Goal: Task Accomplishment & Management: Manage account settings

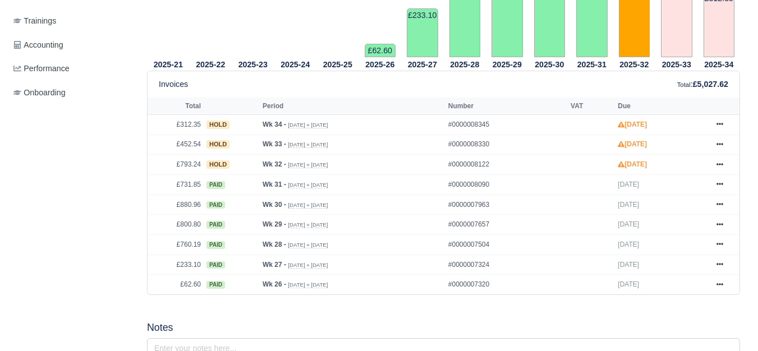
scroll to position [448, 0]
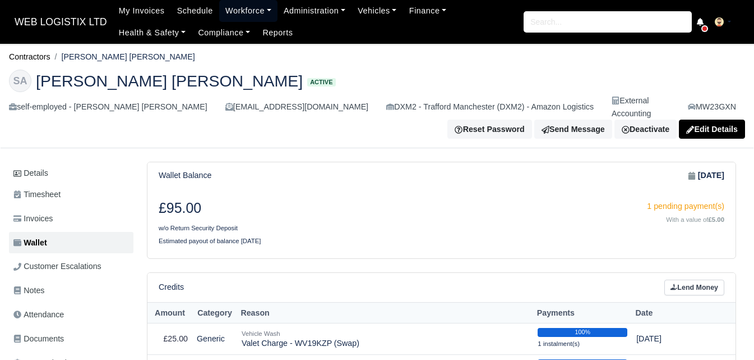
click at [242, 8] on link "Workforce" at bounding box center [248, 11] width 58 height 22
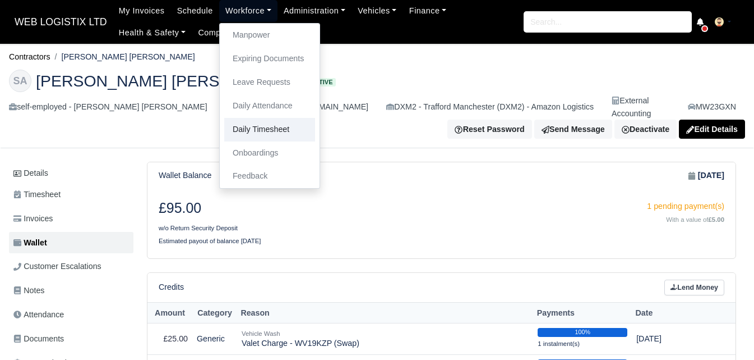
click at [252, 128] on link "Daily Timesheet" at bounding box center [269, 130] width 91 height 24
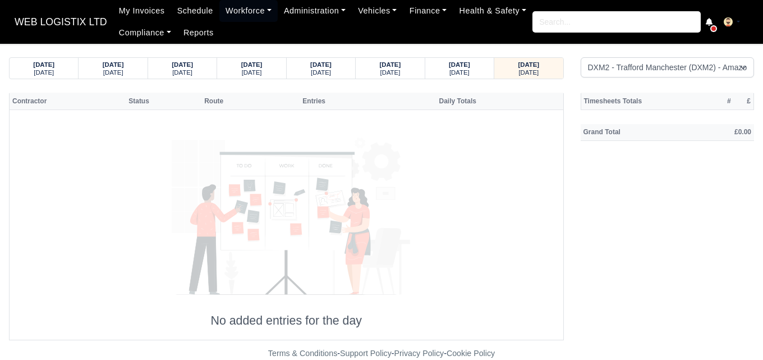
click at [581, 57] on select "Amazon DCE1 DWN2 - Knowsley (DWN2) - Amazon Logistics (L34 7XL) DXM2 - Trafford…" at bounding box center [668, 67] width 174 height 20
click at [485, 69] on div "20/08/2025 Wednesday" at bounding box center [460, 68] width 52 height 21
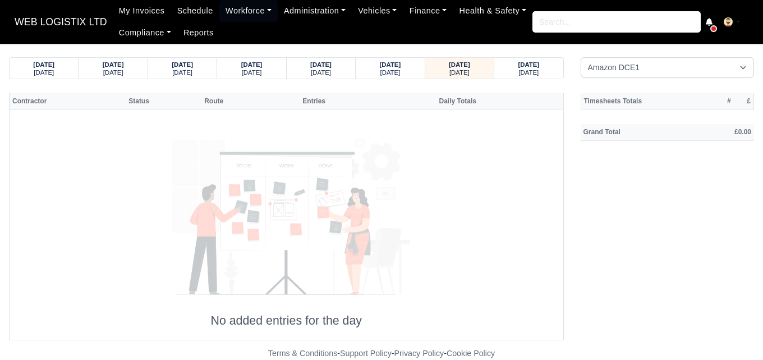
select select "1"
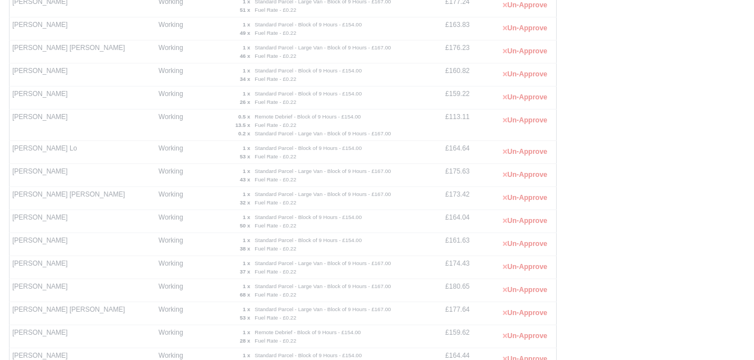
scroll to position [393, 0]
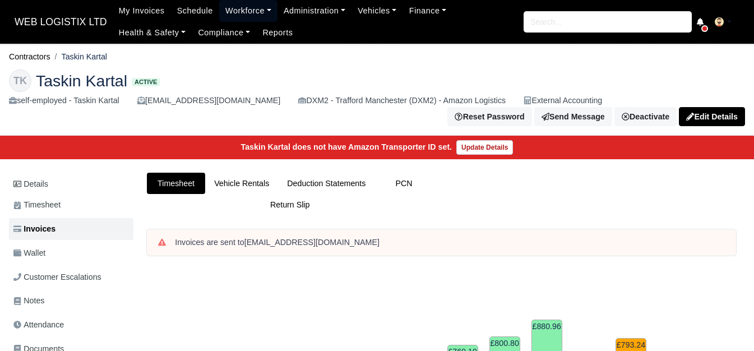
click at [234, 12] on link "Workforce" at bounding box center [248, 11] width 58 height 22
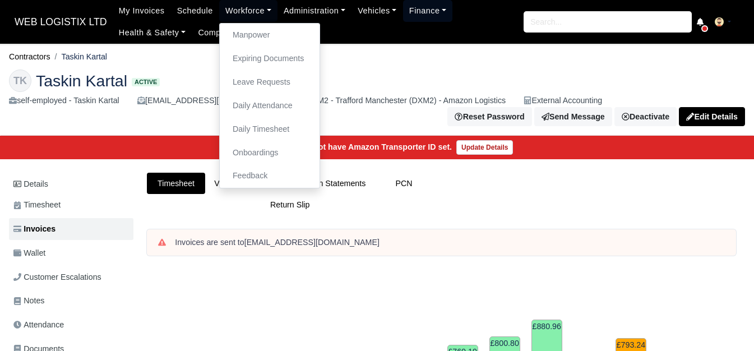
click at [427, 8] on link "Finance" at bounding box center [428, 11] width 50 height 22
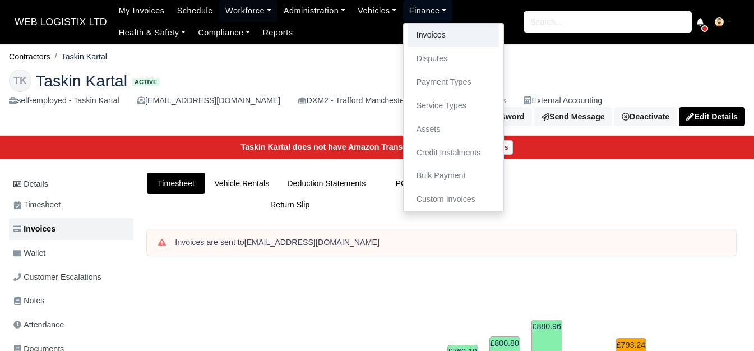
click at [425, 33] on link "Invoices" at bounding box center [453, 36] width 91 height 24
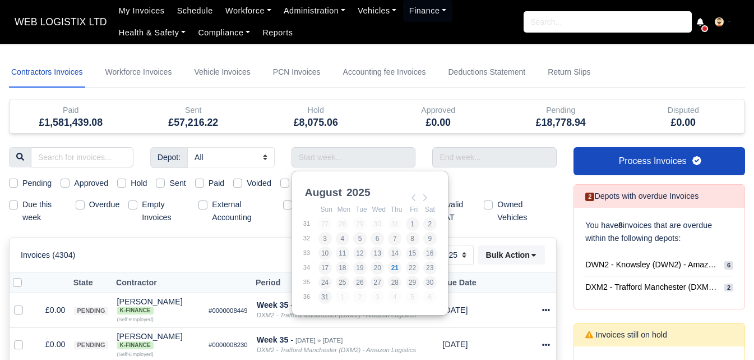
select select "25"
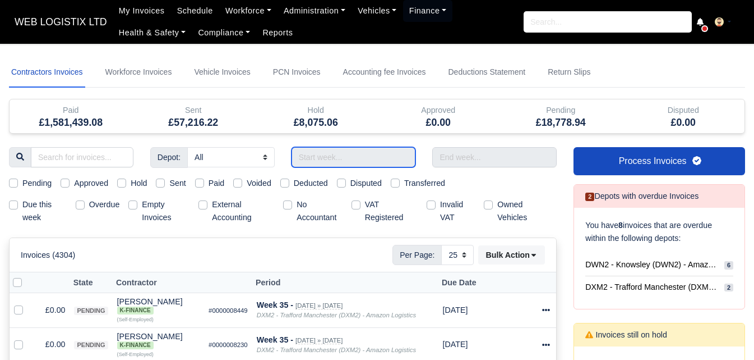
click at [352, 163] on input "Use the arrow keys to pick a date" at bounding box center [354, 157] width 125 height 20
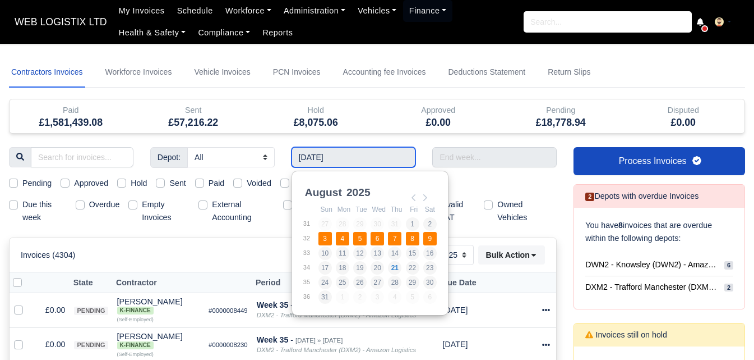
type input "[DATE] - [DATE]"
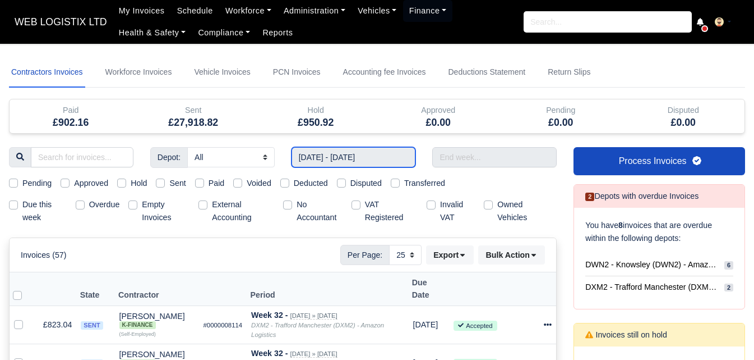
click at [356, 157] on input "[DATE] - [DATE]" at bounding box center [354, 157] width 125 height 20
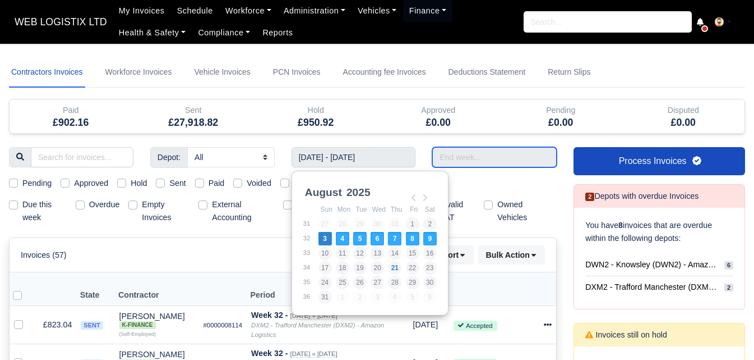
click at [490, 158] on input "text" at bounding box center [494, 157] width 125 height 20
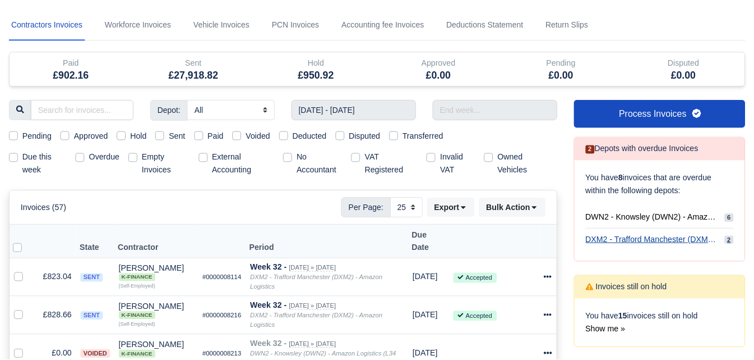
scroll to position [94, 0]
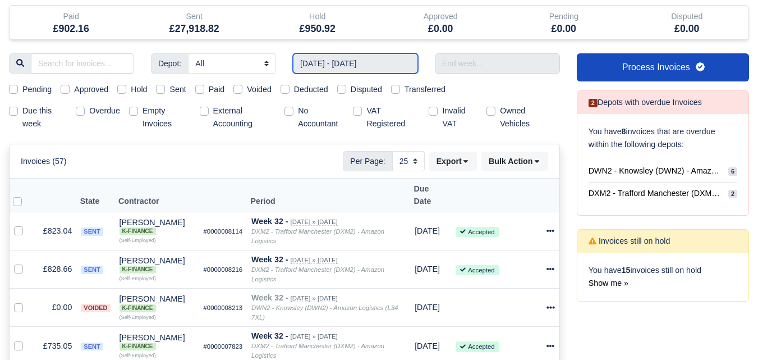
click at [376, 62] on input "[DATE] - [DATE]" at bounding box center [355, 63] width 125 height 20
click at [376, 62] on input "03/08/2025 - 09/08/2025" at bounding box center [355, 63] width 125 height 20
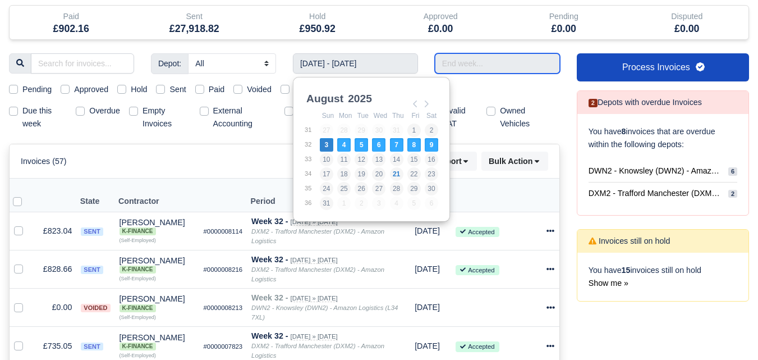
click at [503, 65] on input "Use the arrow keys to pick a date" at bounding box center [497, 63] width 125 height 20
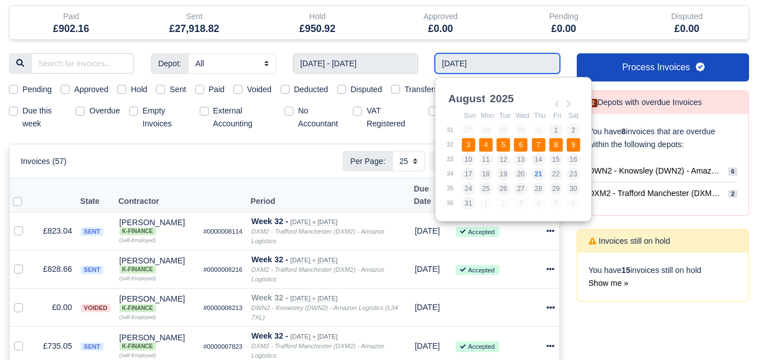
type input "03/08/2025 - 09/08/2025"
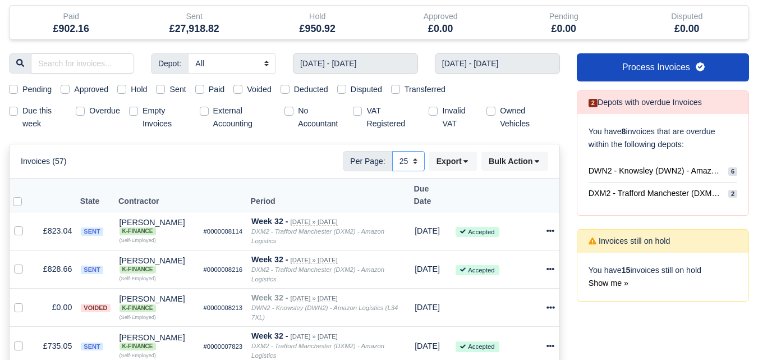
click at [401, 165] on select "10 25 50" at bounding box center [408, 161] width 33 height 20
select select "50"
click at [392, 151] on select "10 25 50" at bounding box center [408, 161] width 33 height 20
click at [169, 88] on label "Sent" at bounding box center [177, 89] width 16 height 13
click at [158, 88] on input "Sent" at bounding box center [160, 87] width 9 height 9
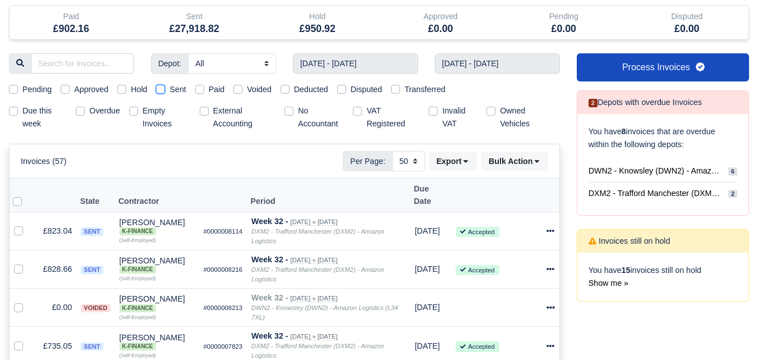
checkbox input "true"
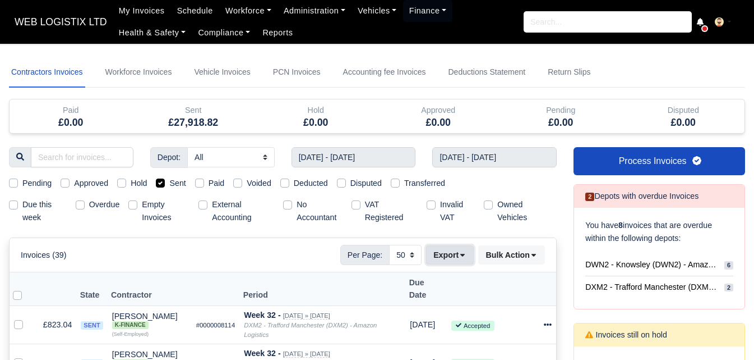
click at [470, 255] on button "Export" at bounding box center [450, 254] width 48 height 19
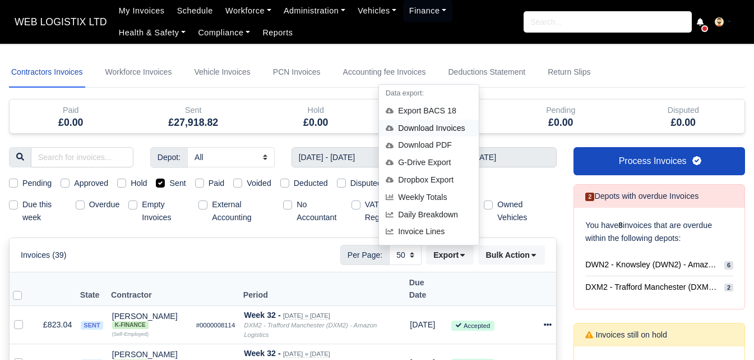
click at [439, 127] on div "Download Invoices" at bounding box center [429, 127] width 100 height 17
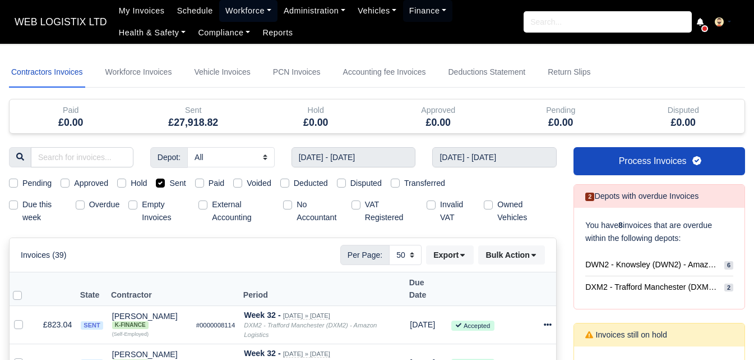
click at [248, 15] on link "Workforce" at bounding box center [248, 11] width 58 height 22
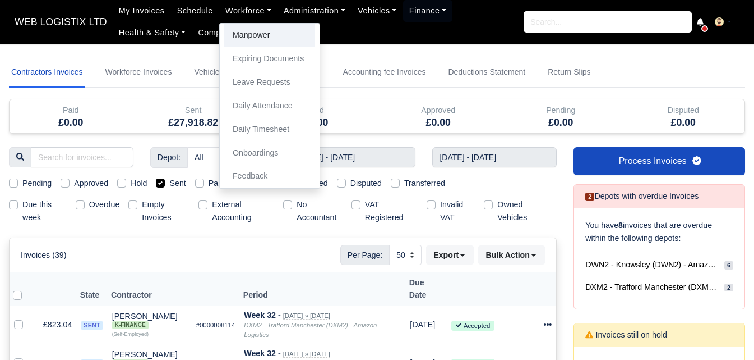
drag, startPoint x: 254, startPoint y: 32, endPoint x: 269, endPoint y: 38, distance: 16.4
click at [269, 38] on link "Manpower" at bounding box center [269, 36] width 91 height 24
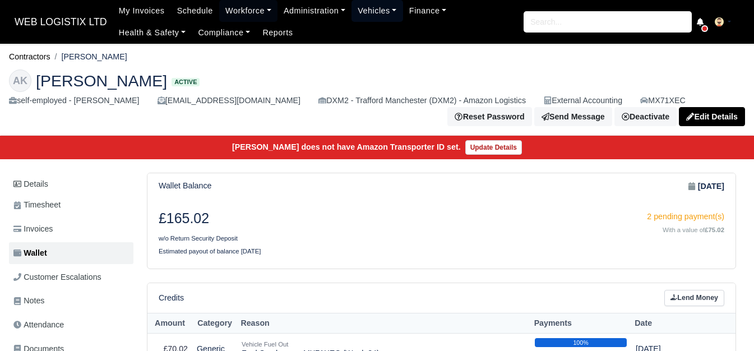
click at [366, 13] on link "Vehicles" at bounding box center [378, 11] width 52 height 22
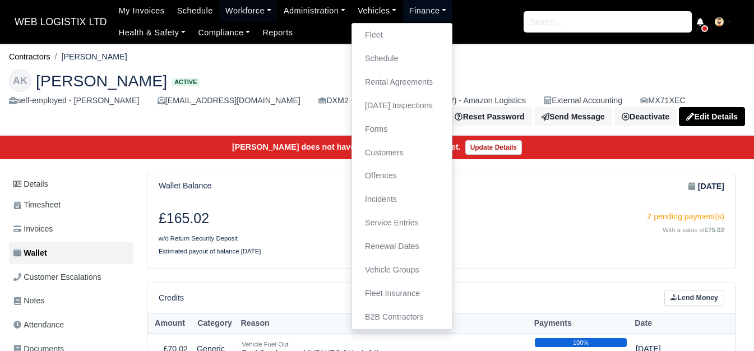
click at [408, 14] on link "Finance" at bounding box center [428, 11] width 50 height 22
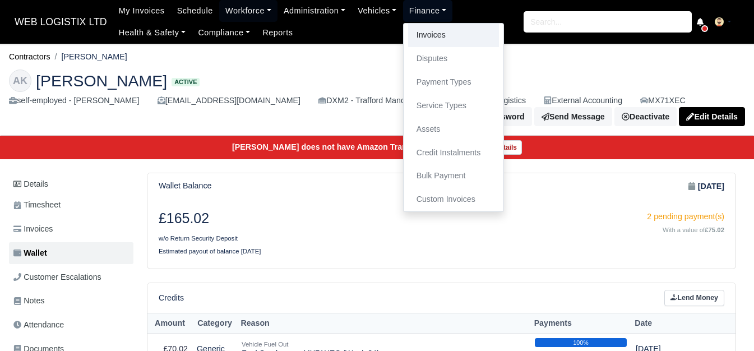
click at [414, 34] on link "Invoices" at bounding box center [453, 36] width 91 height 24
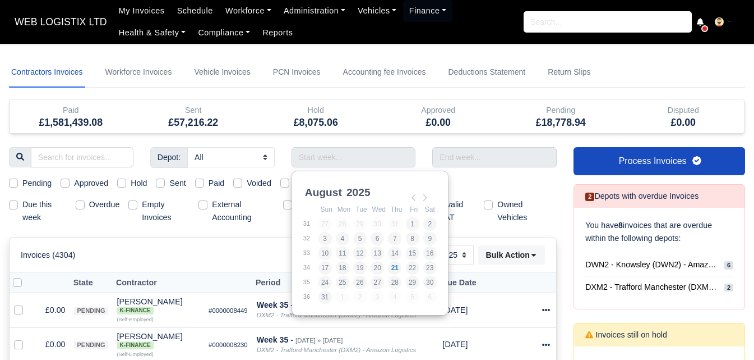
select select "25"
type input "[DATE] - [DATE]"
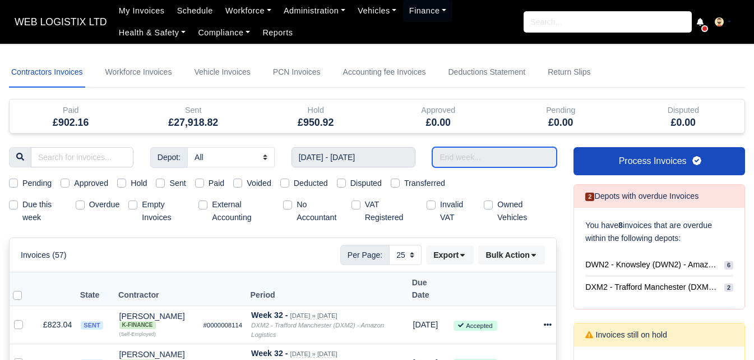
click at [465, 162] on input "text" at bounding box center [494, 157] width 125 height 20
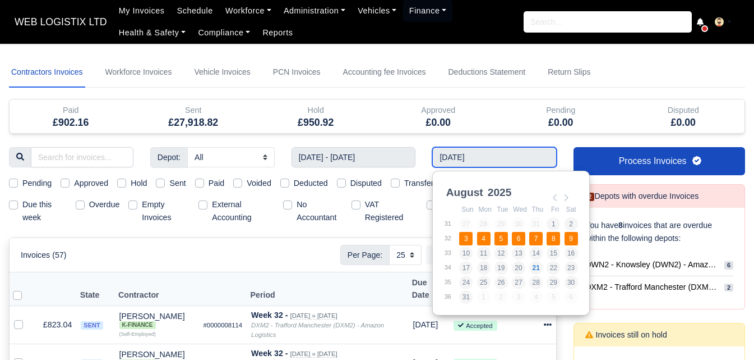
type input "03/08/2025 - 09/08/2025"
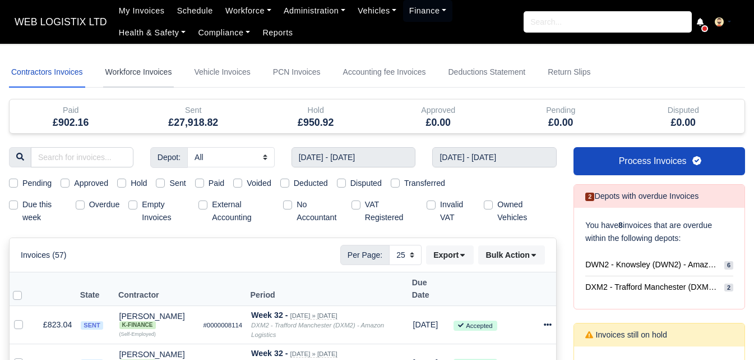
click at [142, 82] on link "Workforce Invoices" at bounding box center [138, 72] width 71 height 30
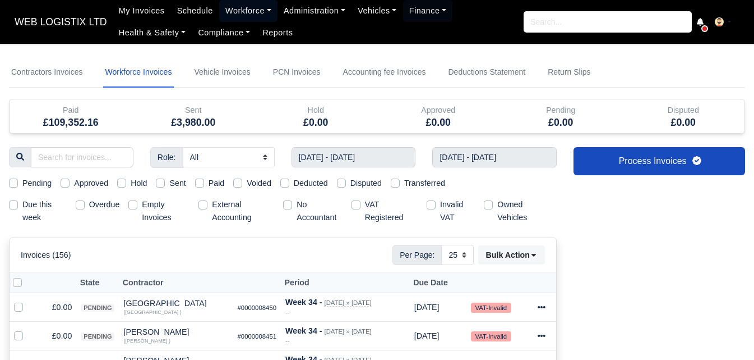
select select
click at [246, 15] on link "Workforce" at bounding box center [248, 11] width 58 height 22
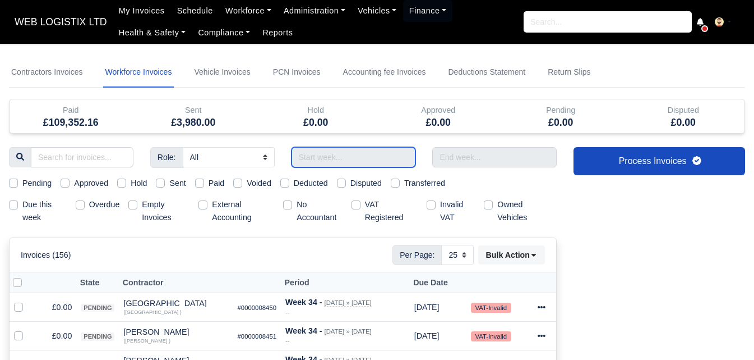
click at [305, 157] on input "text" at bounding box center [354, 157] width 125 height 20
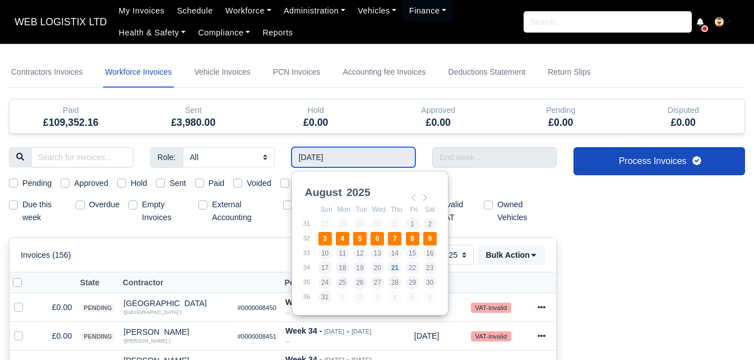
type input "03/08/2025 - 09/08/2025"
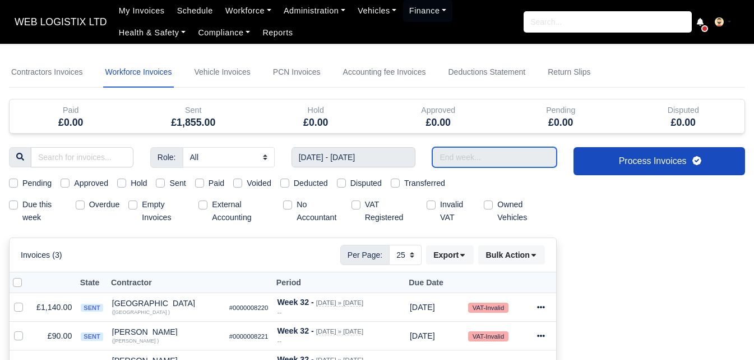
click at [447, 157] on input "text" at bounding box center [494, 157] width 125 height 20
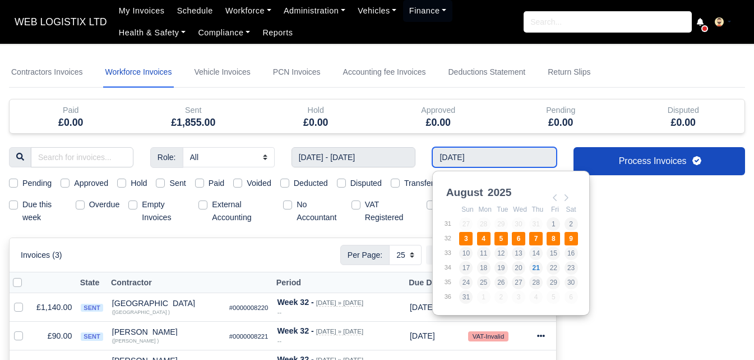
type input "03/08/2025 - 09/08/2025"
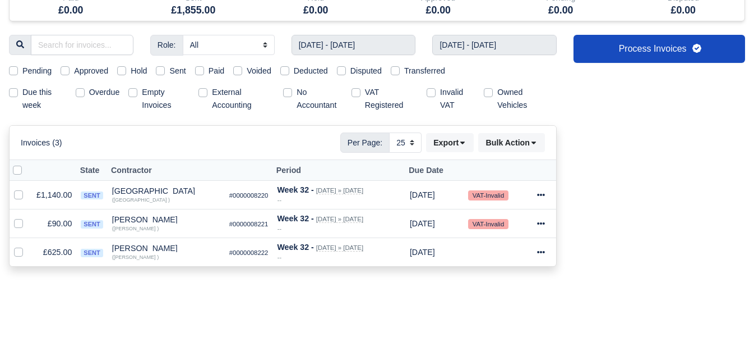
scroll to position [119, 0]
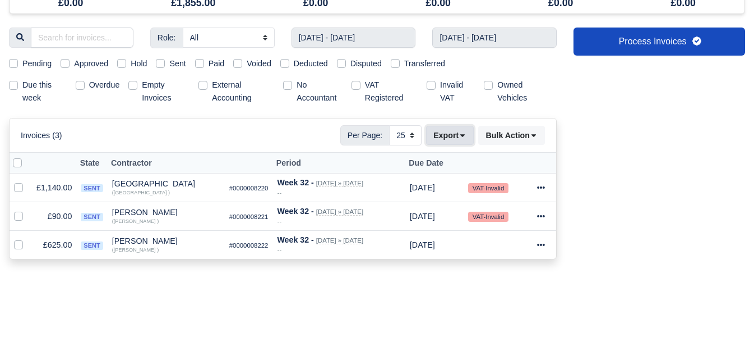
click at [447, 137] on button "Export" at bounding box center [450, 135] width 48 height 19
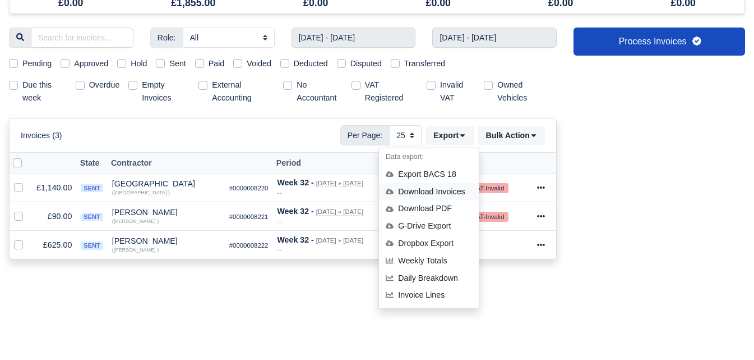
click at [439, 194] on div "Download Invoices" at bounding box center [429, 191] width 100 height 17
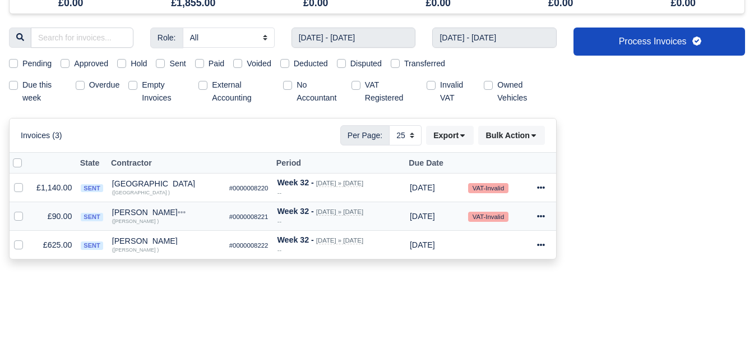
click at [541, 215] on icon at bounding box center [541, 216] width 8 height 2
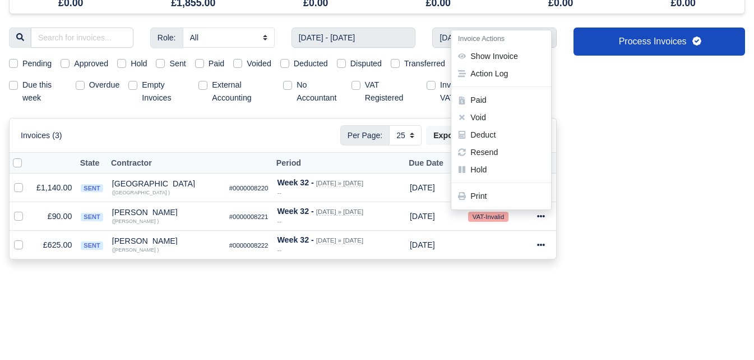
click at [614, 209] on div "Process Invoices" at bounding box center [659, 149] width 188 height 245
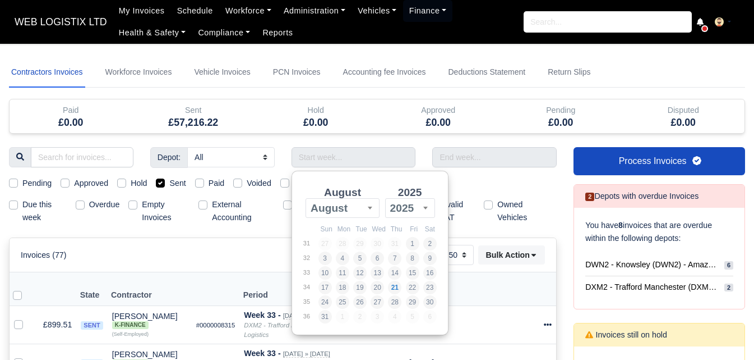
select select "50"
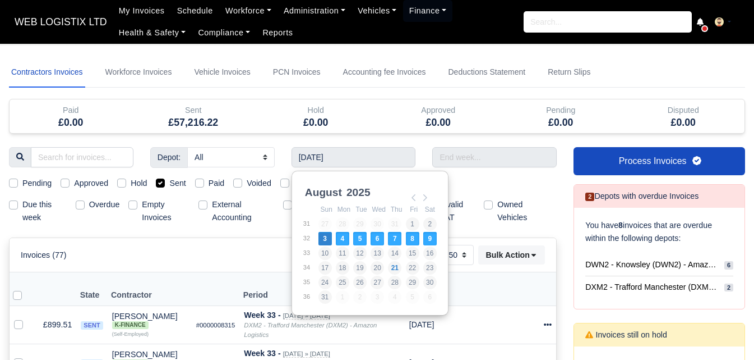
type input "03/08/2025 - 09/08/2025"
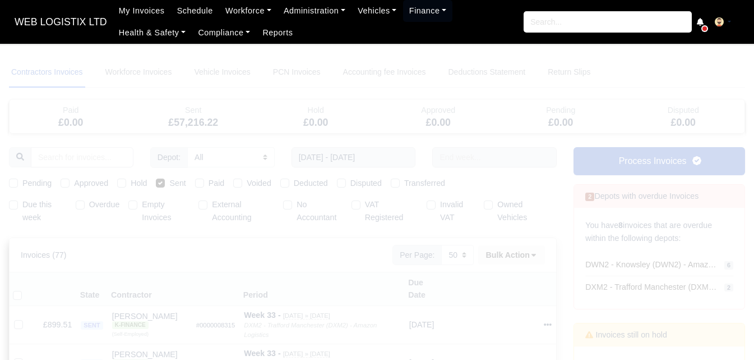
select select "25"
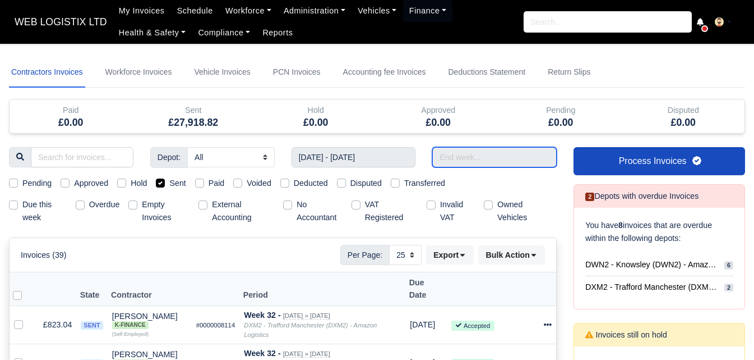
click at [468, 156] on input "text" at bounding box center [494, 157] width 125 height 20
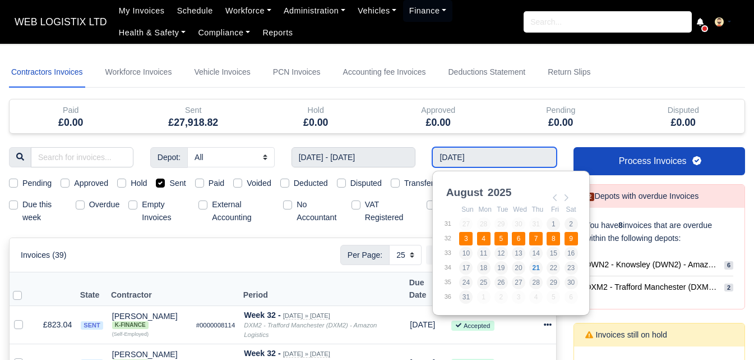
type input "03/08/2025 - 09/08/2025"
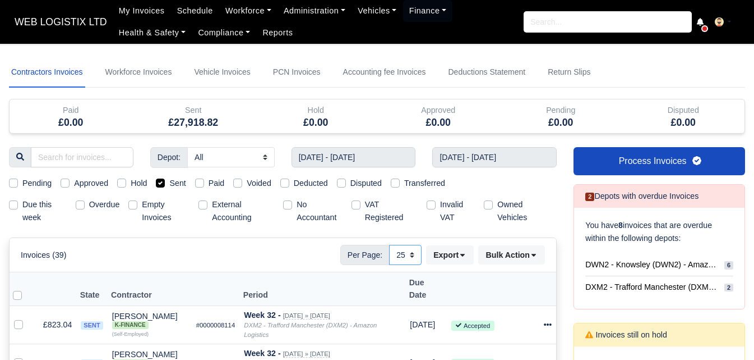
click at [399, 253] on select "10 25 50" at bounding box center [405, 255] width 33 height 20
select select "50"
click at [389, 245] on select "10 25 50" at bounding box center [405, 255] width 33 height 20
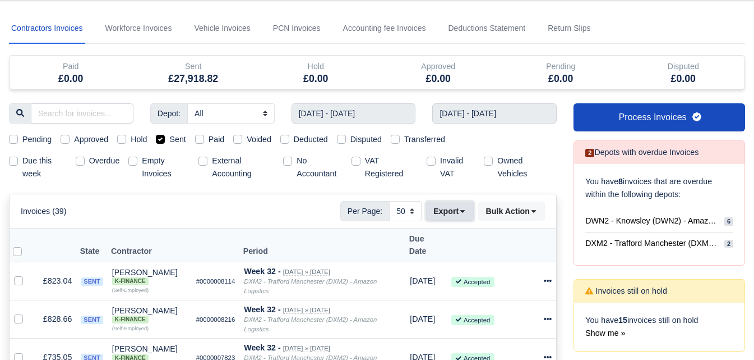
click at [466, 214] on icon at bounding box center [463, 211] width 8 height 8
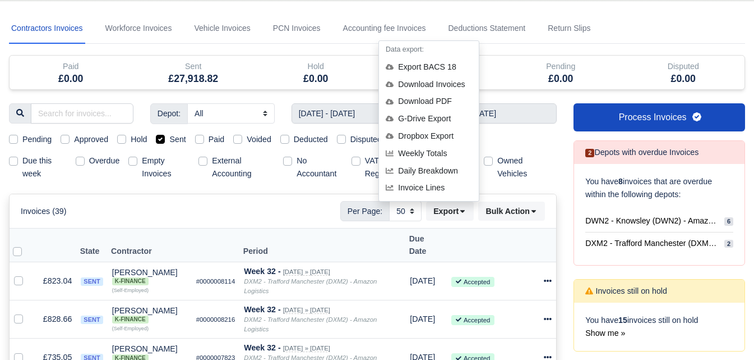
click at [222, 211] on div "Invoices (39) Per Page: 10 25 50 Export Data export: Export BACS 18 Download In…" at bounding box center [283, 211] width 524 height 20
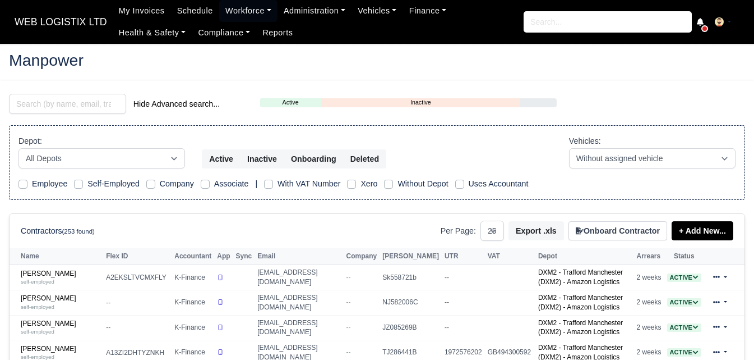
select select "25"
click at [76, 105] on input "search" at bounding box center [67, 104] width 117 height 20
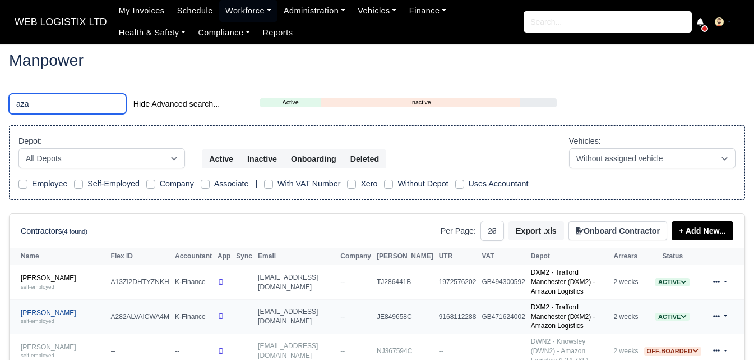
type input "aza"
click at [33, 317] on small "self-employed" at bounding box center [38, 320] width 34 height 6
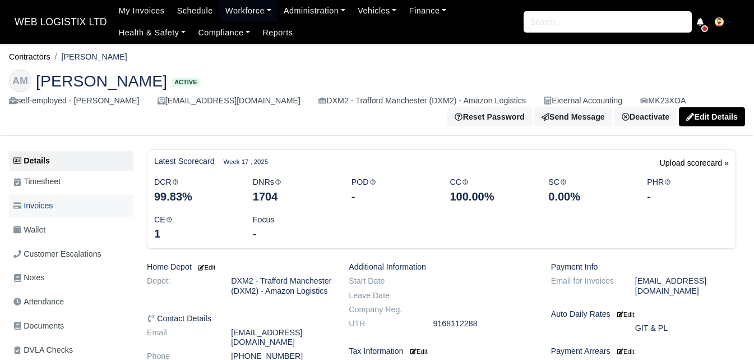
click at [44, 205] on span "Invoices" at bounding box center [32, 205] width 39 height 13
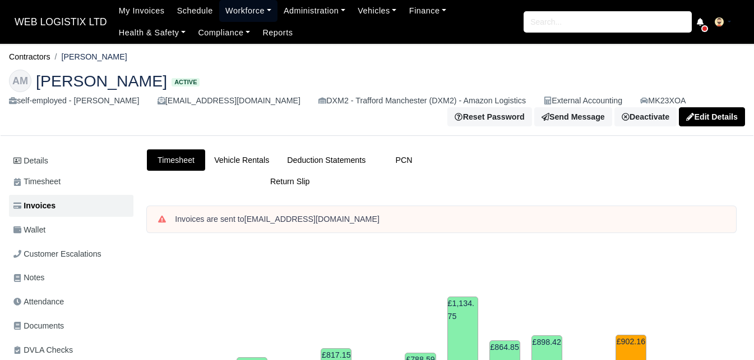
click at [243, 21] on link "Workforce" at bounding box center [248, 11] width 58 height 22
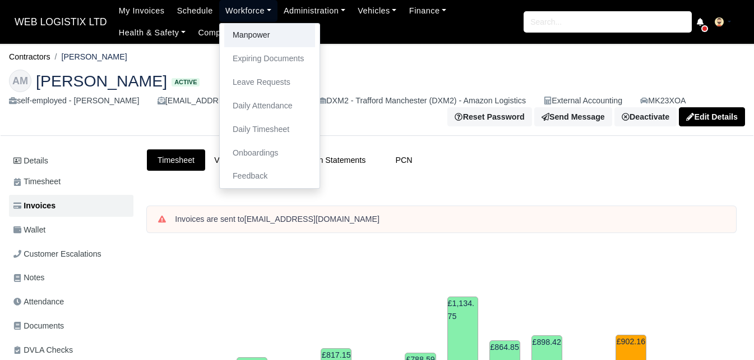
click at [241, 40] on link "Manpower" at bounding box center [269, 36] width 91 height 24
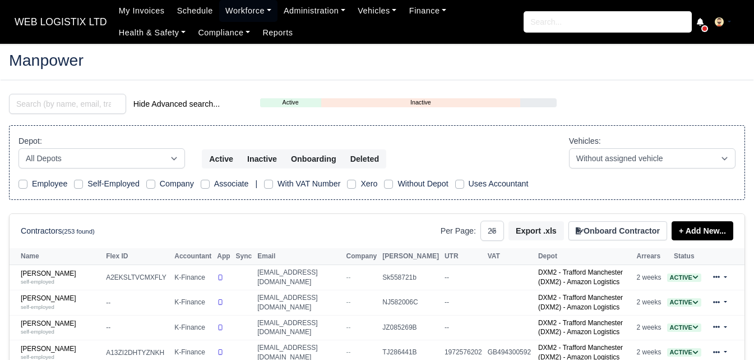
select select "25"
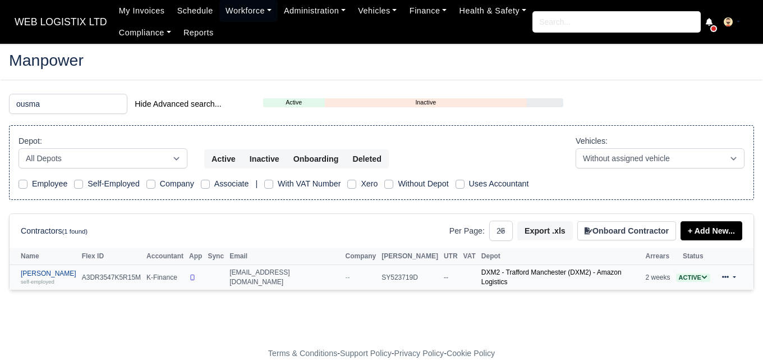
type input "ousma"
click at [76, 284] on div "self-employed" at bounding box center [49, 281] width 56 height 8
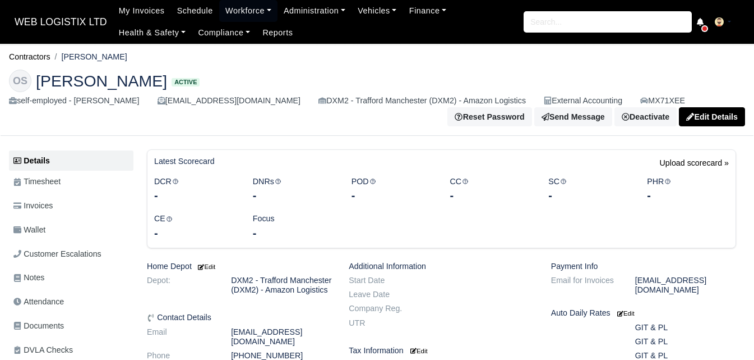
click at [82, 236] on link "Wallet" at bounding box center [71, 230] width 125 height 22
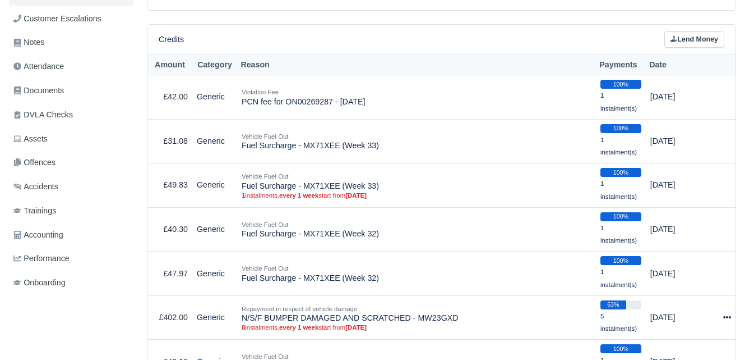
scroll to position [371, 0]
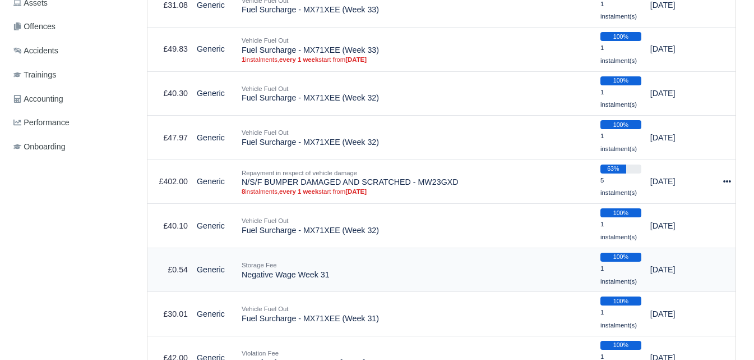
drag, startPoint x: 242, startPoint y: 278, endPoint x: 330, endPoint y: 277, distance: 88.1
click at [330, 277] on td "Storage Fee Negative Wage Week 31" at bounding box center [416, 269] width 359 height 44
copy td "Negative Wage Week 31"
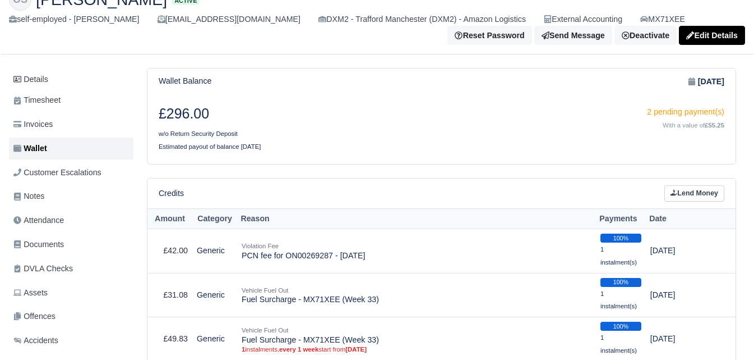
scroll to position [0, 0]
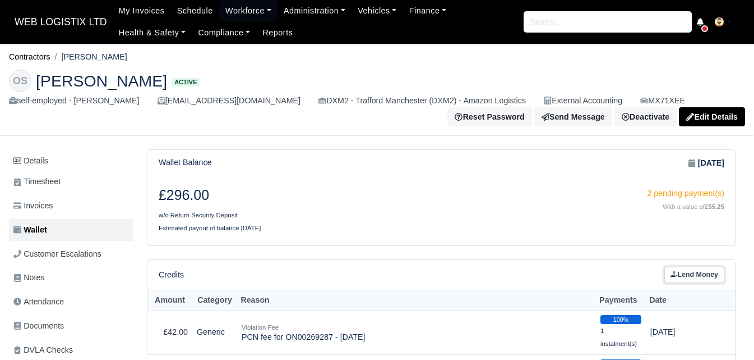
click at [683, 275] on link "Lend Money" at bounding box center [695, 274] width 60 height 16
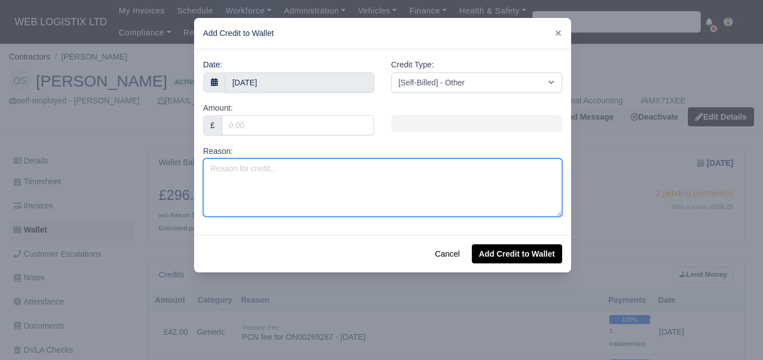
click at [266, 179] on textarea "Reason:" at bounding box center [382, 187] width 359 height 58
paste textarea "Negative Wage Week 31"
drag, startPoint x: 291, startPoint y: 169, endPoint x: 300, endPoint y: 174, distance: 11.1
click at [300, 174] on textarea "Negative Wage Week 31" at bounding box center [382, 187] width 359 height 58
type textarea "Negative Wage Week 32"
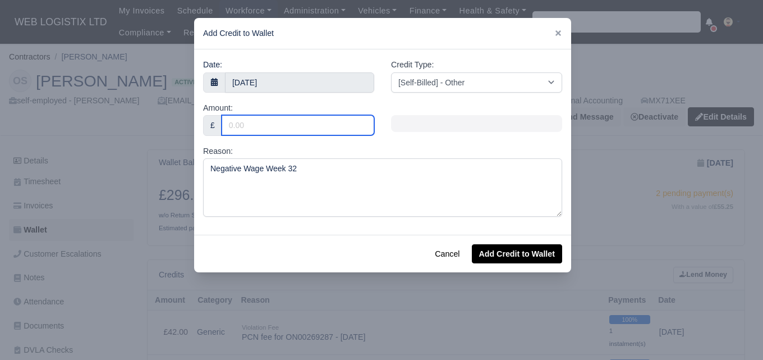
click at [288, 119] on input "Amount:" at bounding box center [298, 125] width 153 height 20
click at [316, 123] on input "Amount:" at bounding box center [298, 125] width 153 height 20
paste input "-10.49"
click at [233, 126] on input "-10.49" at bounding box center [298, 125] width 153 height 20
type input "10.49"
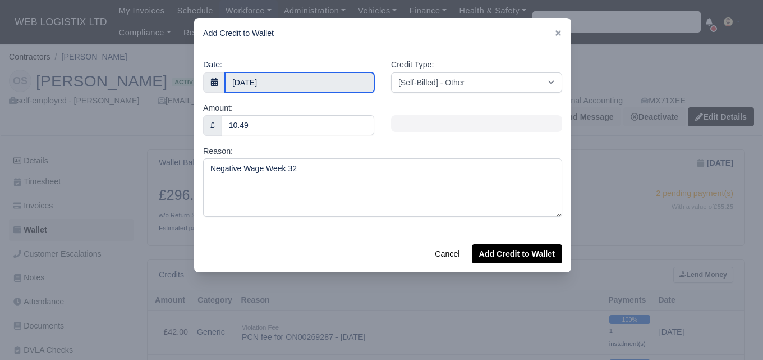
click at [259, 86] on body "WEB LOGISTIX LTD My Invoices Schedule Workforce Manpower Expiring Documents Lea…" at bounding box center [381, 180] width 763 height 360
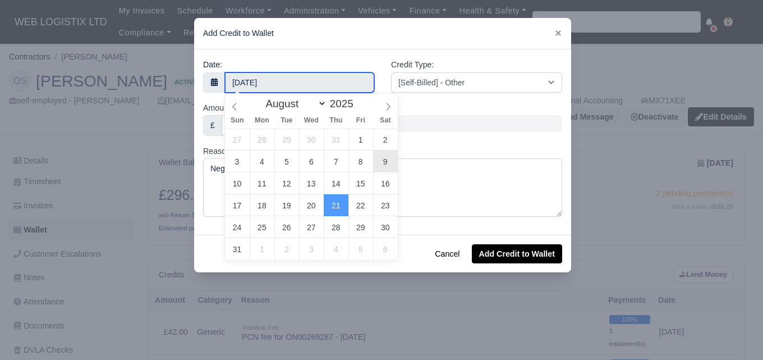
type input "9 August 2025"
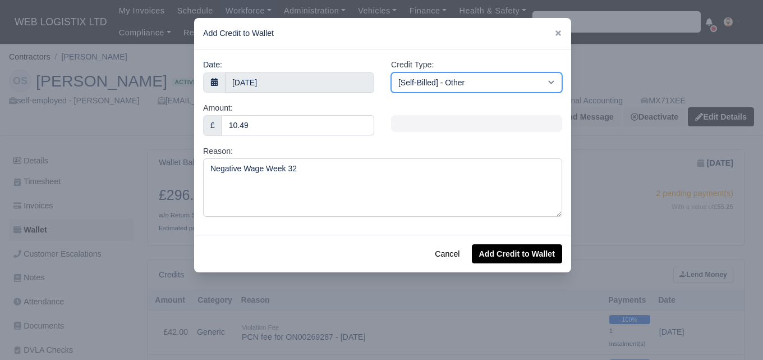
click at [439, 83] on select "[Self-Billed] - Other [Self-Billed] - Negative Invoice [Self-Billed] - Keychain…" at bounding box center [476, 82] width 171 height 20
click at [391, 72] on select "[Self-Billed] - Other [Self-Billed] - Negative Invoice [Self-Billed] - Keychain…" at bounding box center [476, 82] width 171 height 20
click at [482, 75] on select "[Self-Billed] - Other [Self-Billed] - Negative Invoice [Self-Billed] - Keychain…" at bounding box center [476, 82] width 171 height 20
click at [430, 87] on select "[Self-Billed] - Other [Self-Billed] - Negative Invoice [Self-Billed] - Keychain…" at bounding box center [476, 82] width 171 height 20
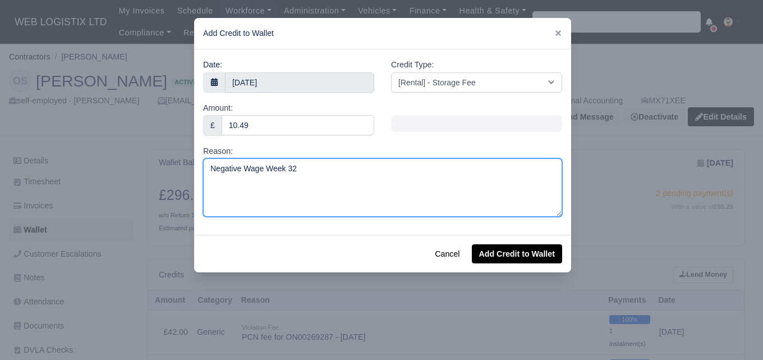
click at [295, 200] on textarea "Negative Wage Week 32" at bounding box center [382, 187] width 359 height 58
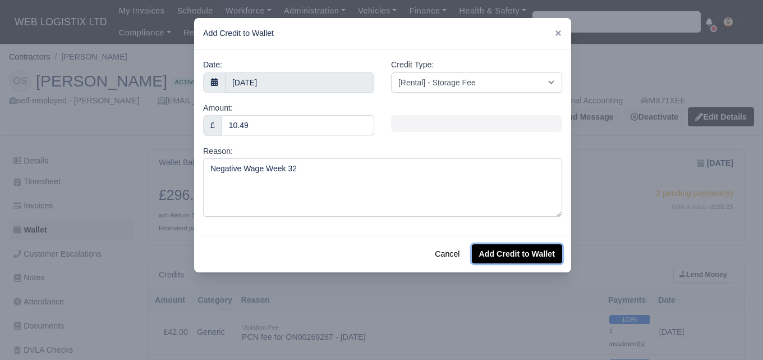
click at [487, 254] on button "Add Credit to Wallet" at bounding box center [517, 253] width 90 height 19
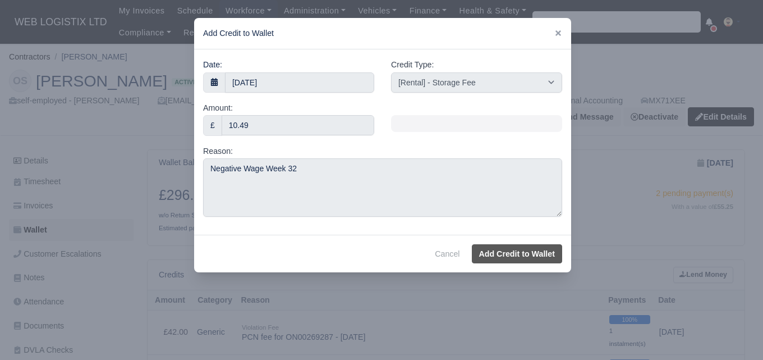
select select "other"
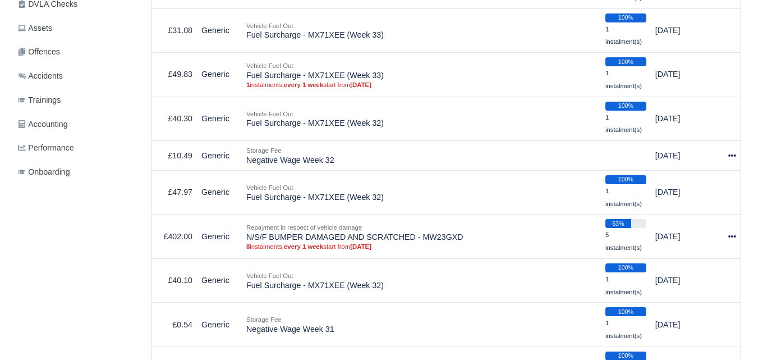
scroll to position [364, 0]
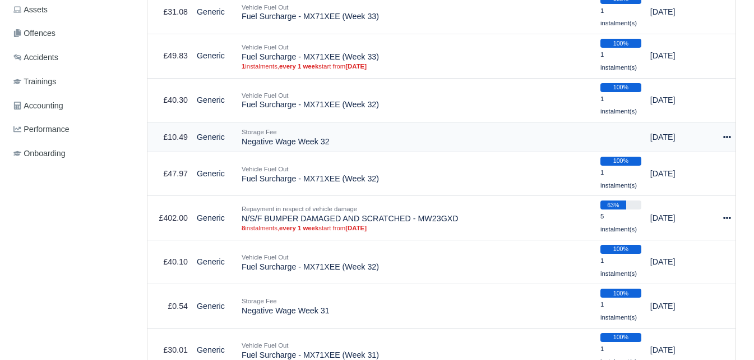
click at [725, 141] on icon at bounding box center [728, 137] width 8 height 8
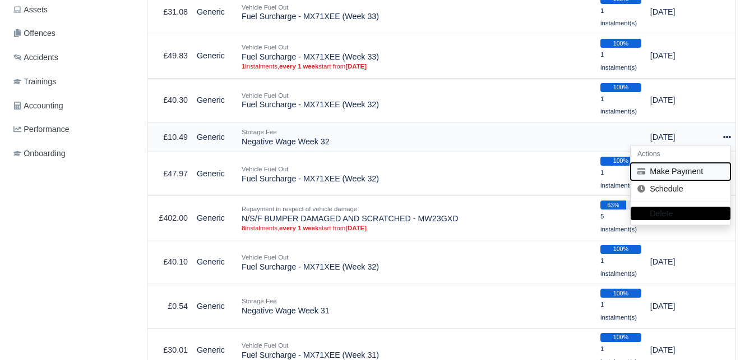
click at [679, 172] on button "Make Payment" at bounding box center [681, 171] width 100 height 17
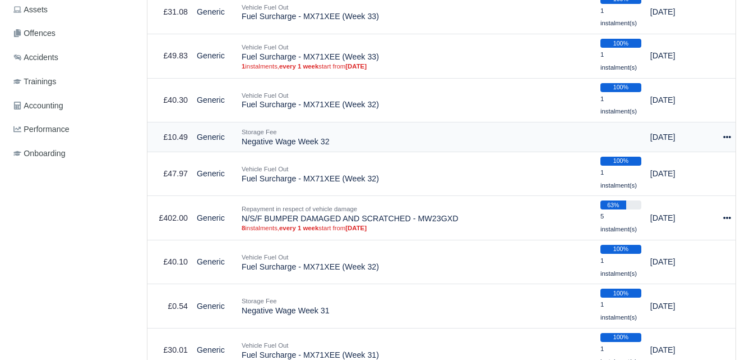
select select "6369"
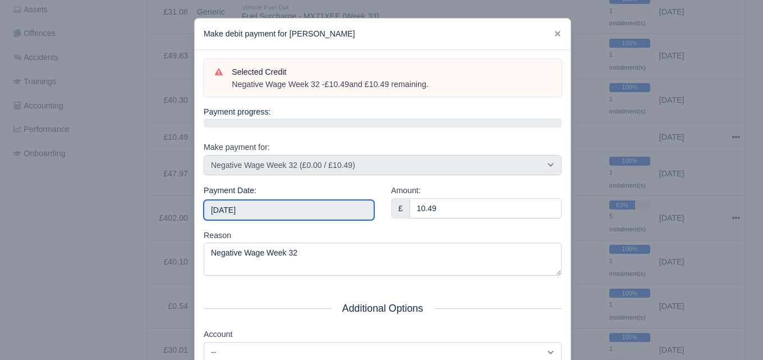
click at [307, 219] on input "[DATE]" at bounding box center [289, 210] width 171 height 20
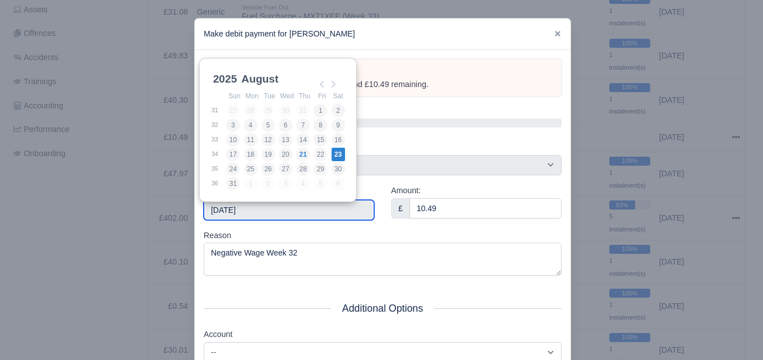
click at [305, 214] on input "[DATE]" at bounding box center [289, 210] width 171 height 20
click at [303, 214] on input "[DATE]" at bounding box center [289, 210] width 171 height 20
type input "[DATE]"
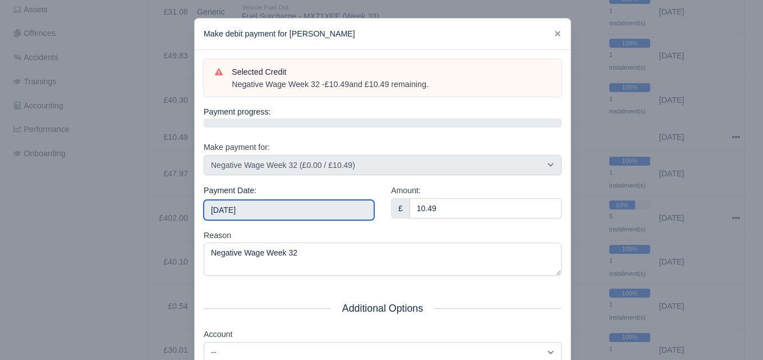
click at [310, 214] on input "[DATE]" at bounding box center [289, 210] width 171 height 20
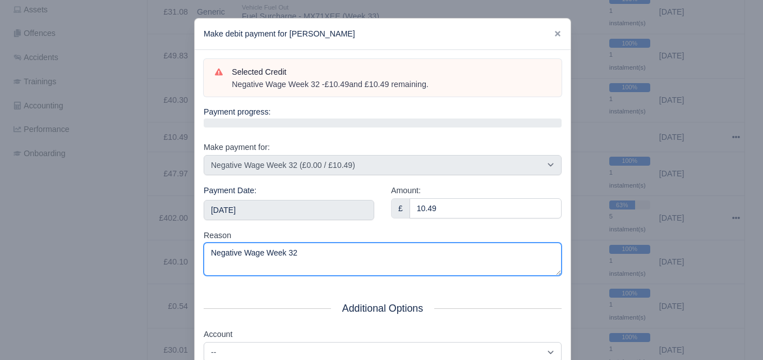
click at [471, 246] on textarea "Negative Wage Week 32" at bounding box center [383, 258] width 358 height 33
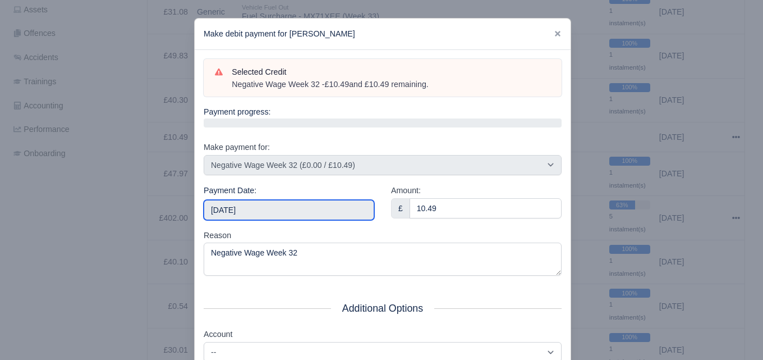
click at [348, 210] on input "2025-08-16" at bounding box center [289, 210] width 171 height 20
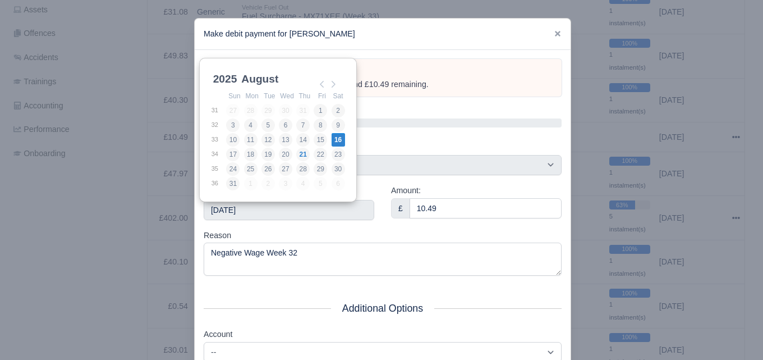
click at [473, 233] on div "Reason Negative Wage Week 32" at bounding box center [383, 252] width 358 height 47
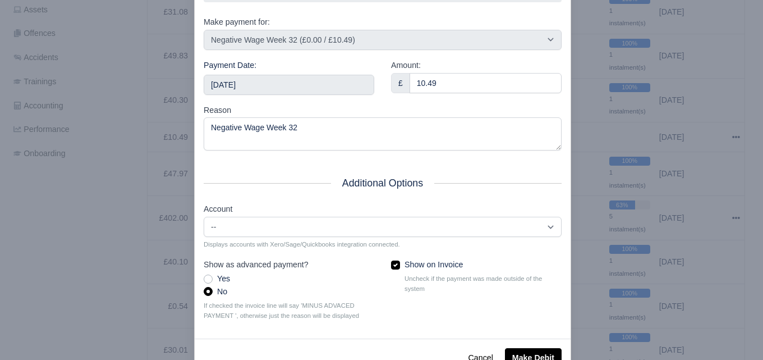
scroll to position [161, 0]
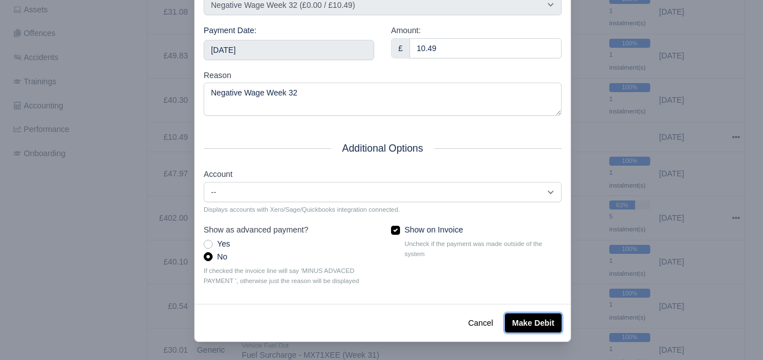
click at [513, 324] on button "Make Debit" at bounding box center [533, 322] width 57 height 19
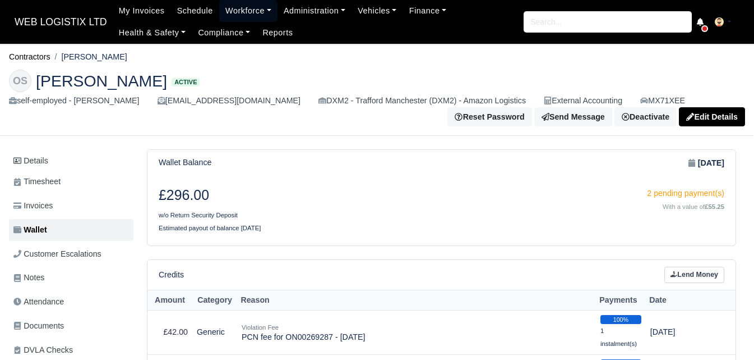
click at [228, 19] on link "Workforce" at bounding box center [248, 11] width 58 height 22
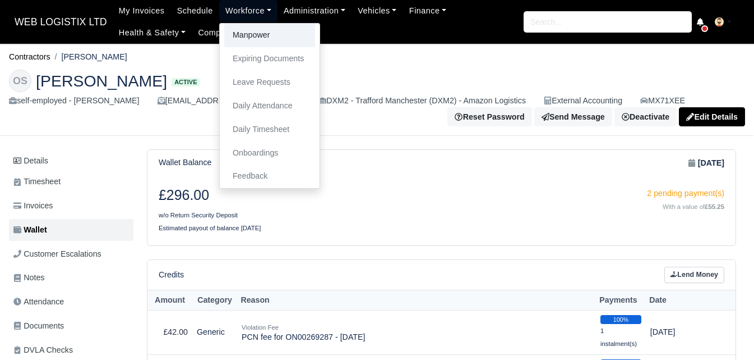
click at [241, 35] on link "Manpower" at bounding box center [269, 36] width 91 height 24
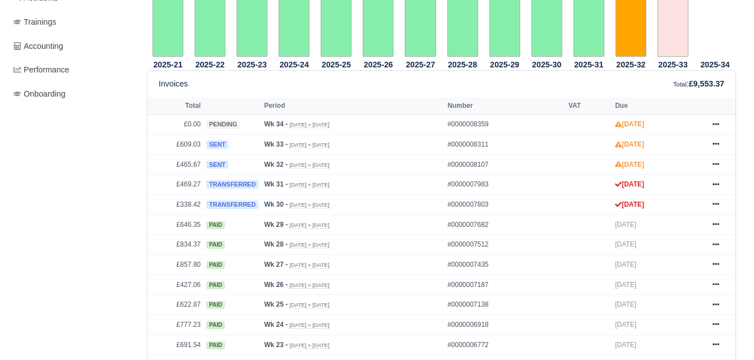
scroll to position [439, 0]
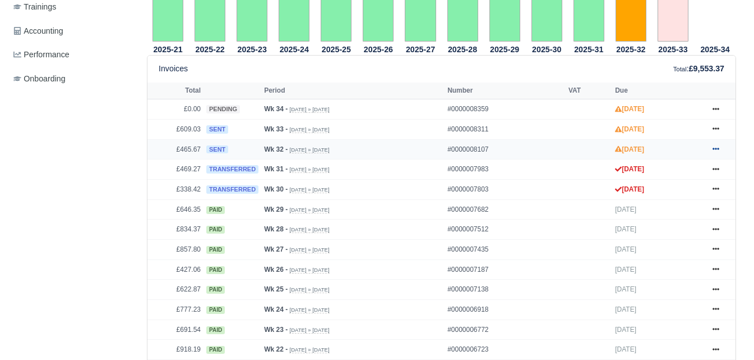
click at [718, 152] on icon at bounding box center [716, 148] width 7 height 7
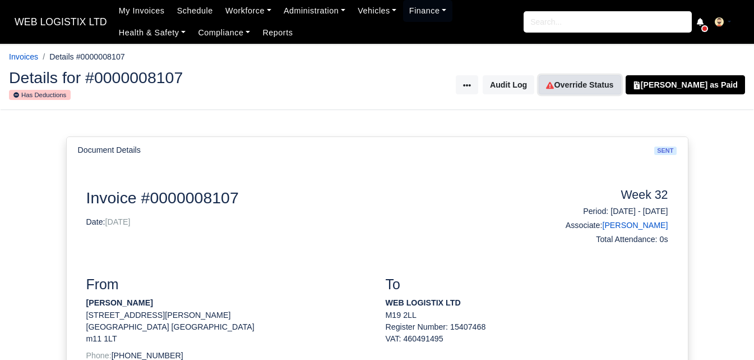
click at [595, 81] on link "Override Status" at bounding box center [580, 84] width 82 height 19
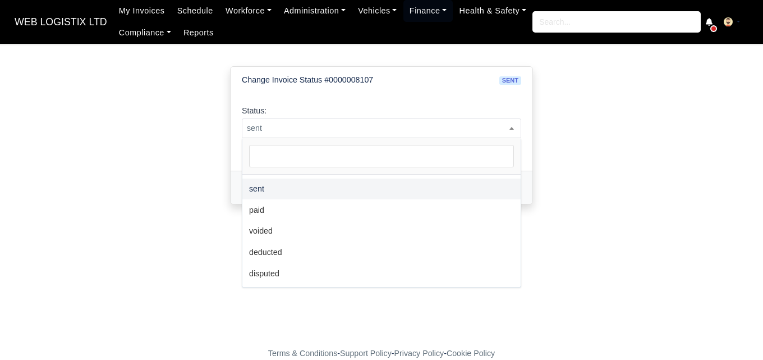
scroll to position [82, 0]
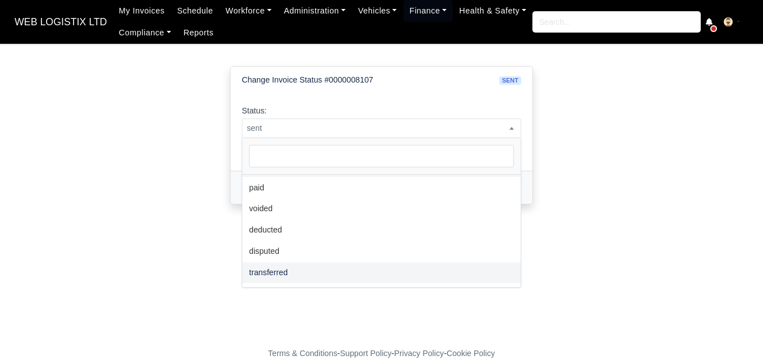
select select "transferred"
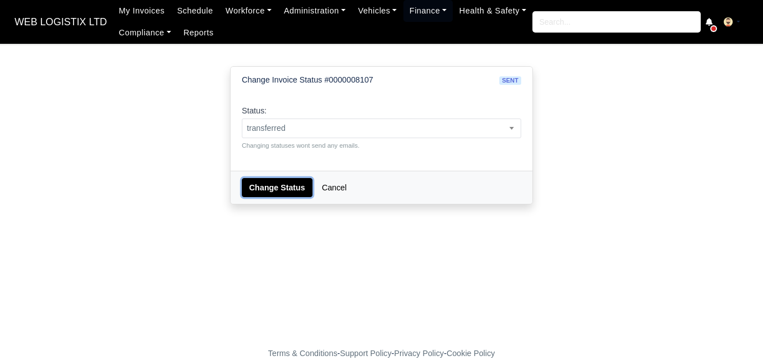
click at [268, 179] on button "Change Status" at bounding box center [277, 187] width 71 height 19
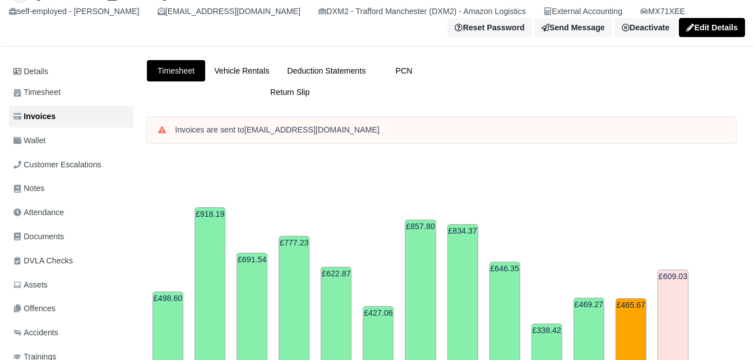
scroll to position [76, 0]
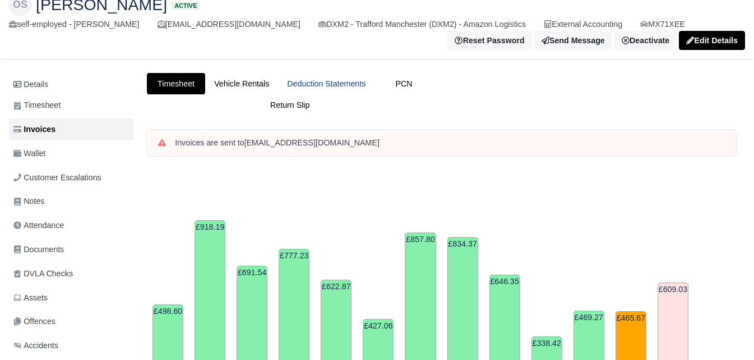
click at [324, 76] on link "Deduction Statements" at bounding box center [326, 84] width 96 height 22
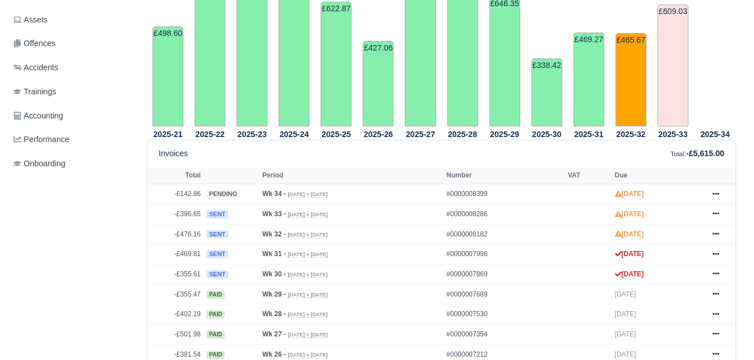
scroll to position [354, 0]
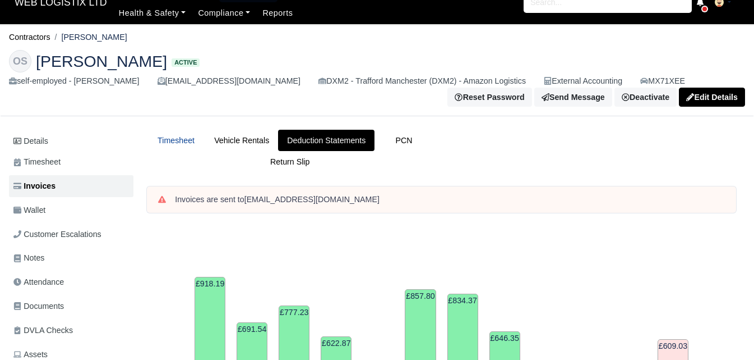
click at [182, 141] on link "Timesheet" at bounding box center [176, 141] width 58 height 22
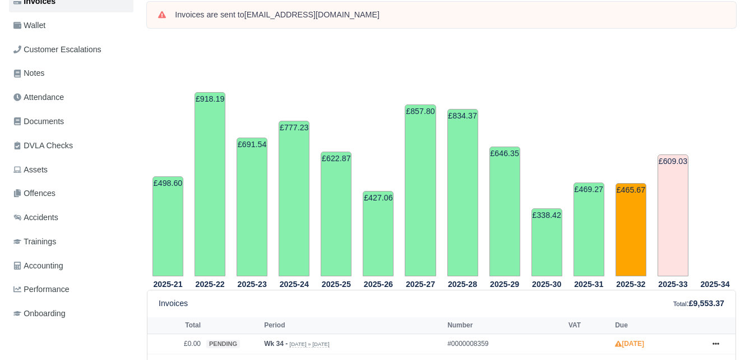
scroll to position [230, 0]
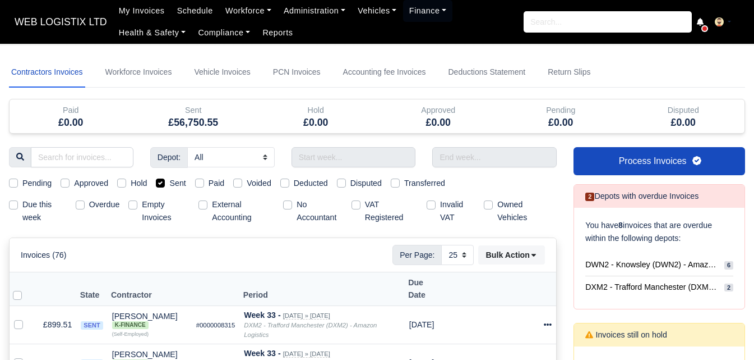
select select "25"
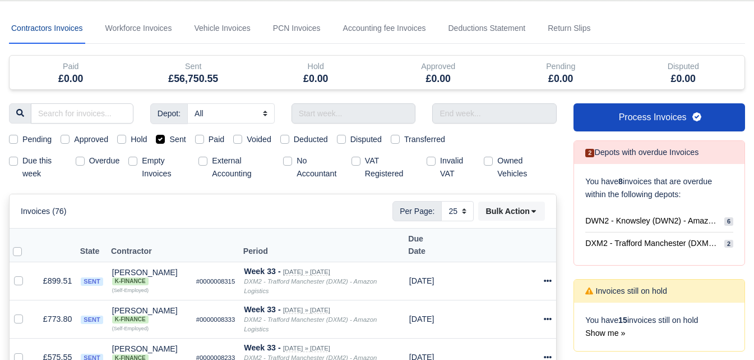
scroll to position [44, 0]
click at [360, 115] on input "text" at bounding box center [354, 113] width 125 height 20
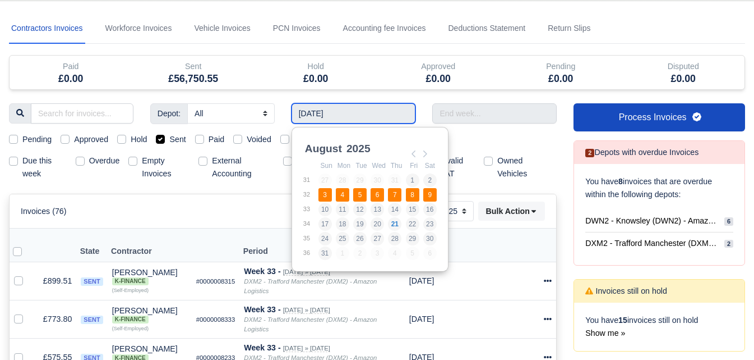
type input "[DATE] - [DATE]"
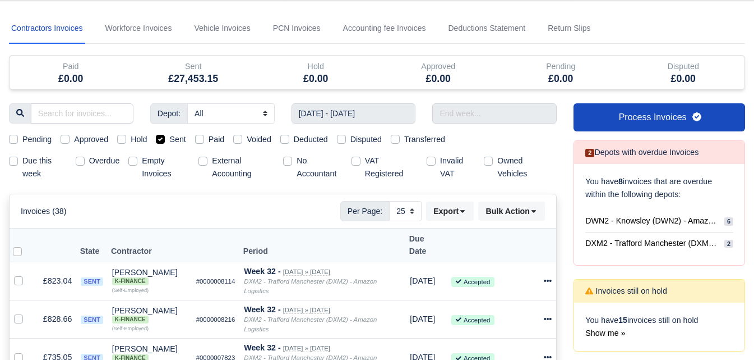
click at [478, 111] on input "text" at bounding box center [494, 113] width 125 height 20
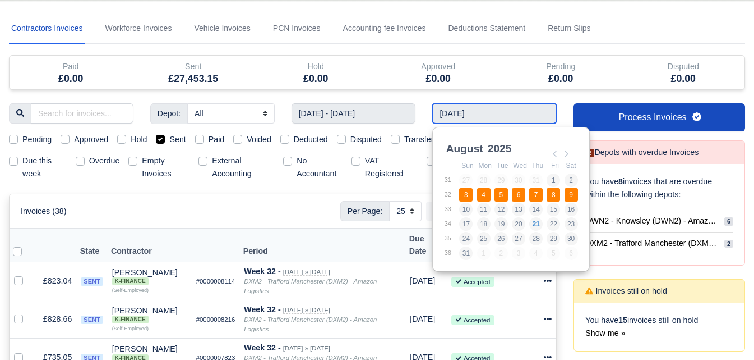
type input "03/08/2025 - 09/08/2025"
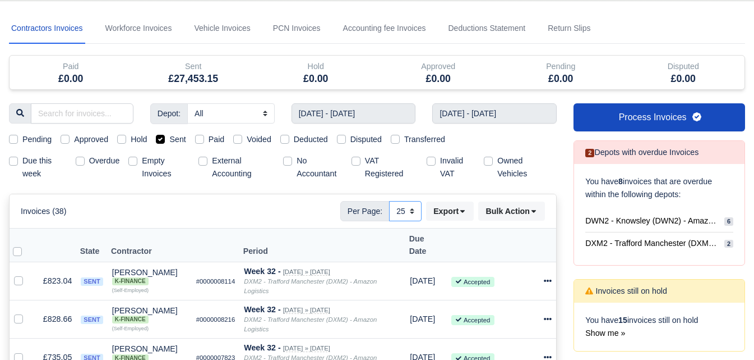
click at [404, 209] on select "10 25 50" at bounding box center [405, 211] width 33 height 20
select select "50"
click at [389, 201] on select "10 25 50" at bounding box center [405, 211] width 33 height 20
click at [459, 215] on icon at bounding box center [463, 211] width 8 height 8
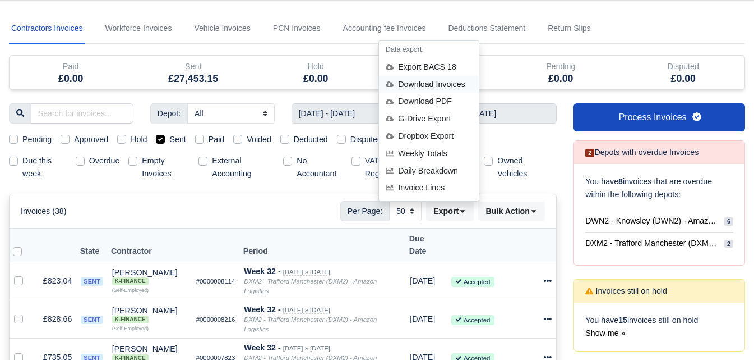
click at [430, 85] on div "Download Invoices" at bounding box center [429, 84] width 100 height 17
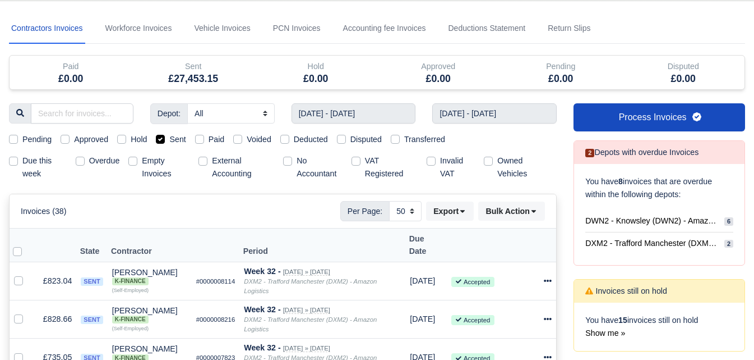
scroll to position [56, 0]
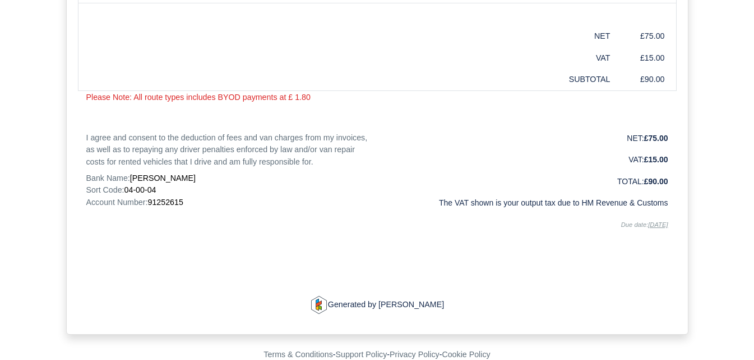
scroll to position [622, 0]
drag, startPoint x: 756, startPoint y: 67, endPoint x: 746, endPoint y: 312, distance: 244.8
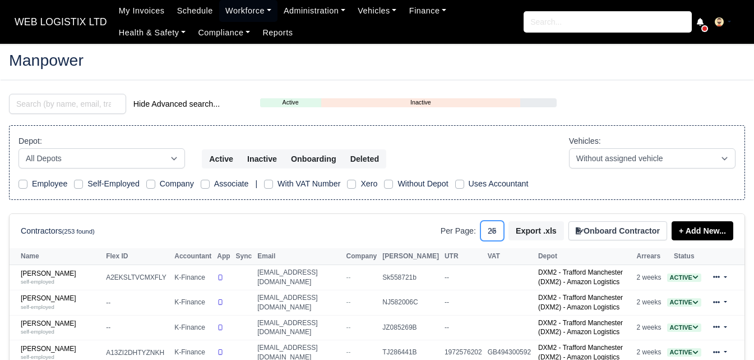
click at [497, 231] on select "10 25 50" at bounding box center [493, 230] width 24 height 20
select select "50"
click at [485, 220] on select "10 25 50" at bounding box center [493, 230] width 24 height 20
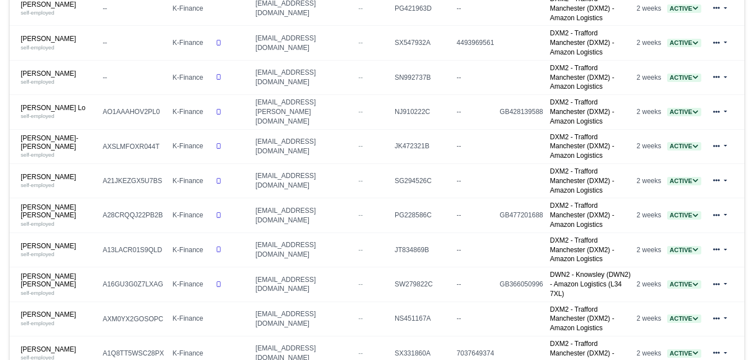
scroll to position [1139, 0]
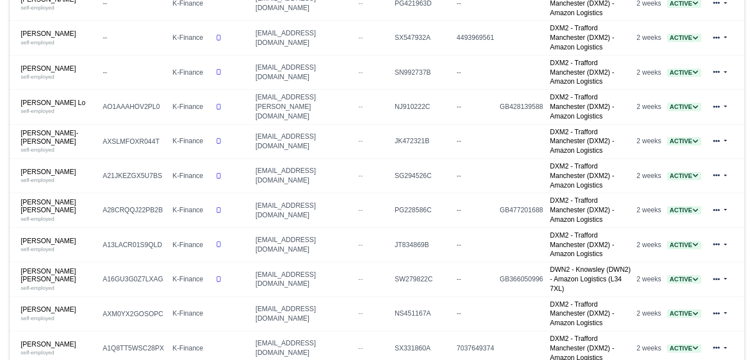
drag, startPoint x: 39, startPoint y: 108, endPoint x: 33, endPoint y: 95, distance: 14.3
drag, startPoint x: 53, startPoint y: 136, endPoint x: 31, endPoint y: 142, distance: 23.3
drag, startPoint x: 19, startPoint y: 329, endPoint x: 34, endPoint y: 330, distance: 15.2
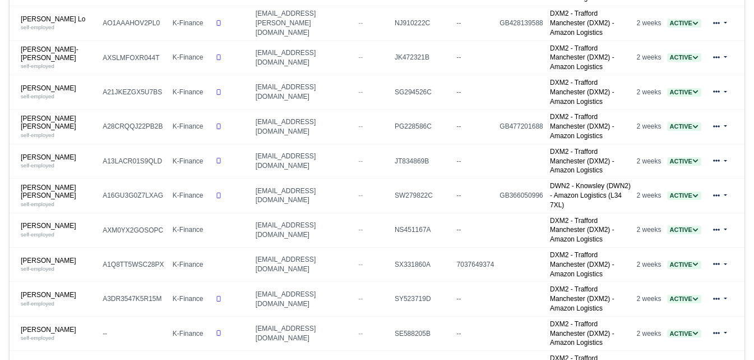
scroll to position [1269, 0]
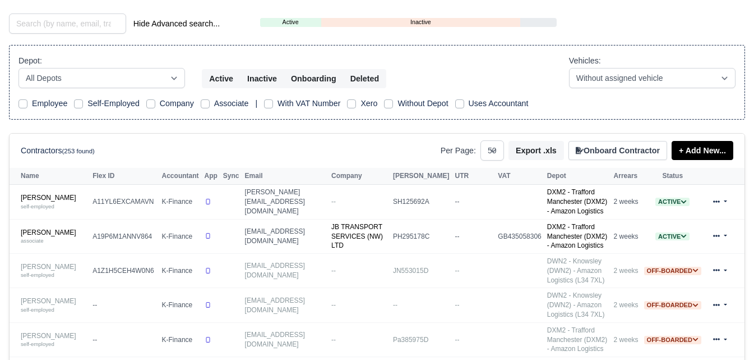
scroll to position [63, 0]
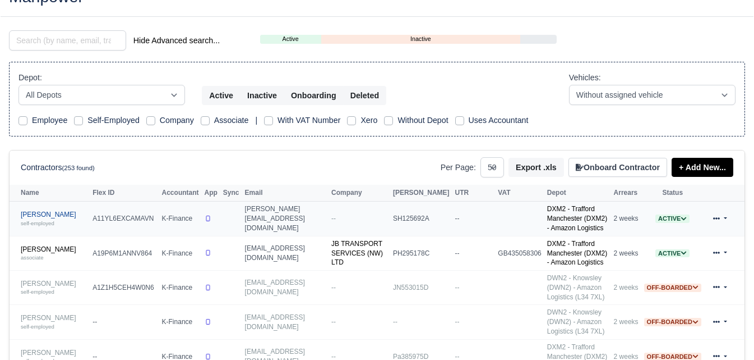
drag, startPoint x: 47, startPoint y: 209, endPoint x: 42, endPoint y: 215, distance: 8.8
click at [71, 40] on input "search" at bounding box center [67, 40] width 117 height 20
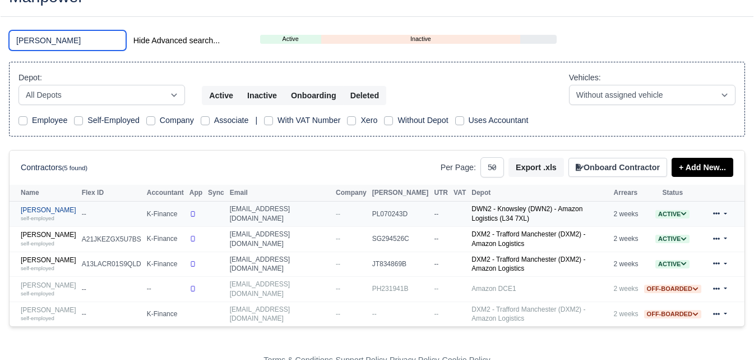
type input "harr"
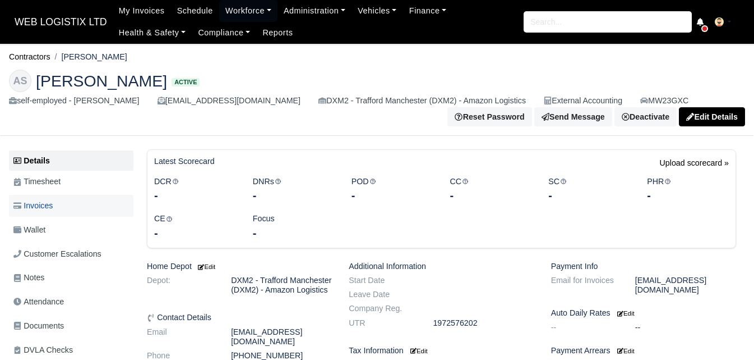
click at [59, 211] on link "Invoices" at bounding box center [71, 206] width 125 height 22
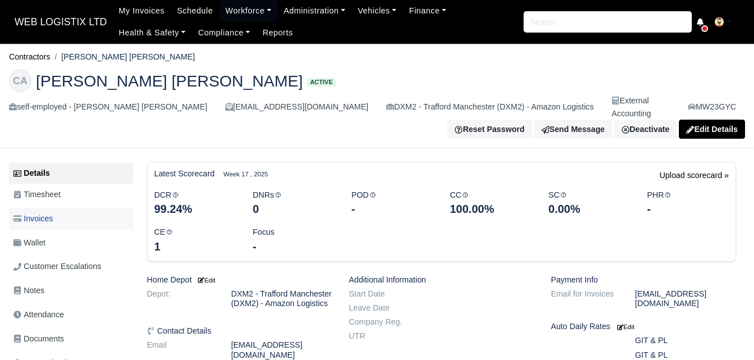
click at [82, 211] on link "Invoices" at bounding box center [71, 219] width 125 height 22
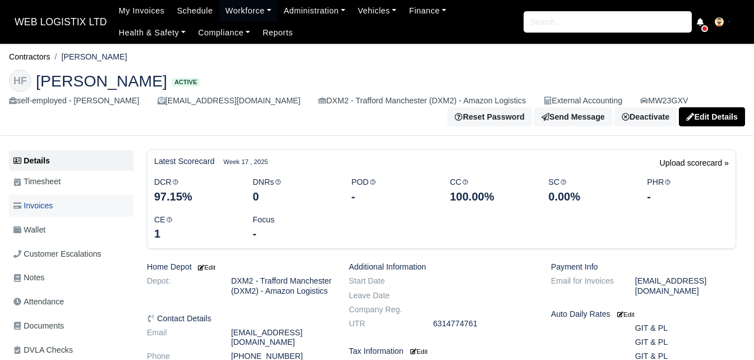
click at [53, 212] on span "Invoices" at bounding box center [32, 205] width 39 height 13
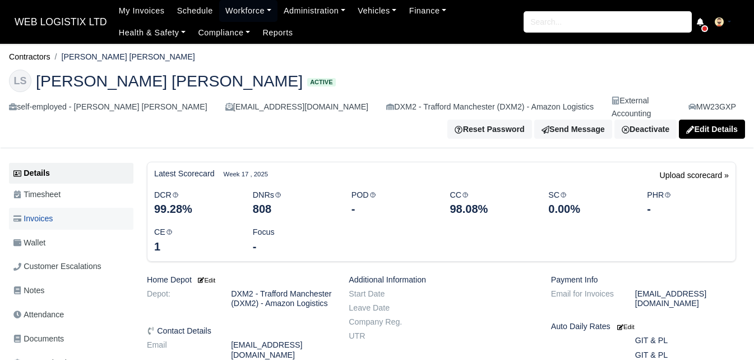
click at [36, 212] on span "Invoices" at bounding box center [32, 218] width 39 height 13
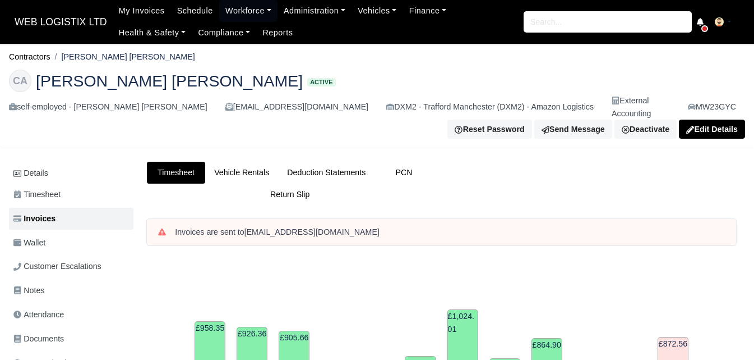
click at [360, 163] on link "Deduction Statements" at bounding box center [326, 173] width 96 height 22
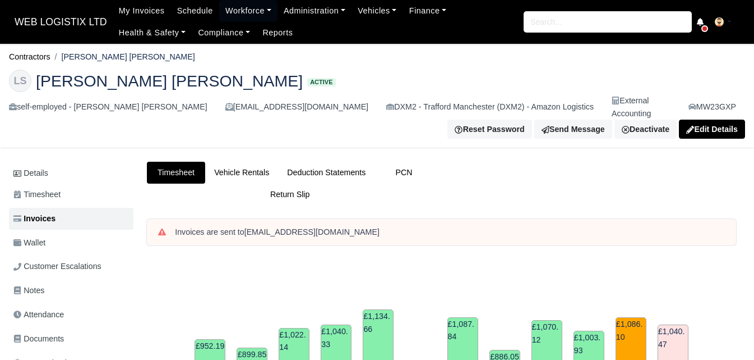
click at [328, 162] on link "Deduction Statements" at bounding box center [326, 173] width 96 height 22
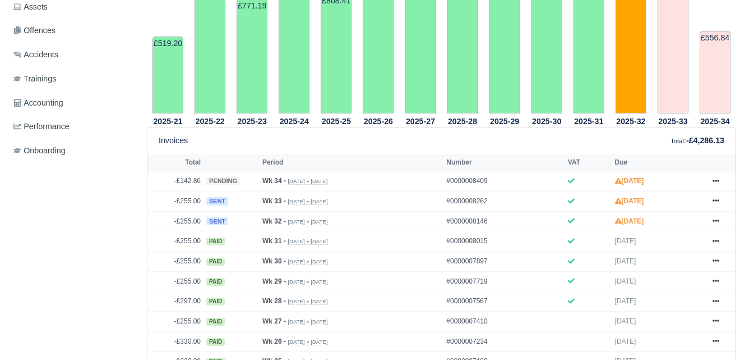
scroll to position [380, 0]
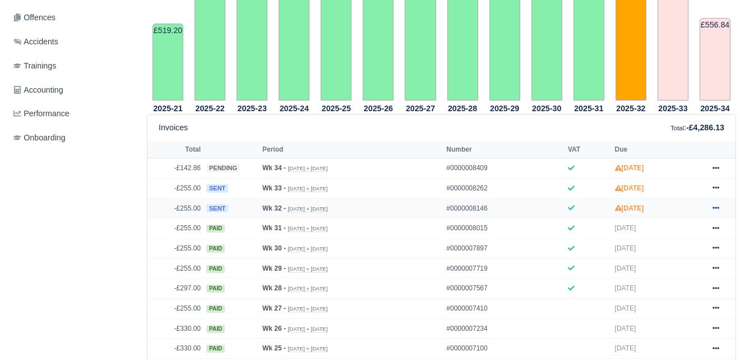
click at [715, 206] on icon at bounding box center [716, 207] width 7 height 7
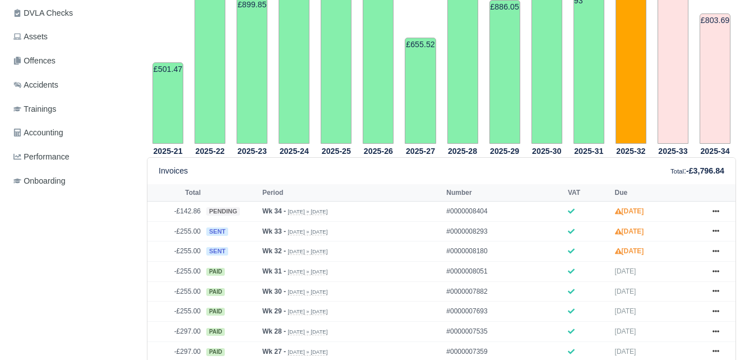
scroll to position [419, 0]
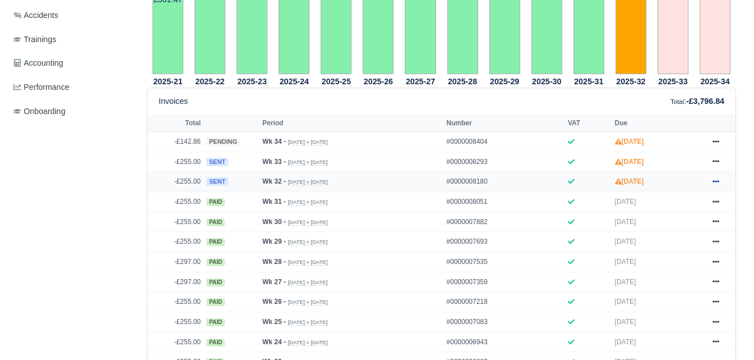
click at [719, 178] on icon at bounding box center [716, 181] width 7 height 7
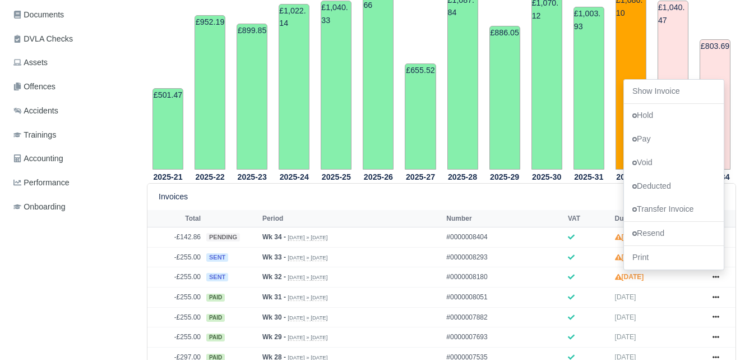
scroll to position [274, 0]
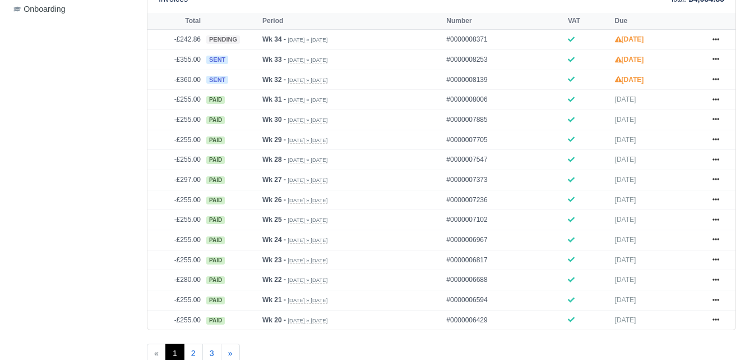
scroll to position [519, 0]
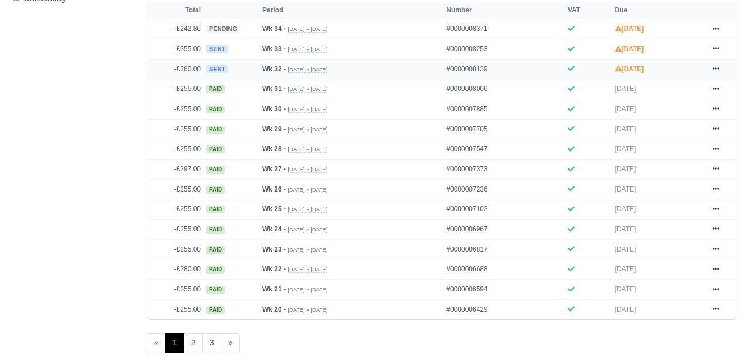
click at [715, 70] on icon at bounding box center [716, 68] width 7 height 7
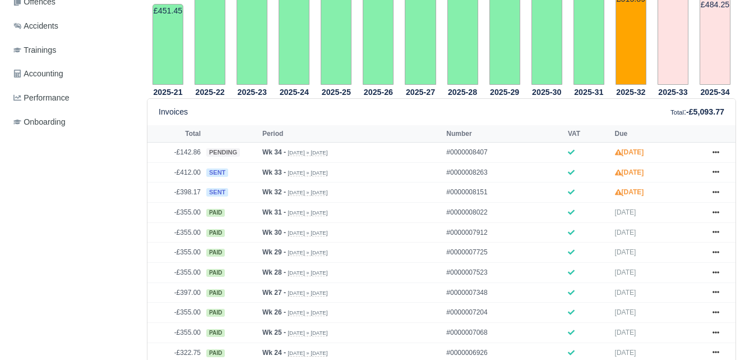
scroll to position [454, 0]
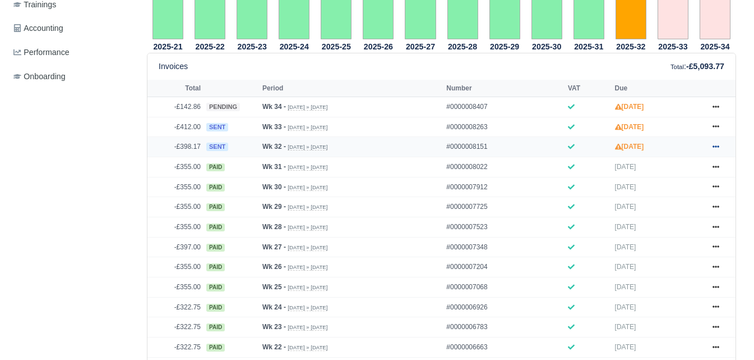
click at [715, 143] on icon at bounding box center [716, 146] width 7 height 7
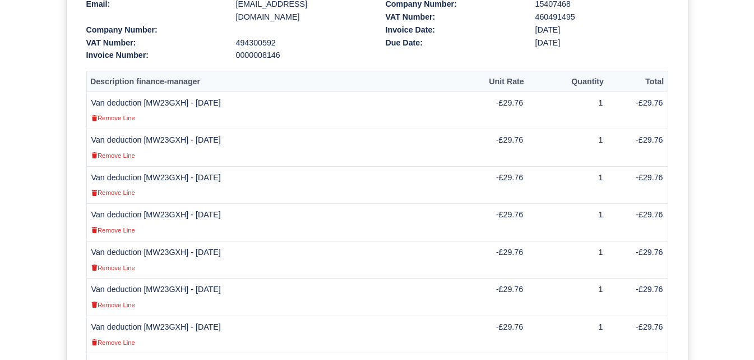
scroll to position [376, 0]
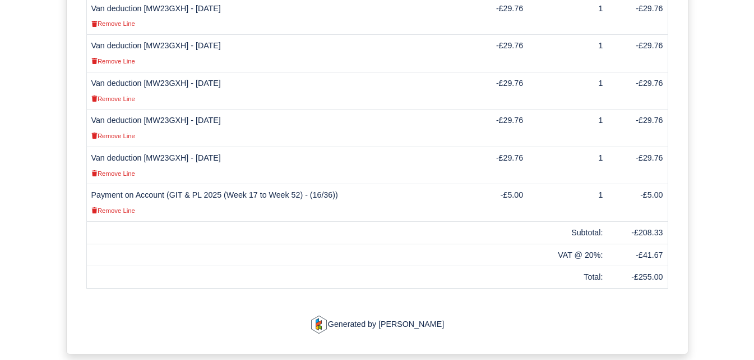
scroll to position [478, 0]
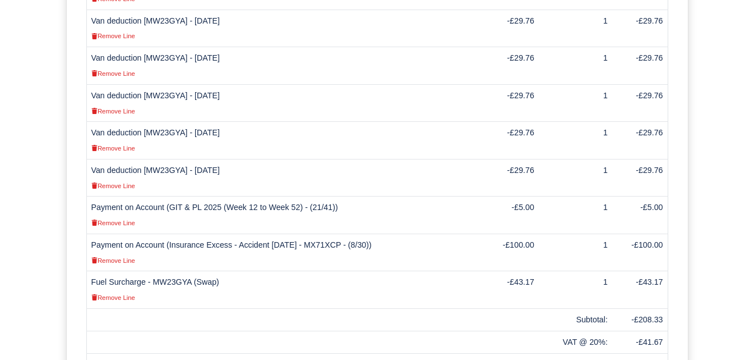
scroll to position [470, 0]
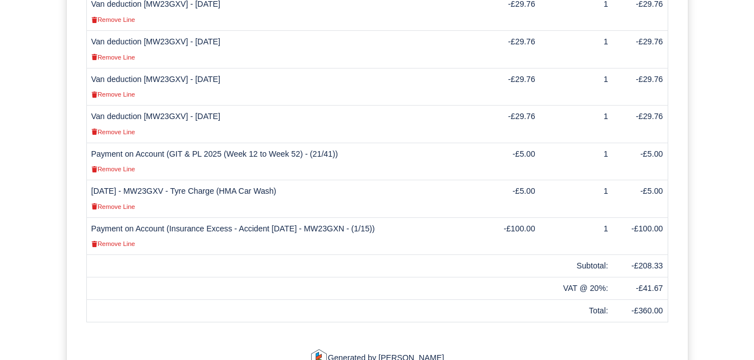
scroll to position [560, 0]
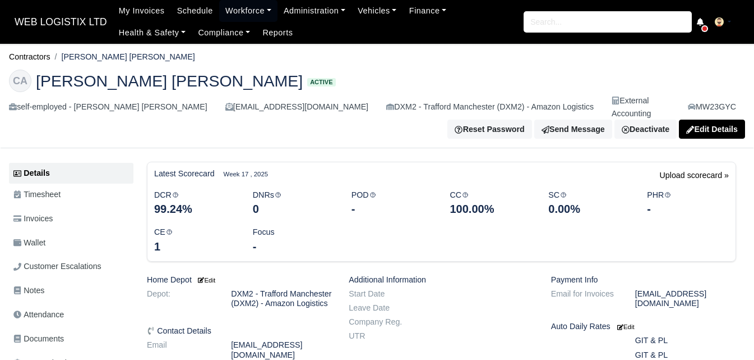
click at [54, 211] on link "Invoices" at bounding box center [71, 219] width 125 height 22
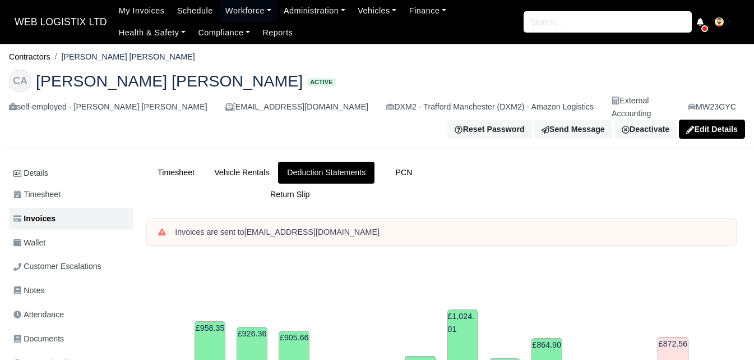
click at [754, 192] on html "WEB LOGISTIX LTD My Invoices Schedule Workforce Manpower Expiring Documents Lea…" at bounding box center [377, 180] width 754 height 360
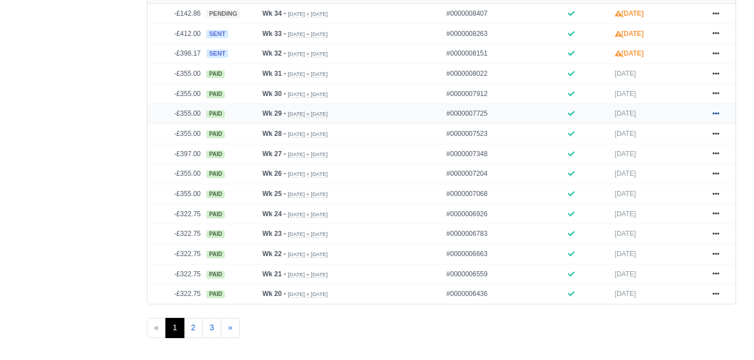
scroll to position [547, 0]
click at [718, 50] on icon at bounding box center [716, 53] width 7 height 7
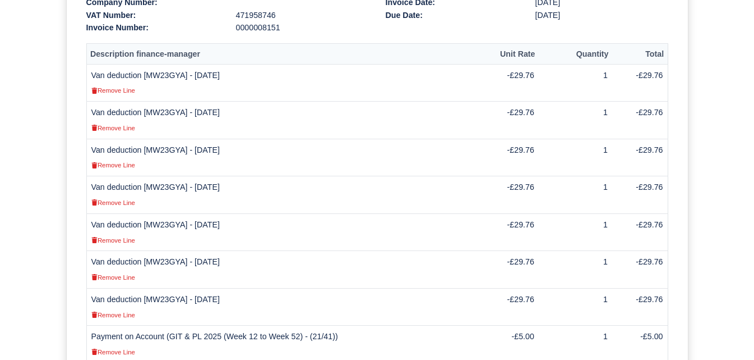
scroll to position [336, 0]
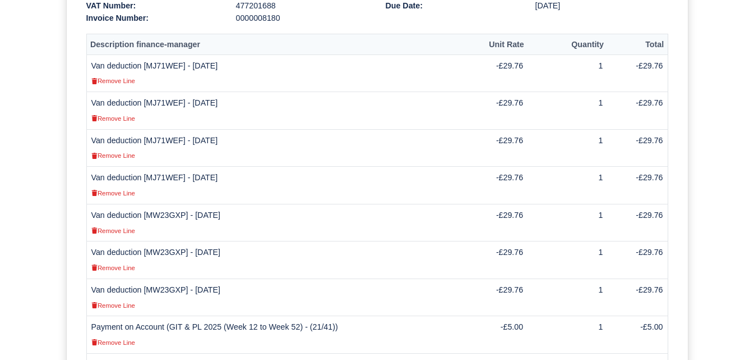
scroll to position [347, 0]
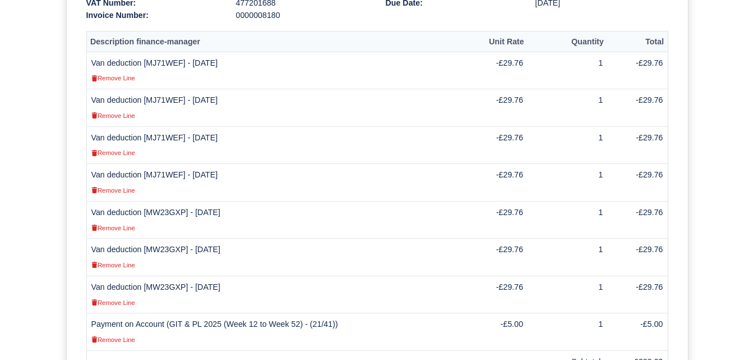
click at [150, 201] on td "Van deduction [MW23GXP] - [DATE] Remove Line" at bounding box center [275, 220] width 379 height 38
click at [149, 201] on td "Van deduction [MW23GXP] - [DATE] Remove Line" at bounding box center [275, 220] width 379 height 38
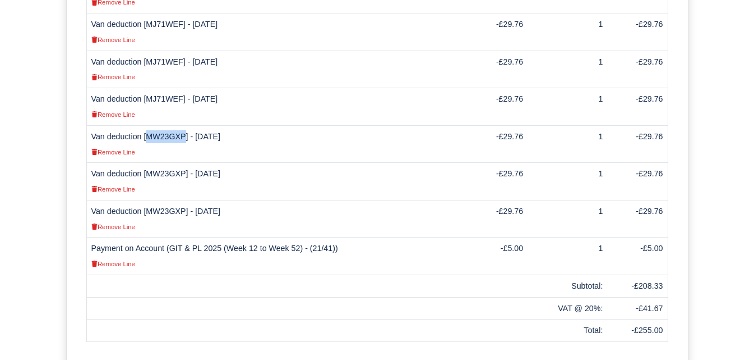
scroll to position [428, 0]
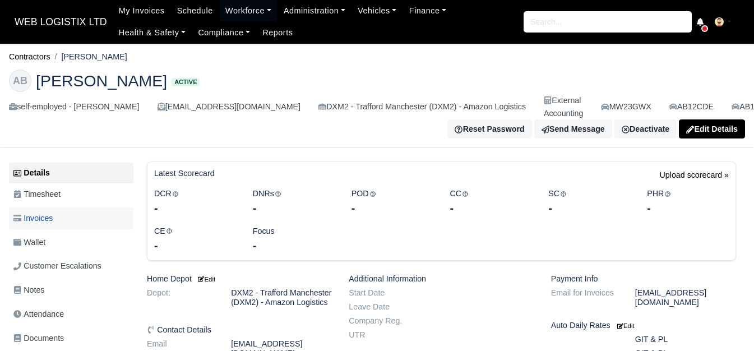
click at [76, 227] on link "Invoices" at bounding box center [71, 219] width 125 height 22
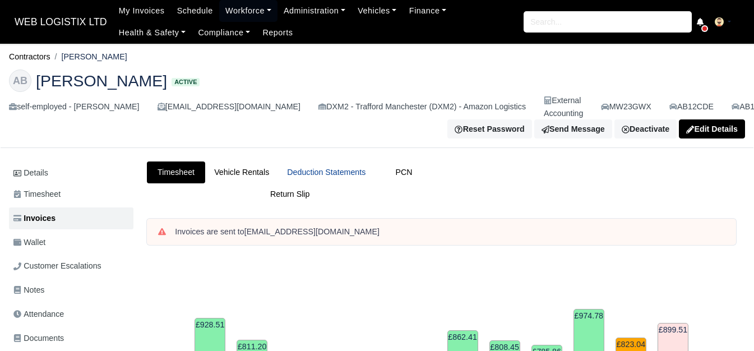
click at [322, 178] on link "Deduction Statements" at bounding box center [326, 173] width 96 height 22
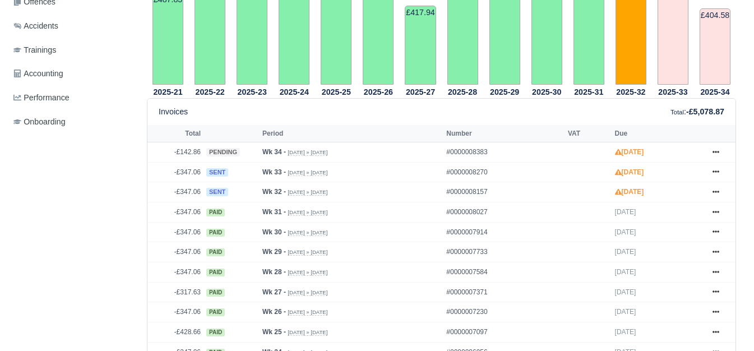
scroll to position [408, 0]
click at [718, 193] on icon at bounding box center [716, 191] width 7 height 7
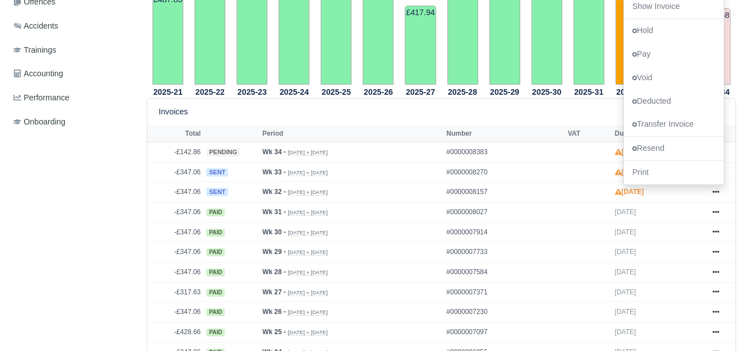
click at [484, 114] on div "Invoices Total : -£5,078.87" at bounding box center [442, 111] width 566 height 13
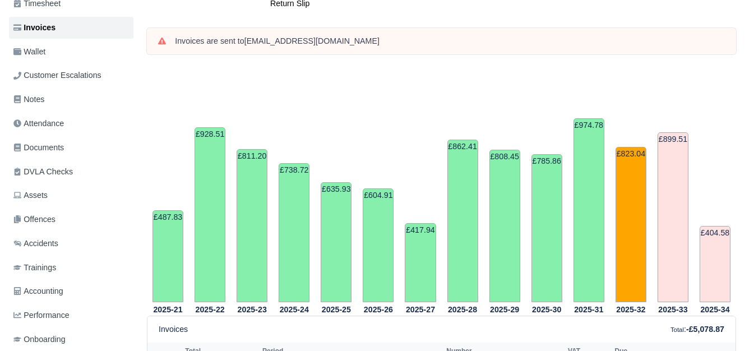
scroll to position [0, 0]
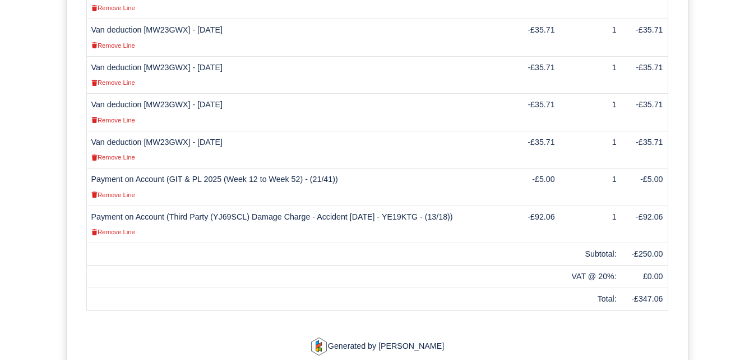
scroll to position [522, 0]
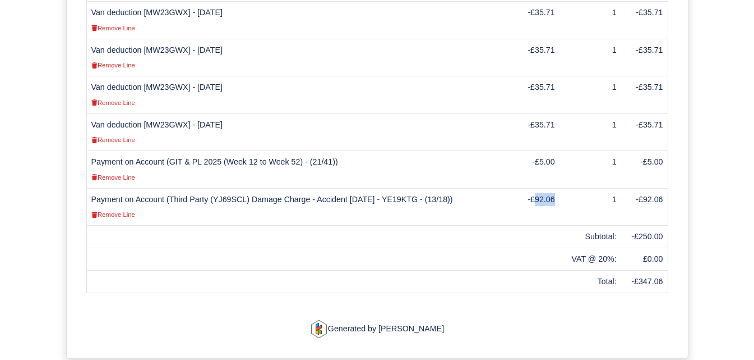
drag, startPoint x: 541, startPoint y: 174, endPoint x: 558, endPoint y: 177, distance: 17.2
click at [558, 188] on td "-£92.06" at bounding box center [535, 207] width 48 height 38
copy td "92.06"
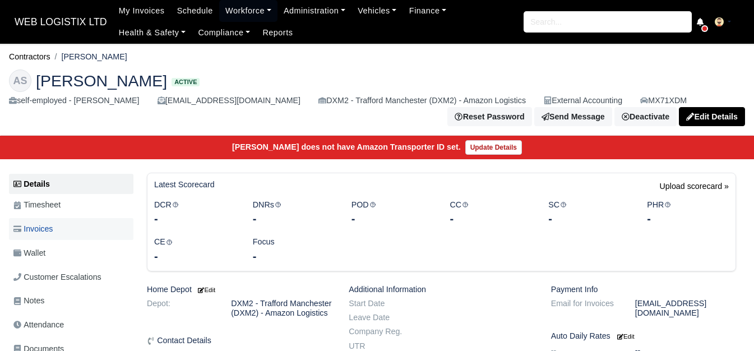
drag, startPoint x: 0, startPoint y: 0, endPoint x: 80, endPoint y: 236, distance: 248.9
click at [80, 236] on link "Invoices" at bounding box center [71, 229] width 125 height 22
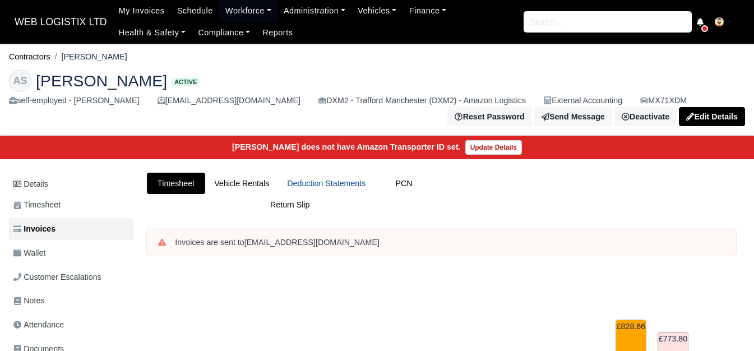
click at [329, 189] on link "Deduction Statements" at bounding box center [326, 184] width 96 height 22
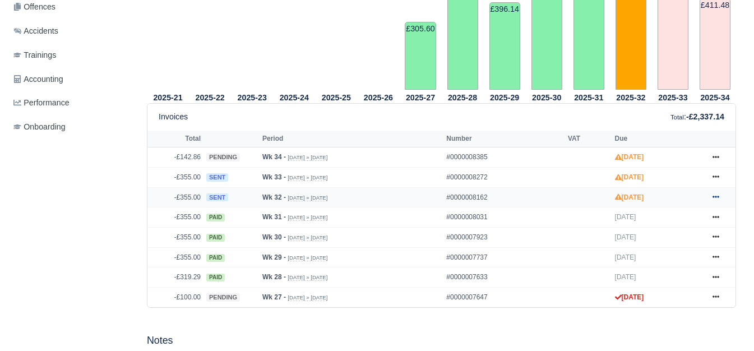
scroll to position [414, 0]
click at [713, 199] on icon at bounding box center [716, 197] width 7 height 7
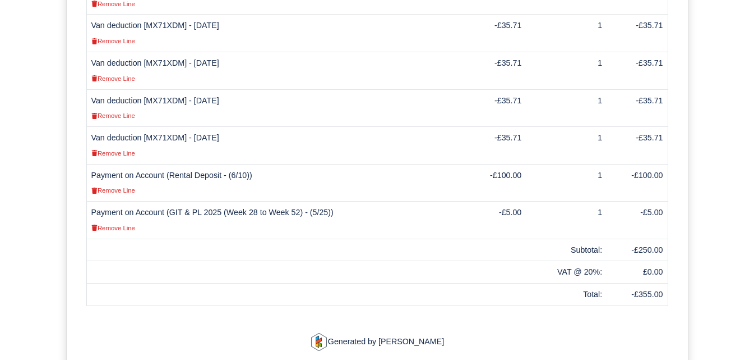
scroll to position [489, 0]
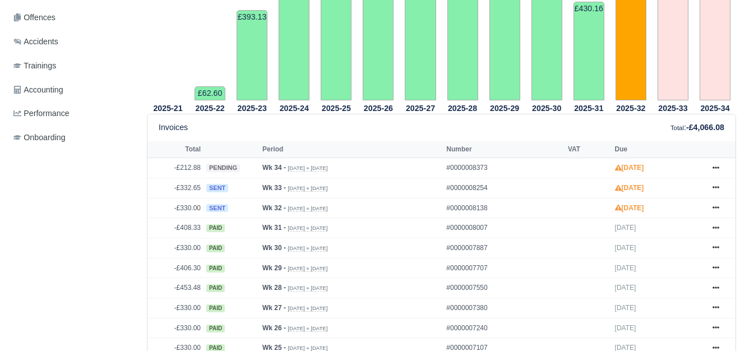
scroll to position [444, 0]
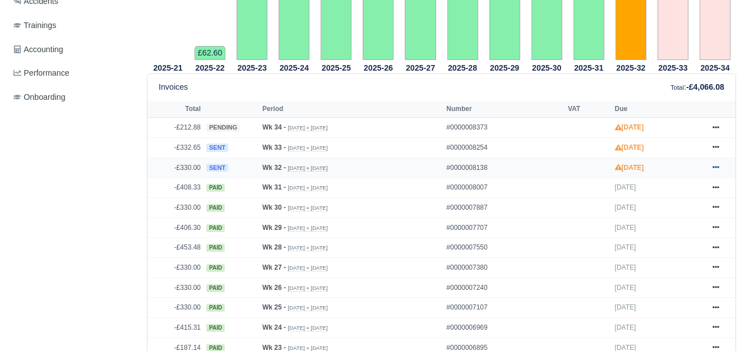
click at [719, 171] on icon at bounding box center [716, 167] width 7 height 7
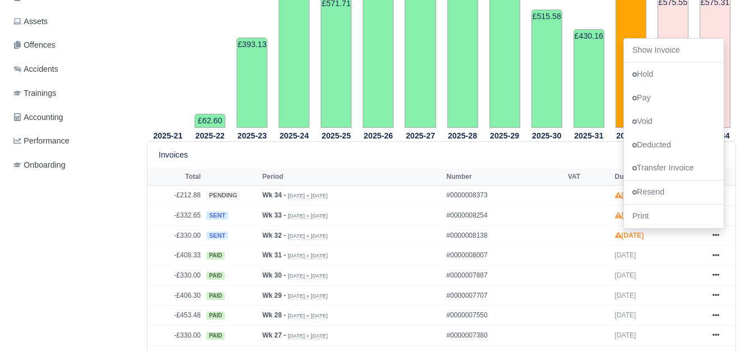
scroll to position [366, 0]
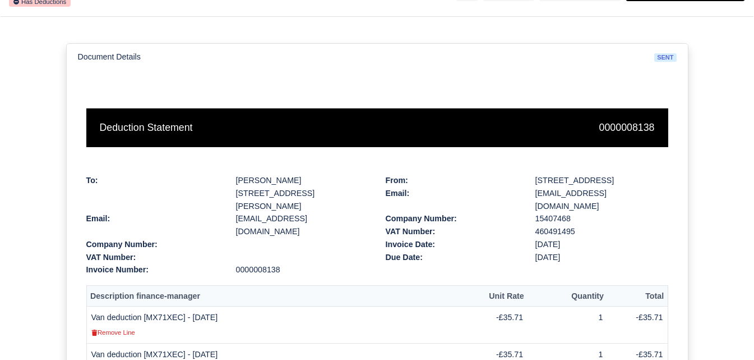
scroll to position [63, 0]
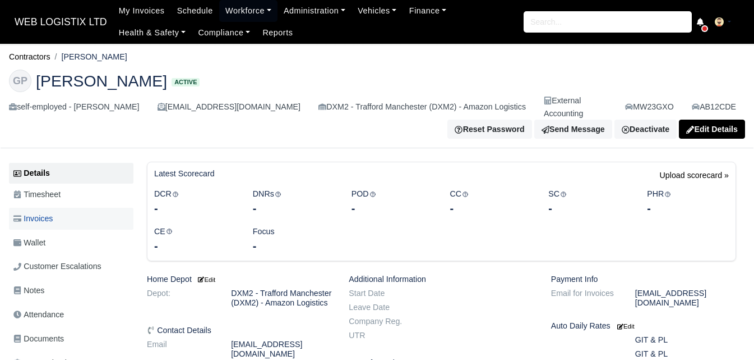
drag, startPoint x: 0, startPoint y: 0, endPoint x: 67, endPoint y: 209, distance: 219.3
click at [67, 209] on link "Invoices" at bounding box center [71, 219] width 125 height 22
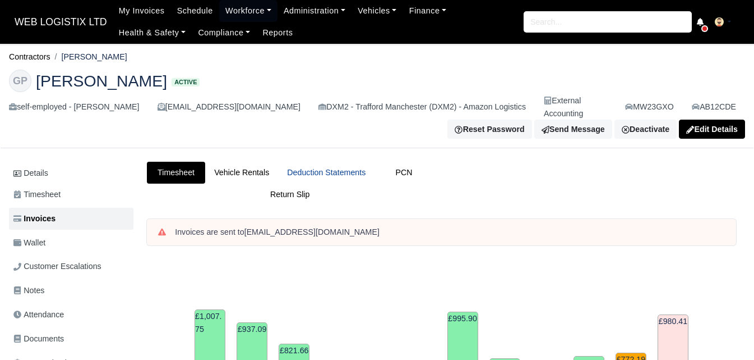
drag, startPoint x: 0, startPoint y: 0, endPoint x: 309, endPoint y: 157, distance: 346.2
click at [309, 162] on link "Deduction Statements" at bounding box center [326, 173] width 96 height 22
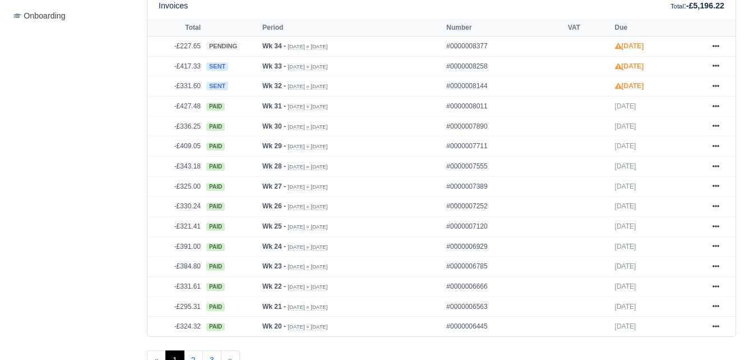
click at [716, 85] on icon at bounding box center [716, 86] width 7 height 2
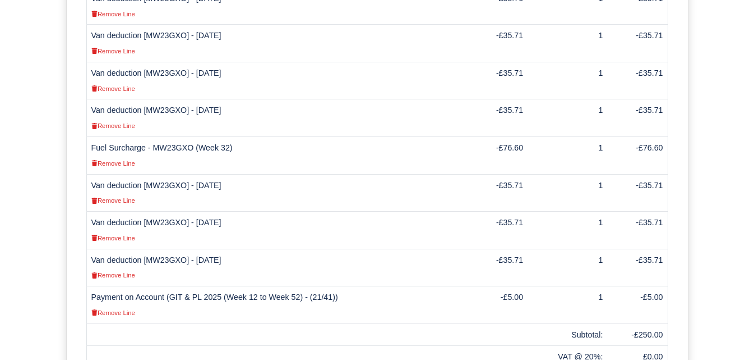
scroll to position [373, 0]
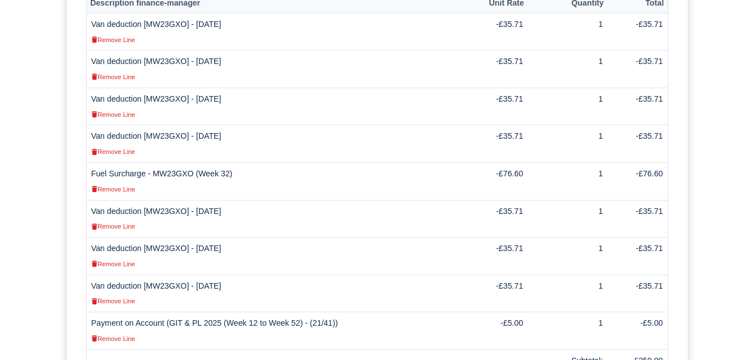
drag, startPoint x: 762, startPoint y: 108, endPoint x: 756, endPoint y: 254, distance: 146.0
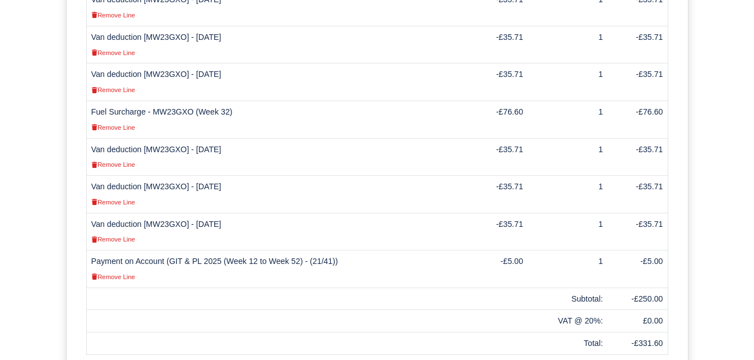
scroll to position [432, 0]
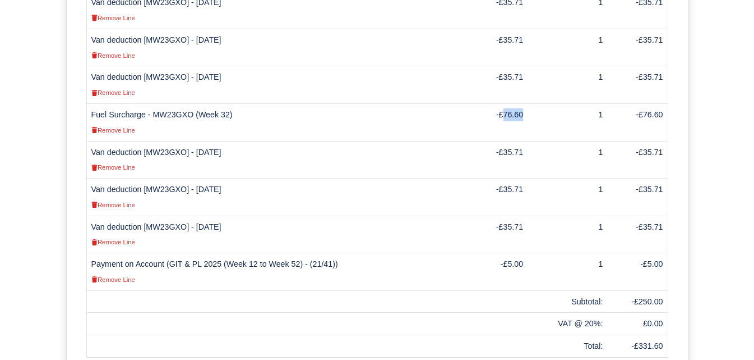
drag, startPoint x: 508, startPoint y: 102, endPoint x: 526, endPoint y: 106, distance: 18.9
click at [526, 106] on td "-£76.60" at bounding box center [497, 123] width 62 height 38
copy td "76.60"
click at [512, 104] on td "-£76.60" at bounding box center [497, 123] width 62 height 38
drag, startPoint x: 508, startPoint y: 102, endPoint x: 526, endPoint y: 103, distance: 18.5
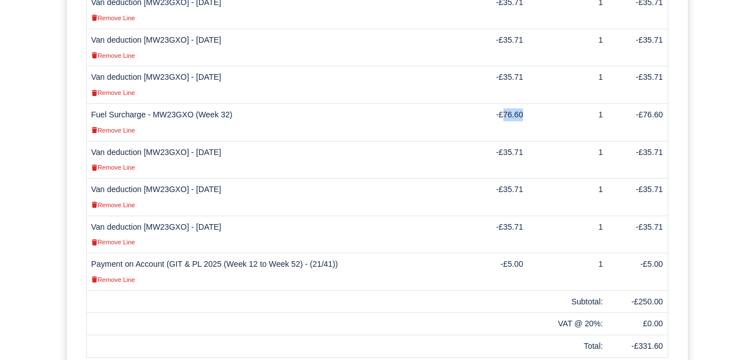
click at [526, 104] on td "-£76.60" at bounding box center [497, 123] width 62 height 38
copy td "76.60"
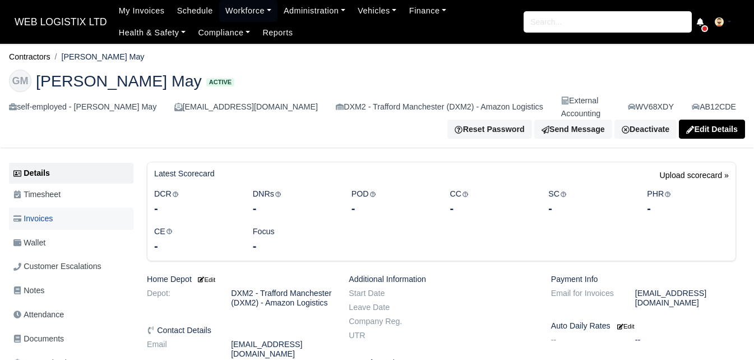
click at [59, 224] on link "Invoices" at bounding box center [71, 219] width 125 height 22
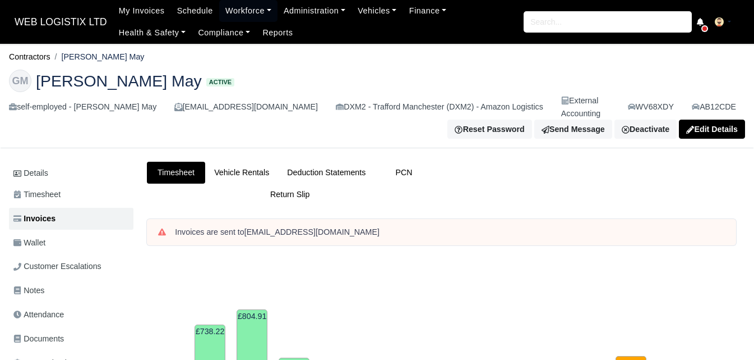
click at [332, 177] on link "Deduction Statements" at bounding box center [326, 173] width 96 height 22
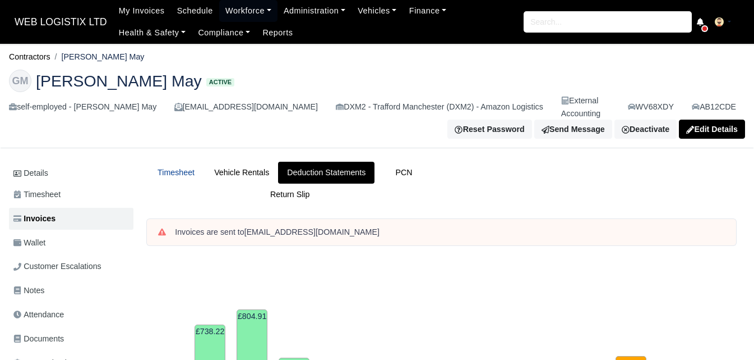
click at [191, 182] on link "Timesheet" at bounding box center [176, 173] width 58 height 22
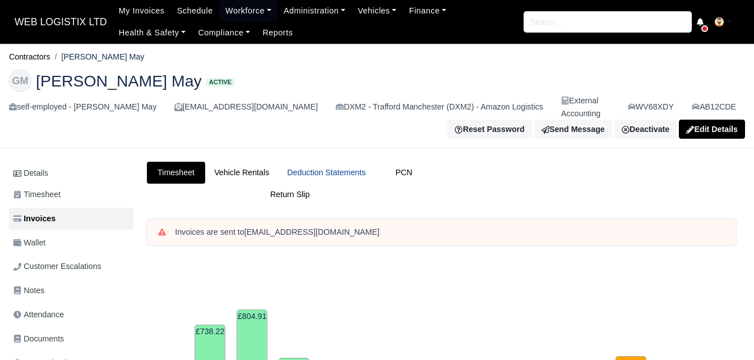
click at [348, 175] on link "Deduction Statements" at bounding box center [326, 173] width 96 height 22
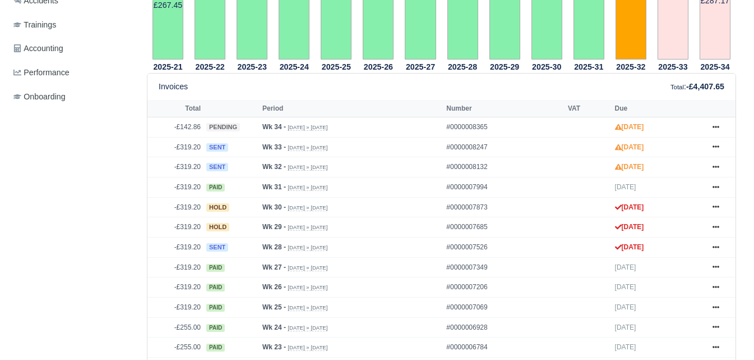
scroll to position [401, 0]
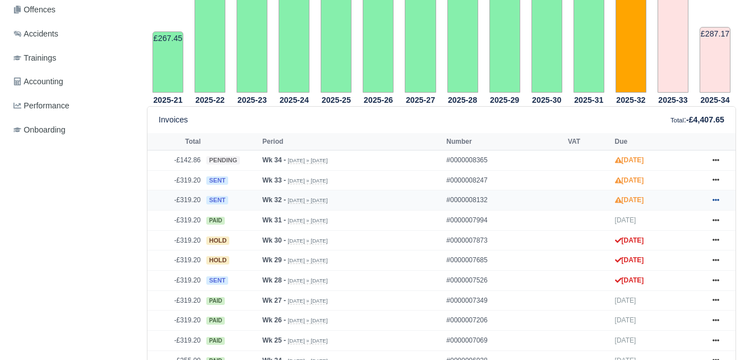
click at [714, 200] on icon at bounding box center [716, 199] width 7 height 7
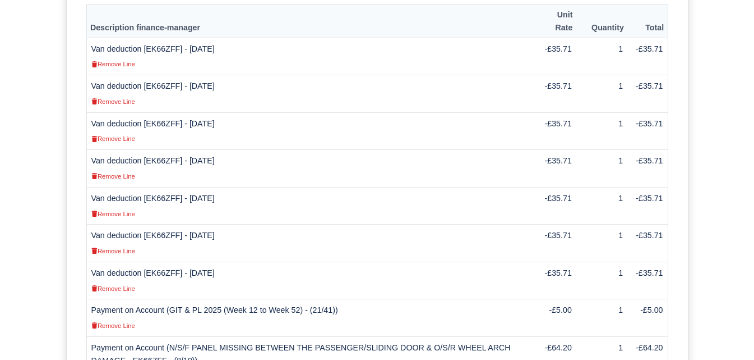
scroll to position [363, 0]
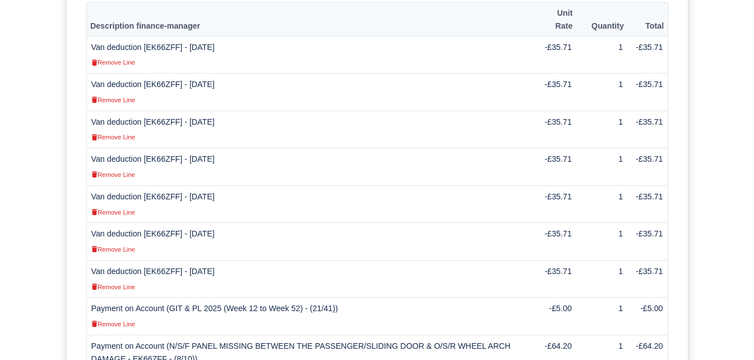
drag, startPoint x: 0, startPoint y: 0, endPoint x: 746, endPoint y: 219, distance: 777.6
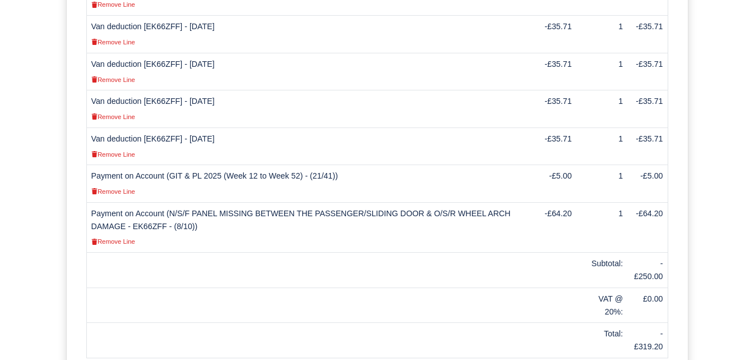
scroll to position [502, 0]
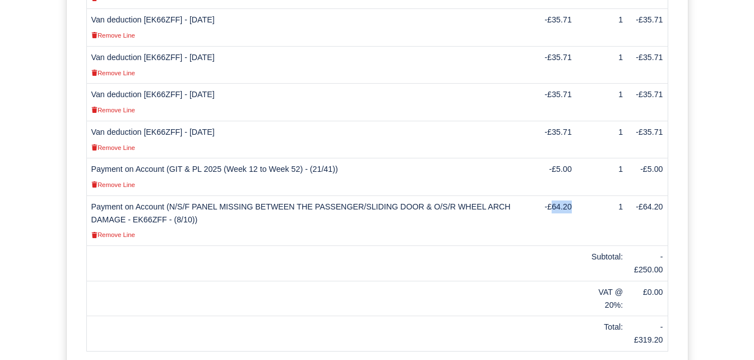
drag, startPoint x: 554, startPoint y: 205, endPoint x: 574, endPoint y: 206, distance: 19.7
click at [574, 206] on td "-£64.20" at bounding box center [556, 220] width 40 height 50
copy td "64.20"
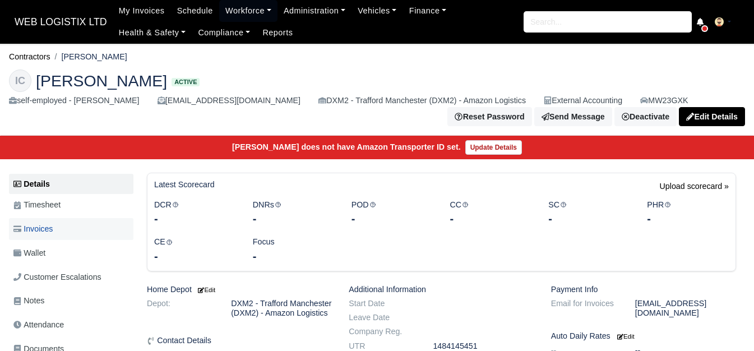
drag, startPoint x: 70, startPoint y: 233, endPoint x: 35, endPoint y: 233, distance: 34.2
click at [35, 233] on span "Invoices" at bounding box center [32, 229] width 39 height 13
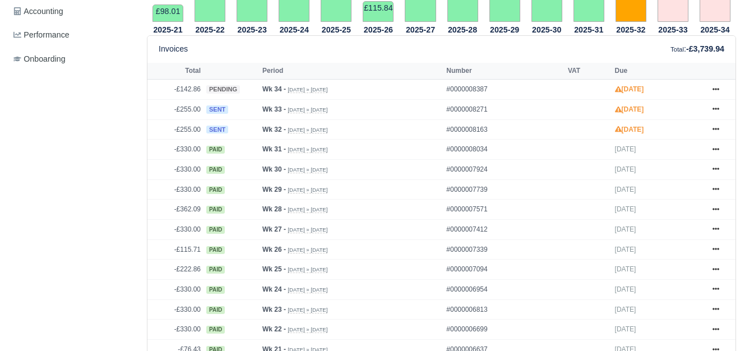
scroll to position [484, 0]
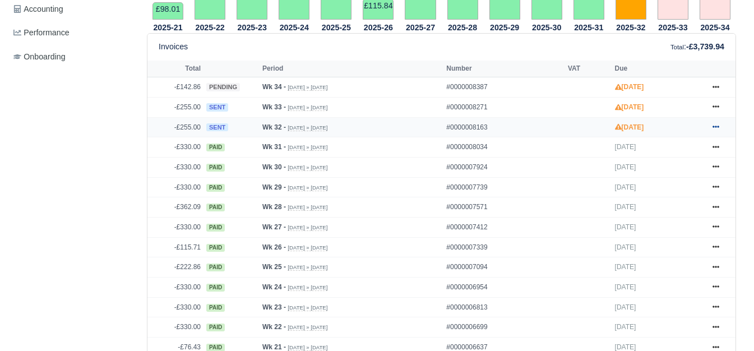
click at [712, 130] on link at bounding box center [716, 128] width 17 height 14
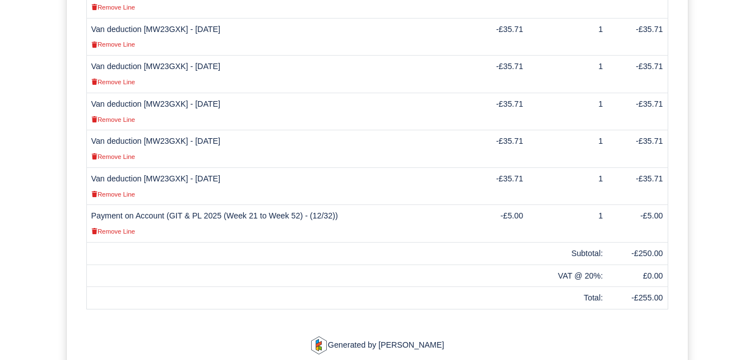
scroll to position [457, 0]
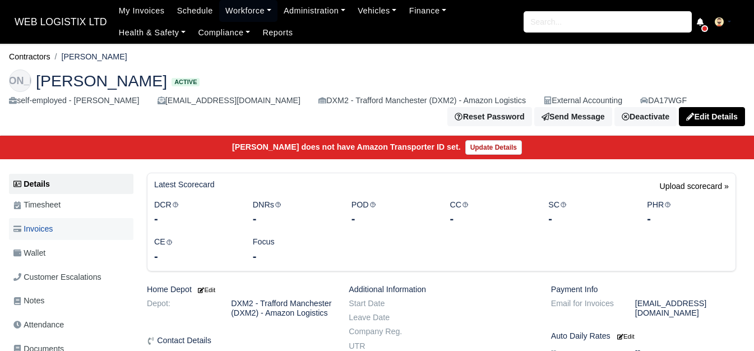
drag, startPoint x: 71, startPoint y: 233, endPoint x: 47, endPoint y: 231, distance: 24.3
click at [47, 231] on span "Invoices" at bounding box center [32, 229] width 39 height 13
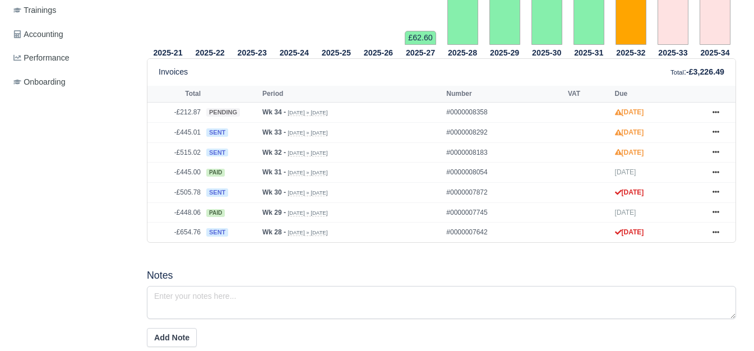
click at [715, 149] on link at bounding box center [716, 153] width 17 height 14
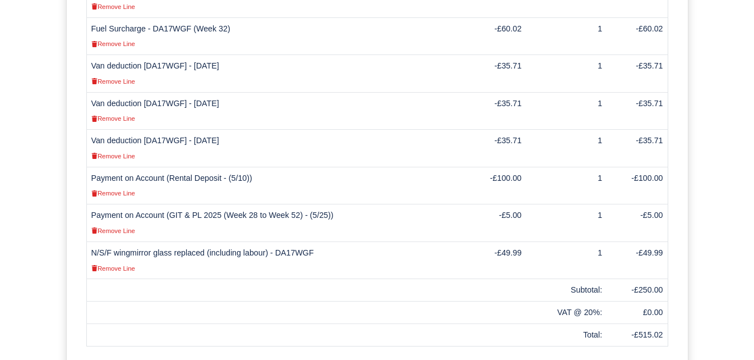
scroll to position [582, 0]
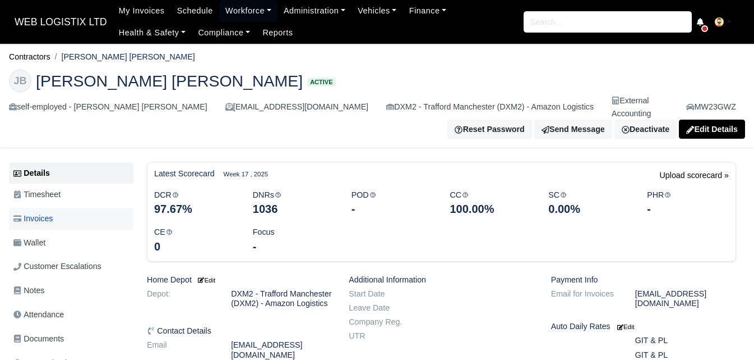
click at [53, 212] on span "Invoices" at bounding box center [32, 218] width 39 height 13
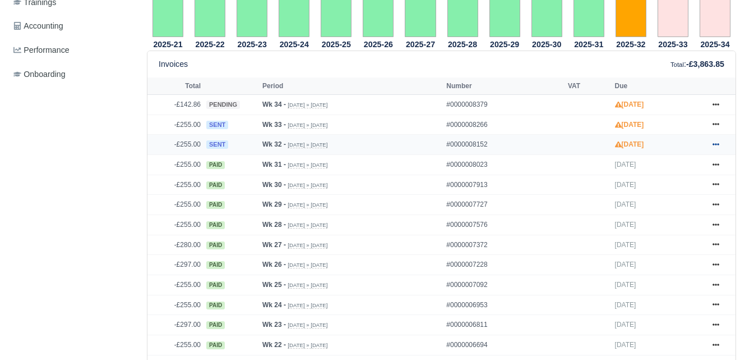
scroll to position [456, 0]
click at [721, 137] on link at bounding box center [716, 144] width 17 height 14
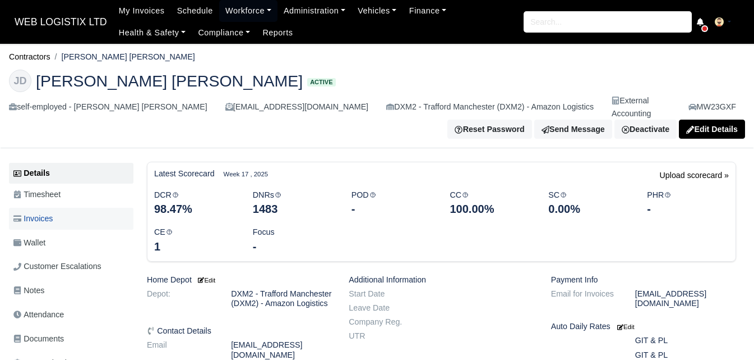
click at [73, 208] on link "Invoices" at bounding box center [71, 219] width 125 height 22
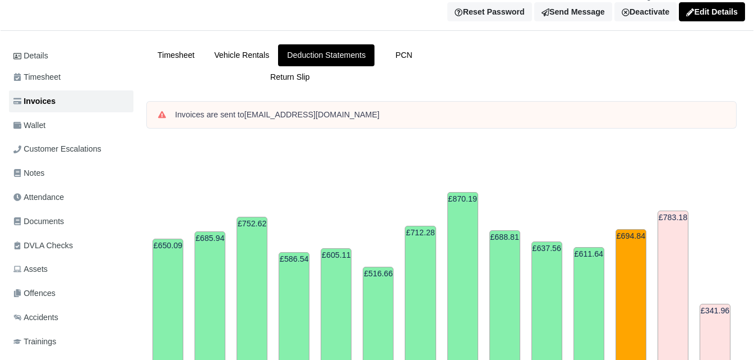
scroll to position [486, 0]
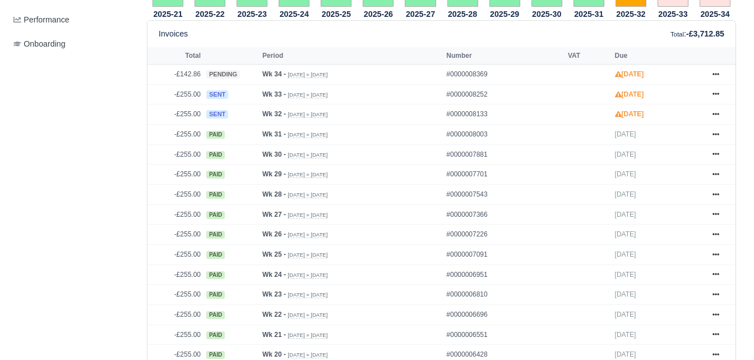
click at [719, 111] on icon at bounding box center [716, 114] width 7 height 7
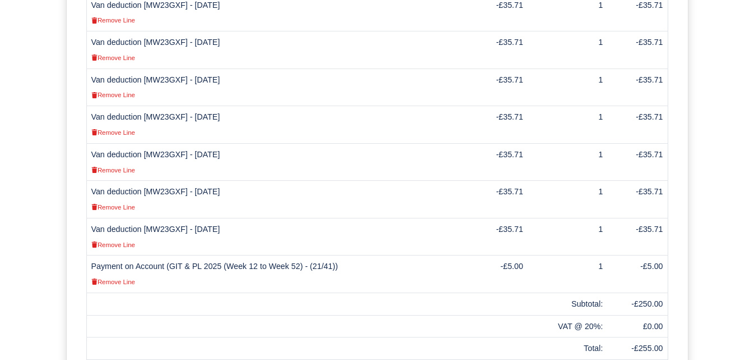
scroll to position [437, 0]
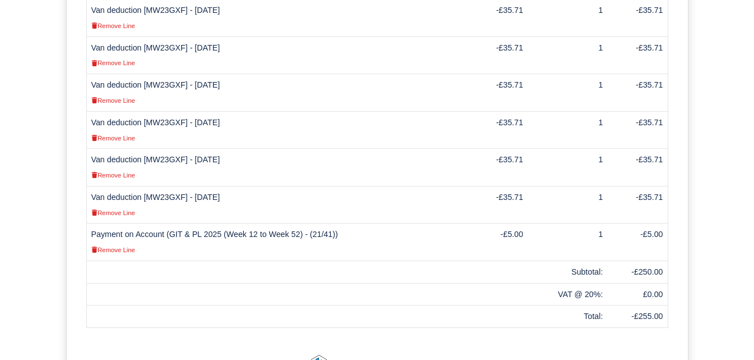
drag, startPoint x: 0, startPoint y: 0, endPoint x: 743, endPoint y: 286, distance: 795.7
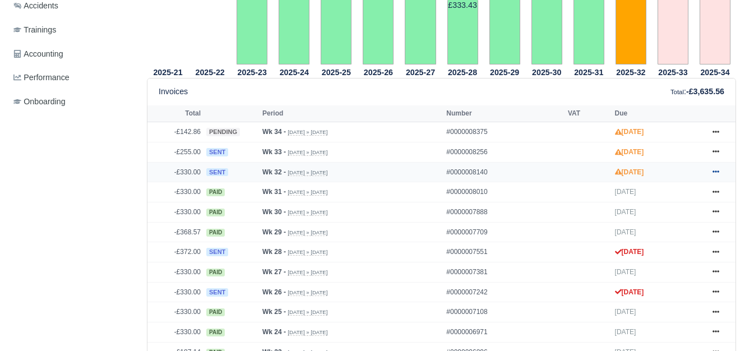
scroll to position [439, 0]
click at [713, 172] on icon at bounding box center [716, 171] width 7 height 7
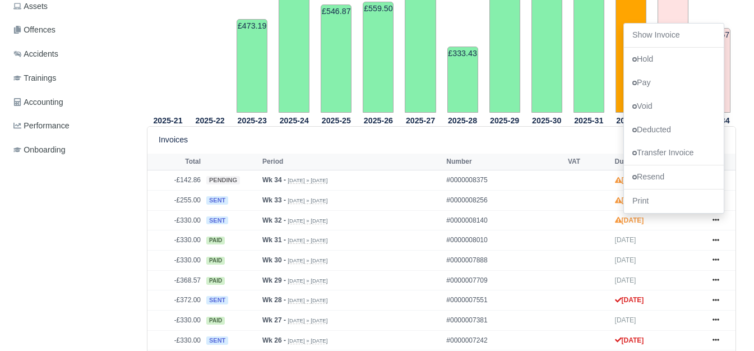
scroll to position [367, 0]
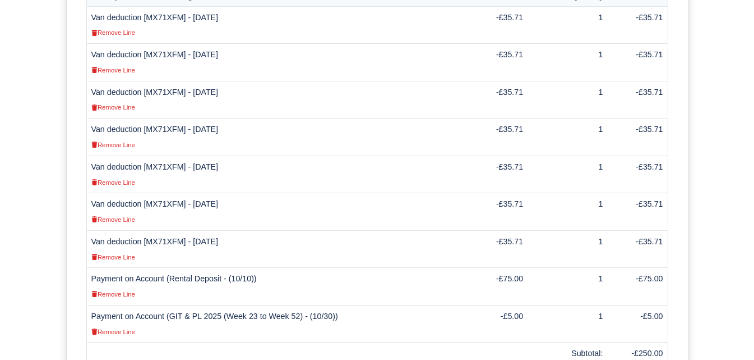
scroll to position [420, 0]
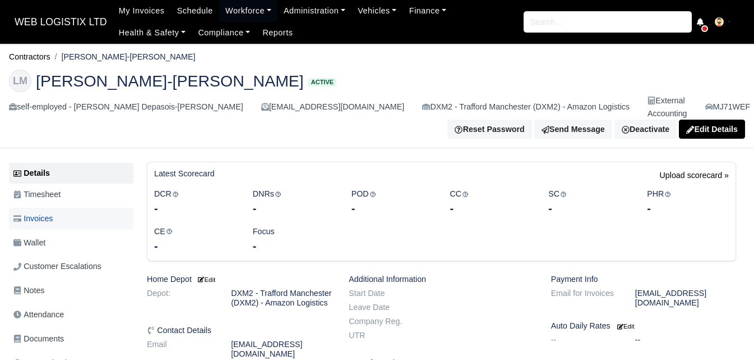
drag, startPoint x: 0, startPoint y: 0, endPoint x: 52, endPoint y: 199, distance: 205.2
click at [52, 208] on link "Invoices" at bounding box center [71, 219] width 125 height 22
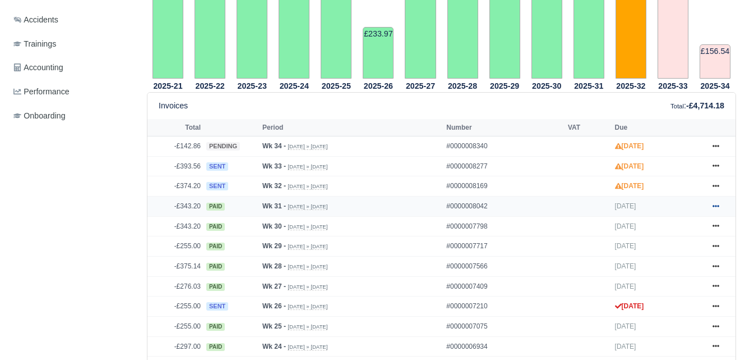
scroll to position [415, 0]
click at [712, 179] on link at bounding box center [716, 186] width 17 height 14
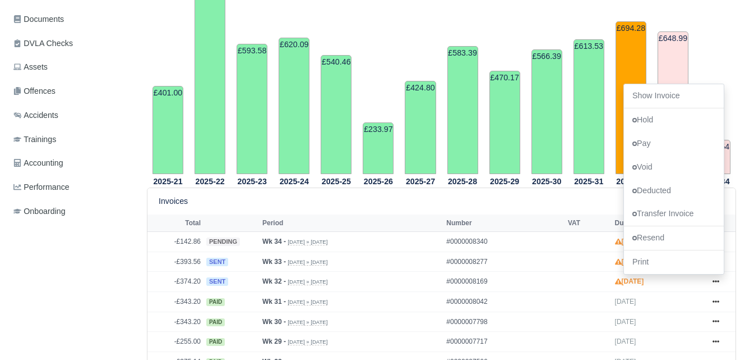
scroll to position [312, 0]
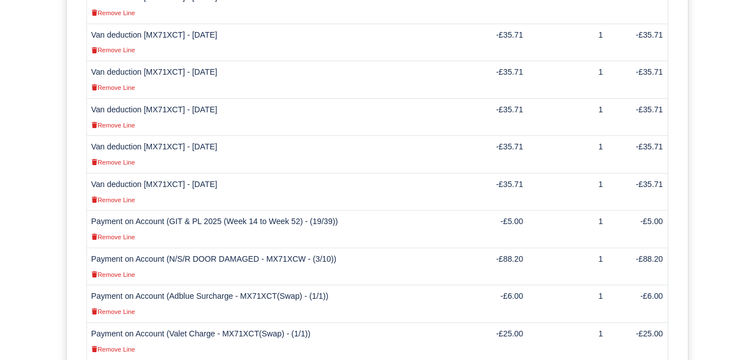
scroll to position [489, 0]
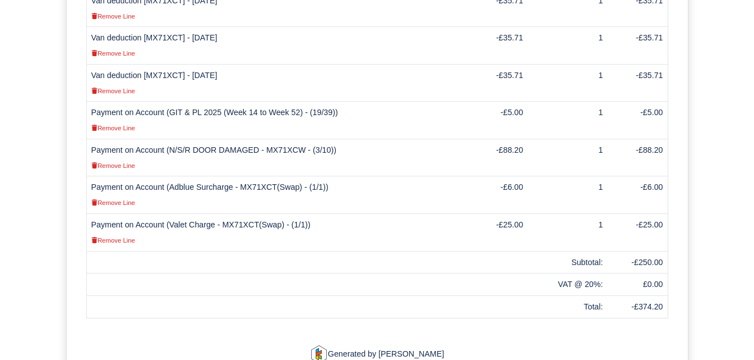
scroll to position [560, 0]
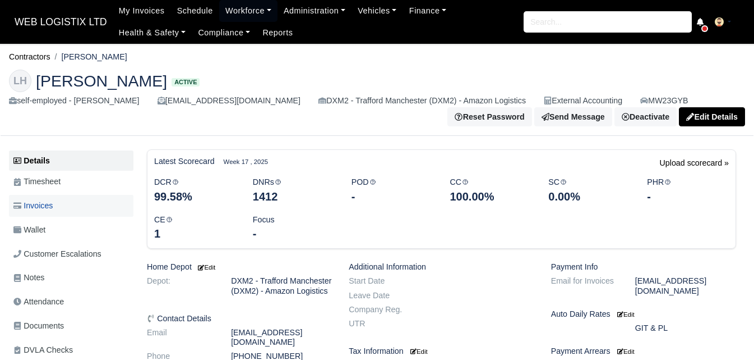
click at [70, 206] on link "Invoices" at bounding box center [71, 206] width 125 height 22
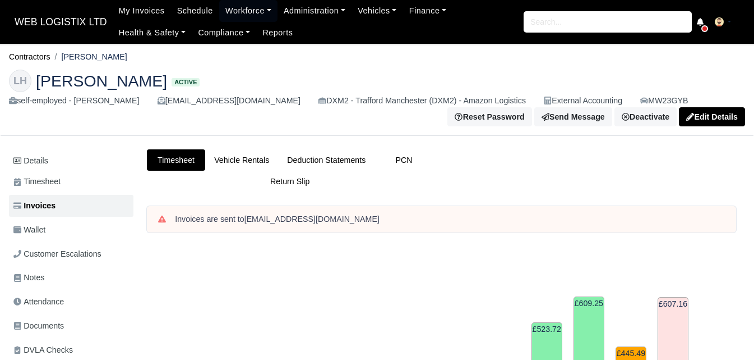
click at [326, 164] on link "Deduction Statements" at bounding box center [326, 160] width 96 height 22
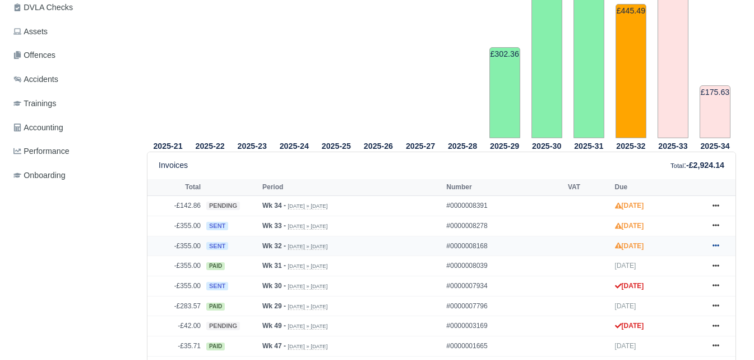
scroll to position [342, 0]
click at [714, 248] on icon at bounding box center [716, 245] width 7 height 7
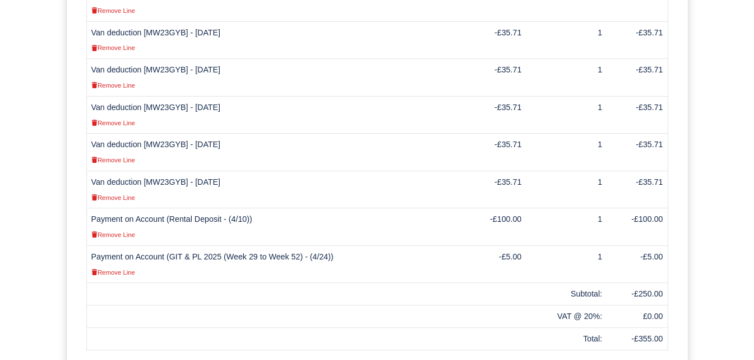
drag, startPoint x: 762, startPoint y: 131, endPoint x: 19, endPoint y: 332, distance: 769.9
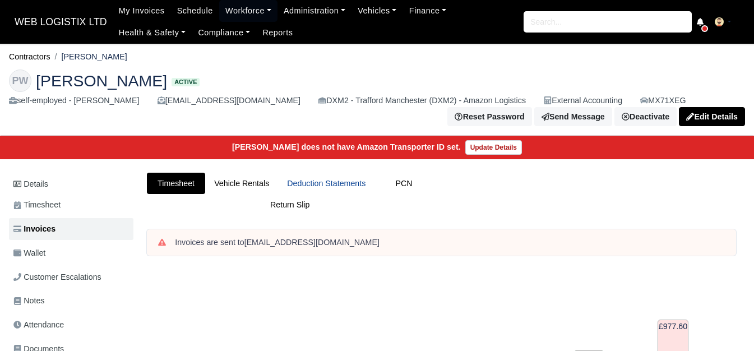
drag, startPoint x: 0, startPoint y: 0, endPoint x: 321, endPoint y: 181, distance: 368.7
click at [321, 181] on link "Deduction Statements" at bounding box center [326, 184] width 96 height 22
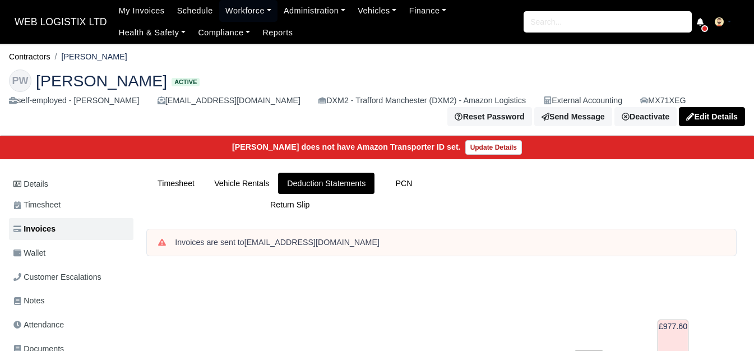
scroll to position [427, 0]
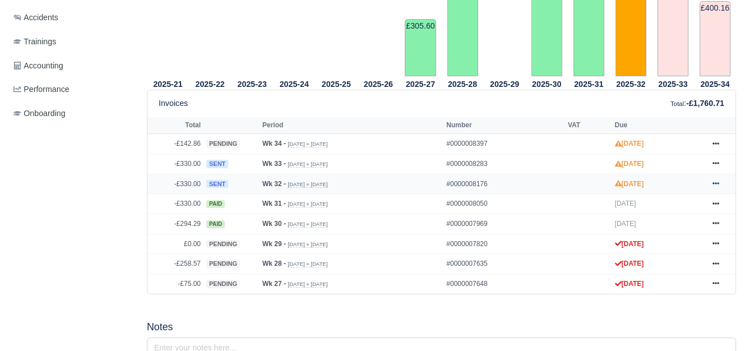
click at [713, 182] on icon at bounding box center [716, 183] width 7 height 7
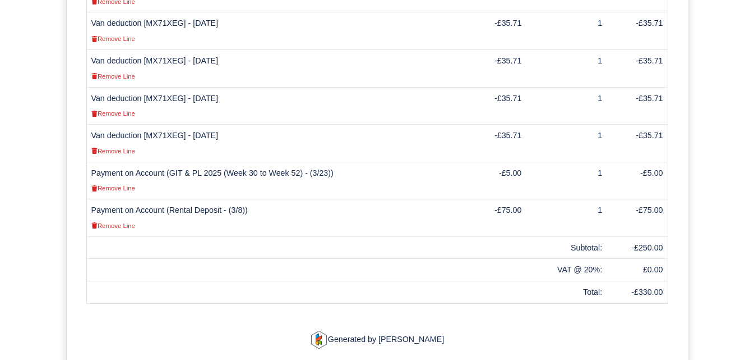
scroll to position [487, 0]
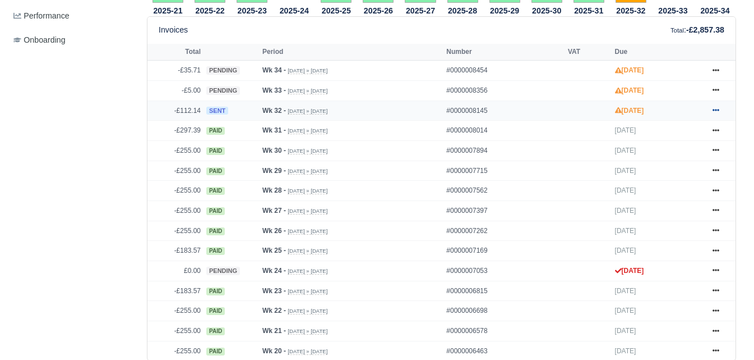
scroll to position [477, 0]
click at [720, 111] on link at bounding box center [716, 111] width 17 height 14
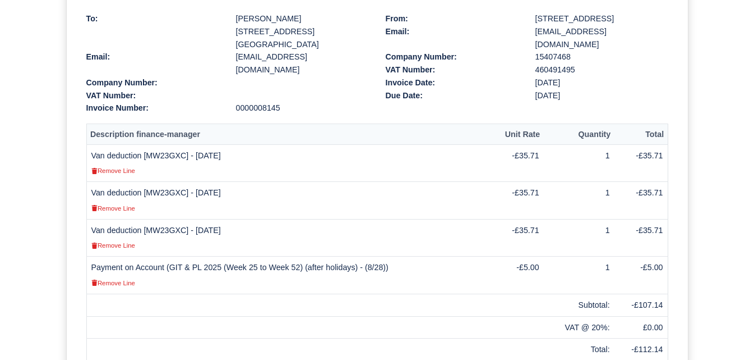
scroll to position [261, 0]
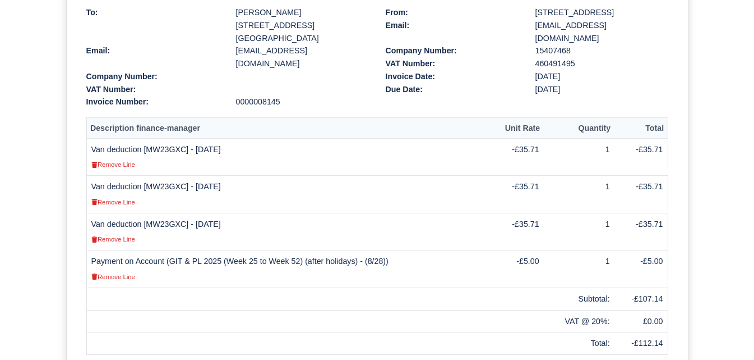
click at [168, 151] on td "Van deduction [MW23GXC] - [DATE] Remove Line" at bounding box center [287, 157] width 402 height 38
click at [168, 151] on td "Van deduction [MW23GXC] - 03/08/2025 Remove Line" at bounding box center [287, 157] width 402 height 38
copy td "MW23GXC"
drag, startPoint x: 639, startPoint y: 297, endPoint x: 664, endPoint y: 300, distance: 24.3
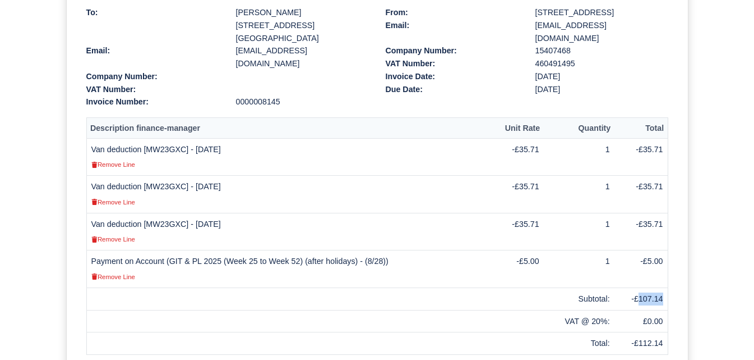
click at [664, 300] on td "-£107.14" at bounding box center [641, 298] width 53 height 22
copy td "107.14"
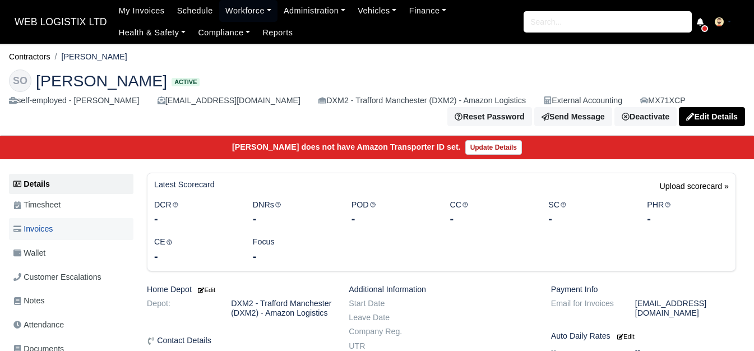
click at [75, 227] on link "Invoices" at bounding box center [71, 229] width 125 height 22
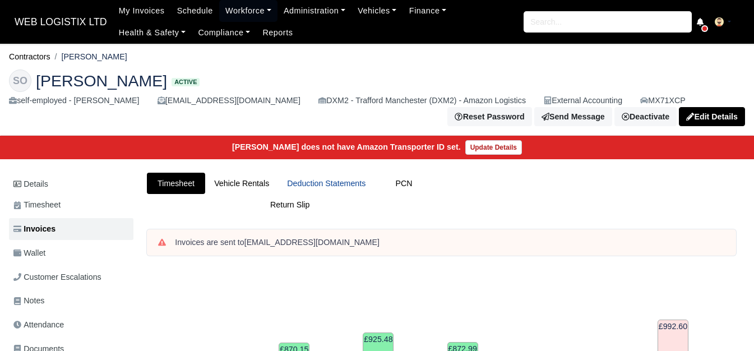
click at [316, 185] on link "Deduction Statements" at bounding box center [326, 184] width 96 height 22
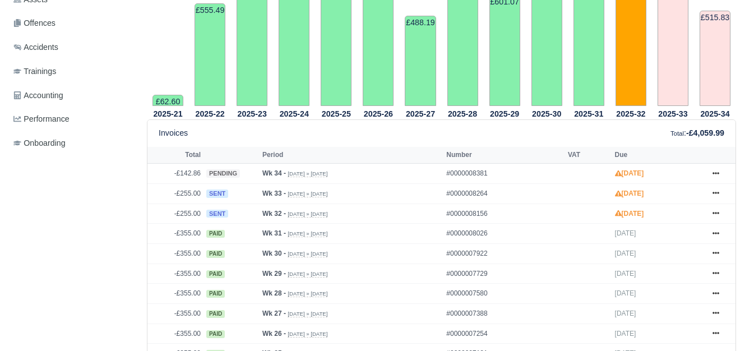
scroll to position [411, 0]
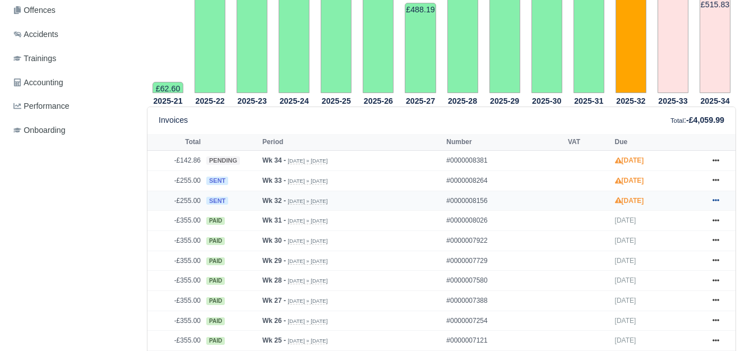
click at [718, 204] on icon at bounding box center [716, 200] width 7 height 7
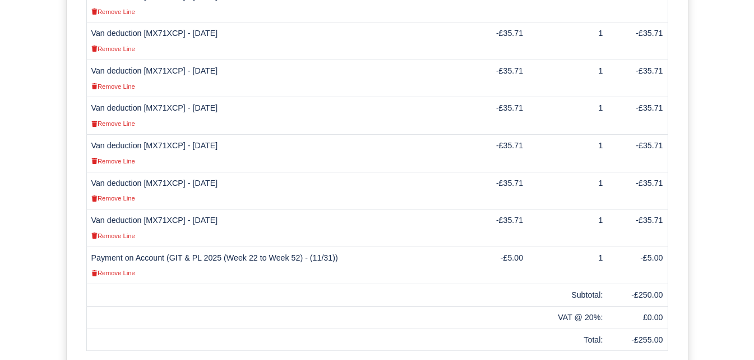
scroll to position [402, 0]
click at [166, 182] on td "Van deduction [MX71XCP] - 08/08/2025 Remove Line" at bounding box center [275, 190] width 379 height 38
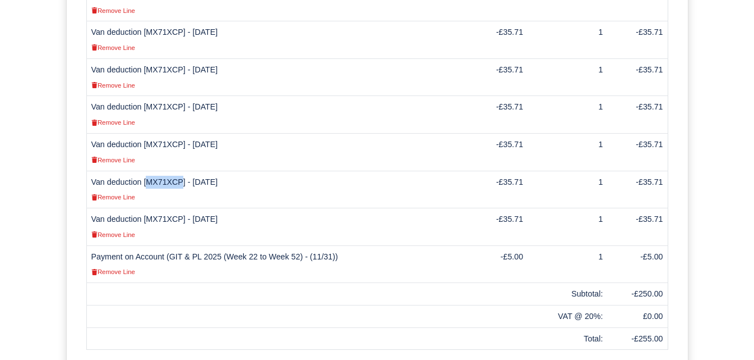
click at [166, 182] on td "Van deduction [MX71XCP] - 08/08/2025 Remove Line" at bounding box center [275, 190] width 379 height 38
copy td "MX71XCP"
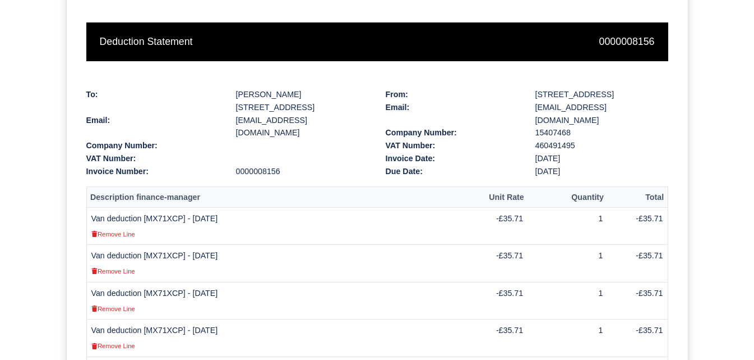
scroll to position [172, 0]
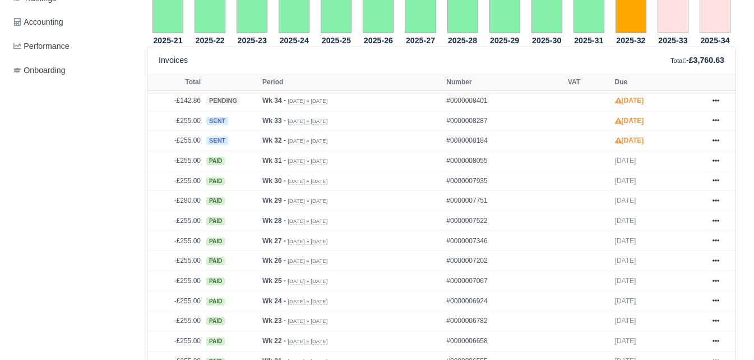
click at [710, 134] on link at bounding box center [716, 141] width 17 height 14
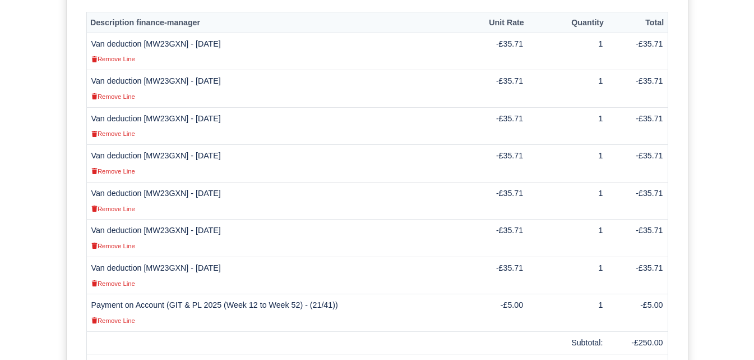
click at [153, 182] on td "Van deduction [MW23GXN] - [DATE] Remove Line" at bounding box center [275, 201] width 379 height 38
copy td "MW23GXN"
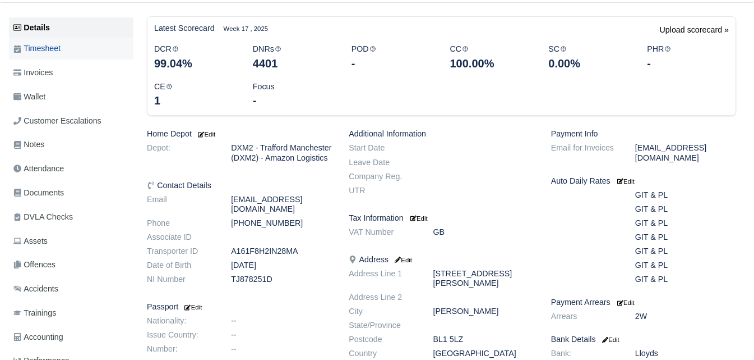
scroll to position [133, 0]
click at [61, 74] on link "Invoices" at bounding box center [71, 73] width 125 height 22
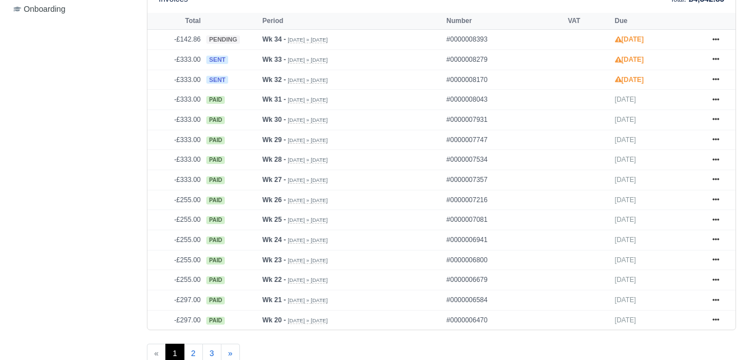
scroll to position [424, 0]
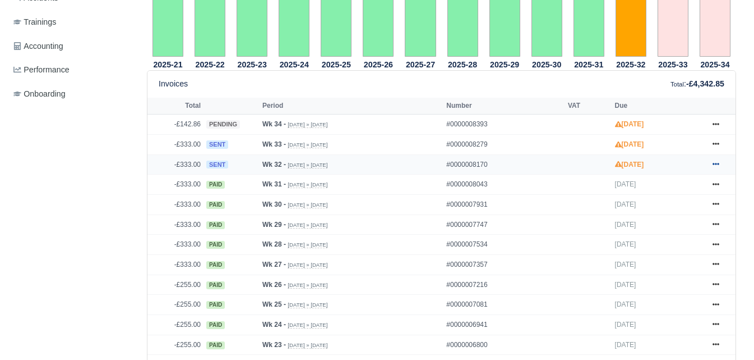
click at [719, 171] on link at bounding box center [716, 165] width 17 height 14
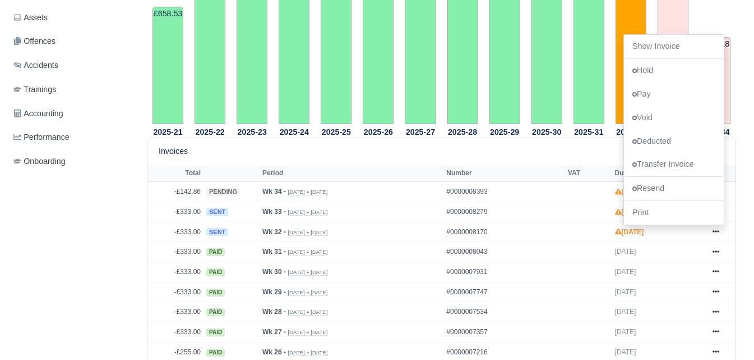
scroll to position [343, 0]
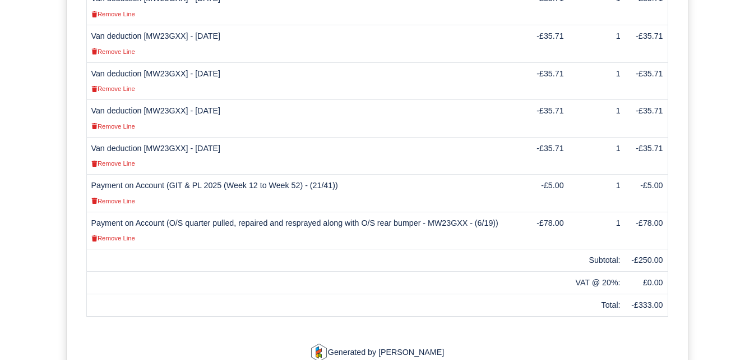
scroll to position [512, 0]
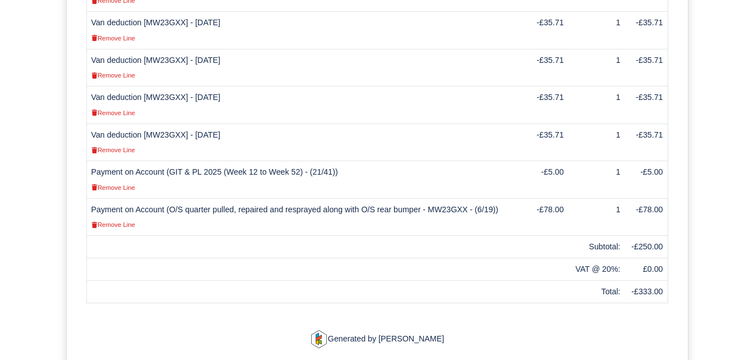
click at [173, 123] on td "Van deduction [MW23GXX] - [DATE] Remove Line" at bounding box center [305, 142] width 438 height 38
copy td "MW23GXX"
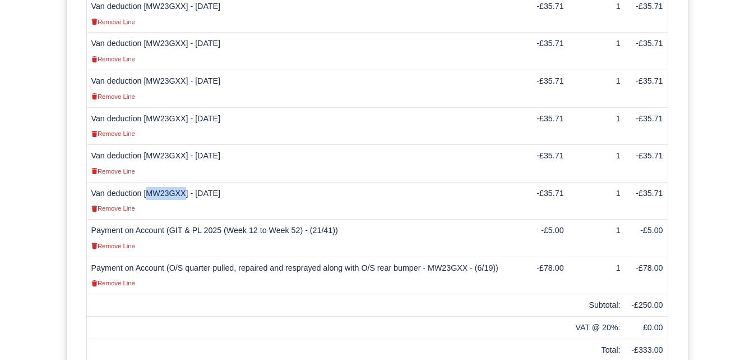
scroll to position [462, 0]
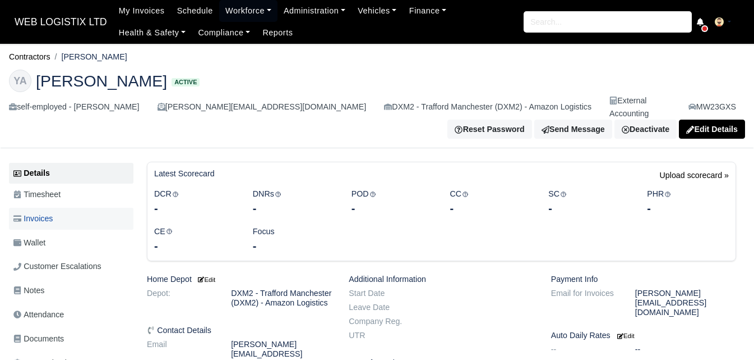
click at [53, 212] on span "Invoices" at bounding box center [32, 218] width 39 height 13
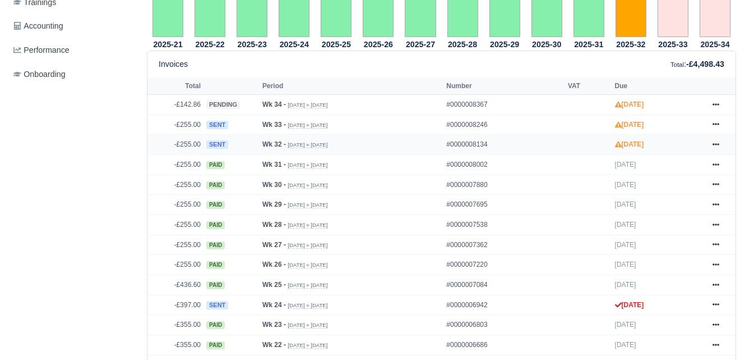
scroll to position [456, 0]
click at [714, 143] on icon at bounding box center [716, 144] width 7 height 2
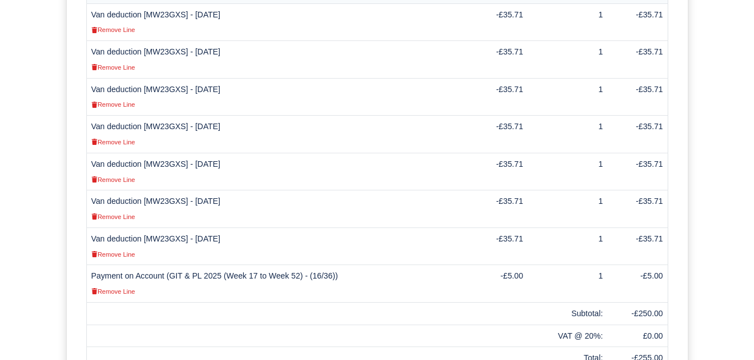
scroll to position [401, 0]
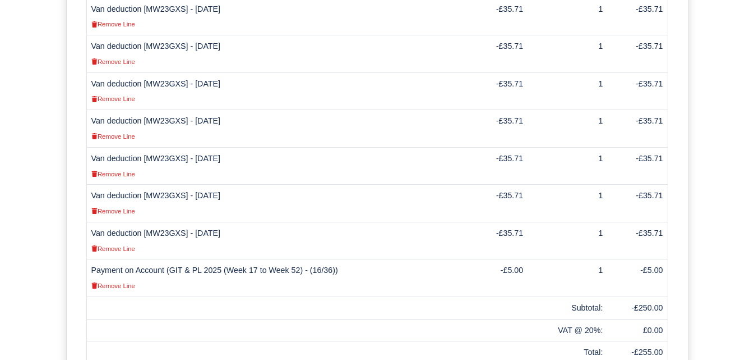
click at [177, 222] on td "Van deduction [MW23GXS] - 09/08/2025 Remove Line" at bounding box center [275, 241] width 379 height 38
copy td "MW23GXS"
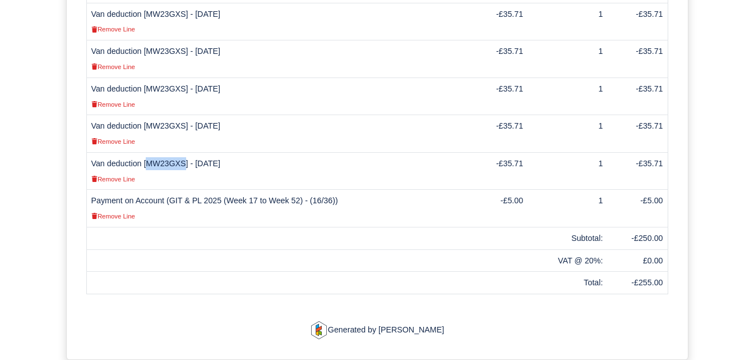
scroll to position [485, 0]
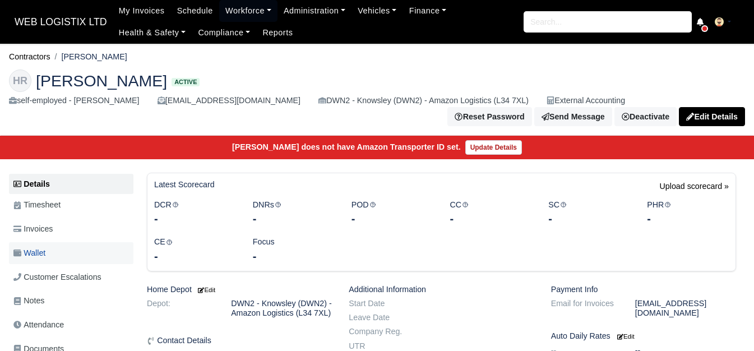
click at [58, 245] on link "Wallet" at bounding box center [71, 253] width 125 height 22
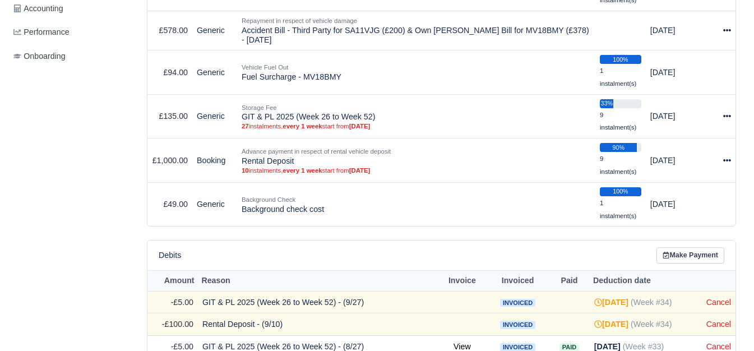
scroll to position [523, 0]
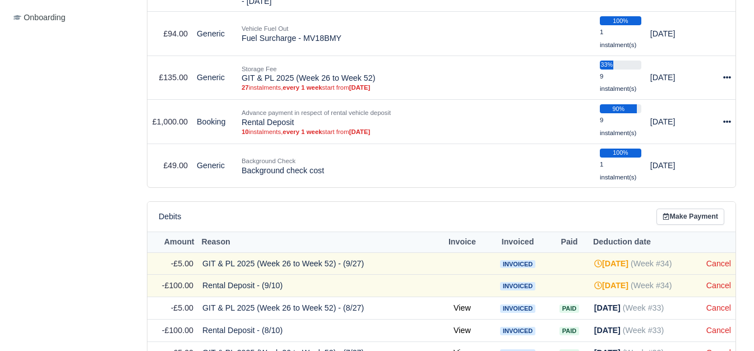
drag, startPoint x: 761, startPoint y: 84, endPoint x: 762, endPoint y: 221, distance: 137.4
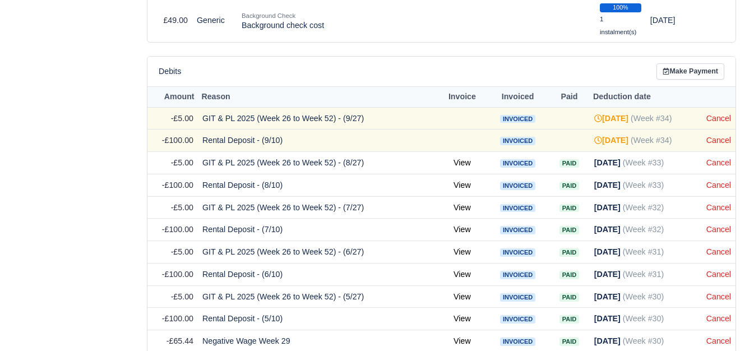
scroll to position [609, 0]
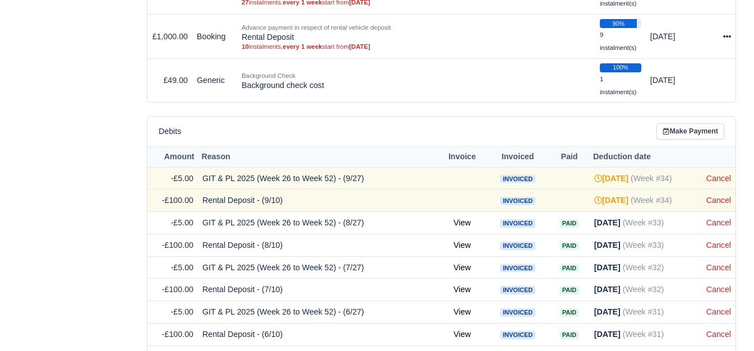
click at [717, 186] on td "Cancel" at bounding box center [719, 178] width 34 height 22
click at [717, 183] on link "Cancel" at bounding box center [719, 178] width 25 height 9
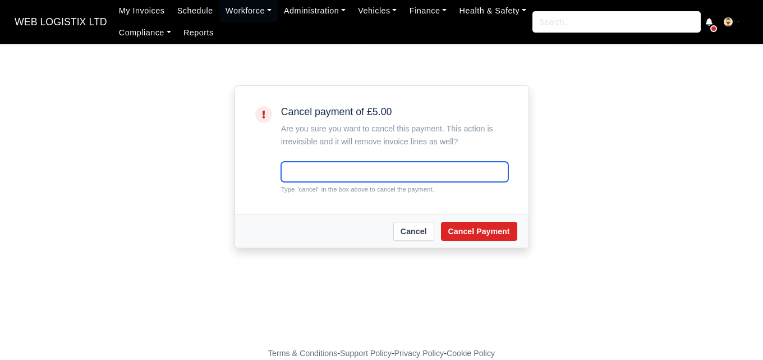
click at [317, 170] on input "text" at bounding box center [394, 172] width 227 height 20
paste input "cancel"
type input "cancel"
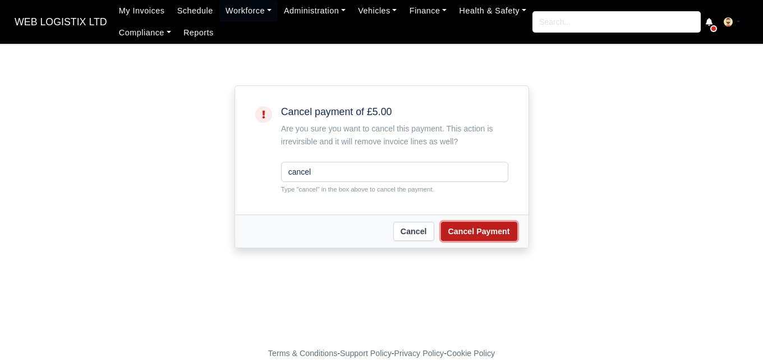
click at [458, 234] on button "Cancel Payment" at bounding box center [479, 231] width 76 height 19
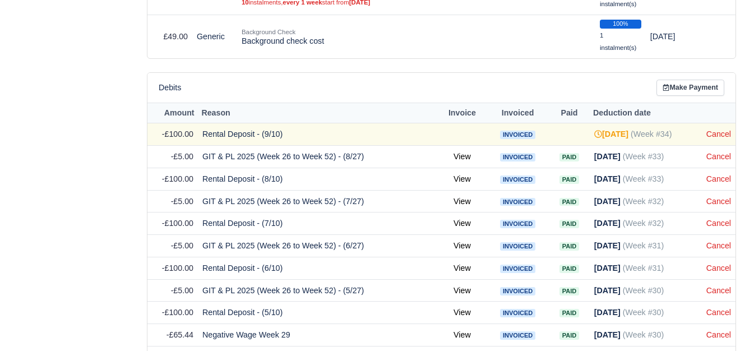
scroll to position [685, 0]
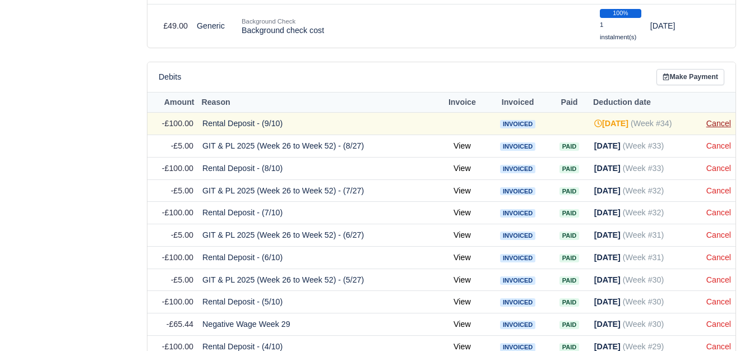
click at [717, 125] on link "Cancel" at bounding box center [719, 123] width 25 height 9
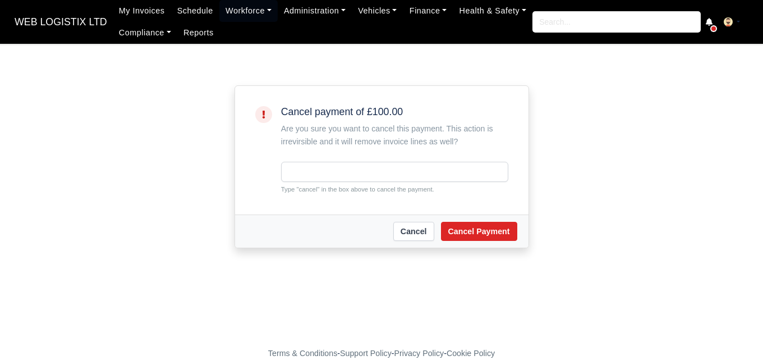
click at [306, 188] on small "Type "cancel" in the box above to cancel the payment." at bounding box center [394, 189] width 227 height 10
copy small "cancel"
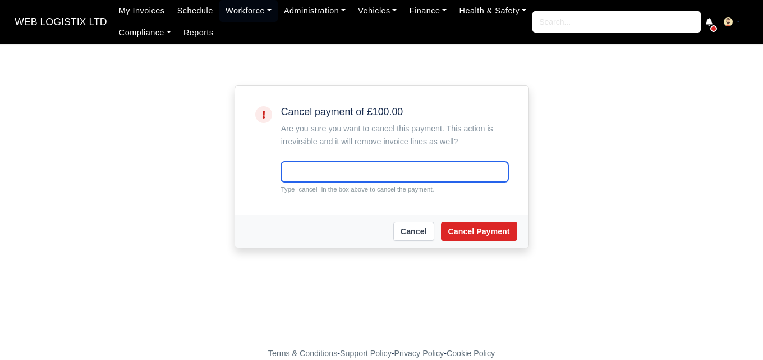
click at [319, 174] on input "text" at bounding box center [394, 172] width 227 height 20
paste input "cancel"
type input "cancel"
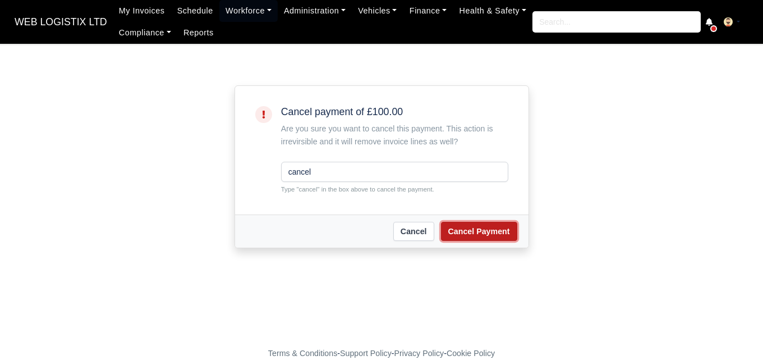
click at [463, 223] on button "Cancel Payment" at bounding box center [479, 231] width 76 height 19
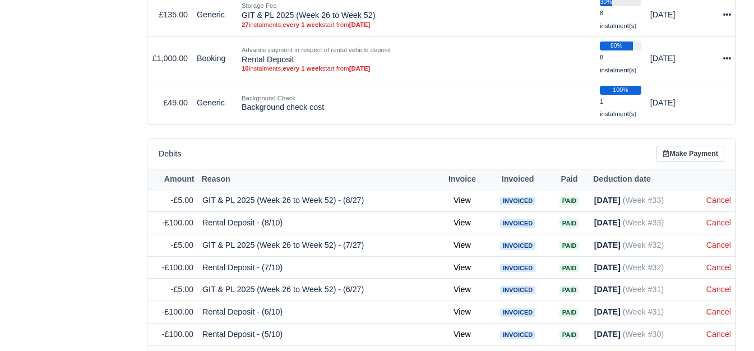
scroll to position [646, 0]
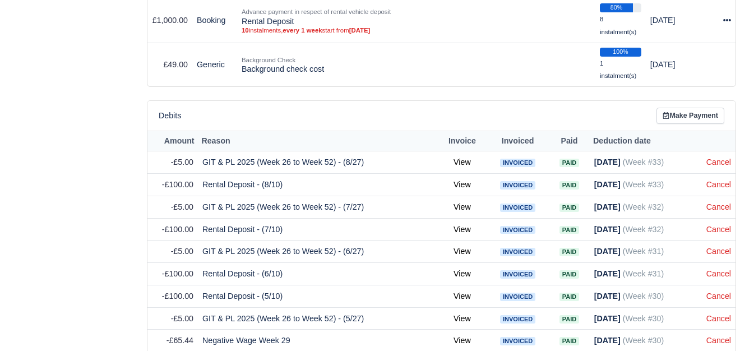
drag, startPoint x: 0, startPoint y: 0, endPoint x: 745, endPoint y: 264, distance: 790.4
click at [708, 160] on link "Cancel" at bounding box center [719, 162] width 25 height 9
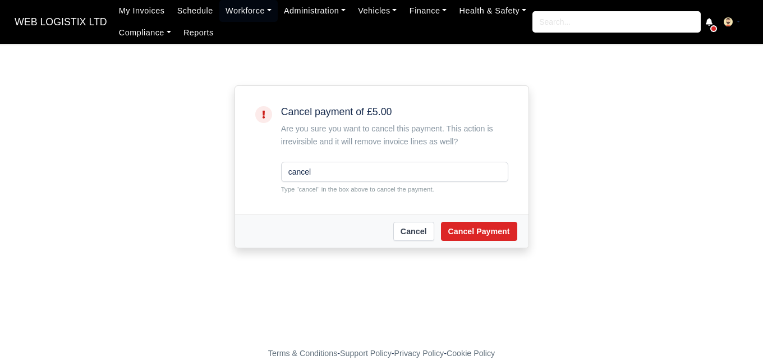
click at [495, 236] on button "Cancel Payment" at bounding box center [479, 231] width 76 height 19
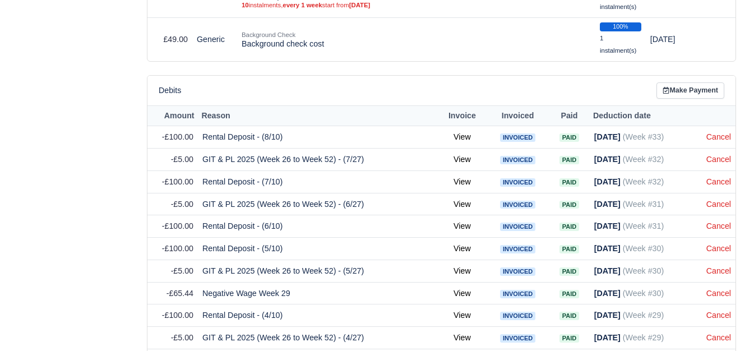
scroll to position [673, 0]
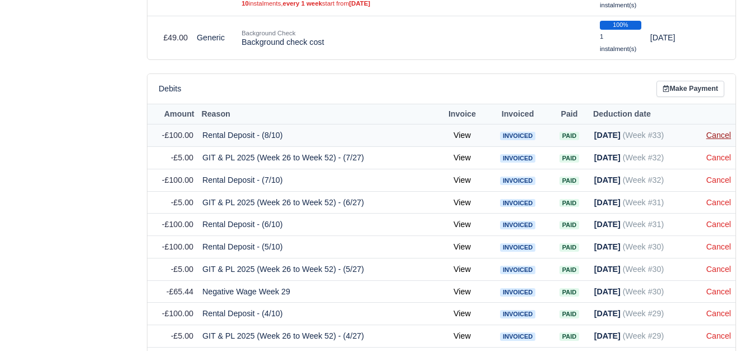
click at [711, 135] on link "Cancel" at bounding box center [719, 135] width 25 height 9
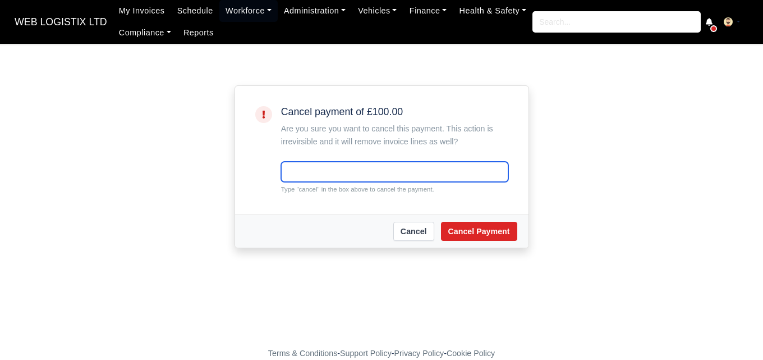
click at [424, 178] on input "text" at bounding box center [394, 172] width 227 height 20
paste input "cancel"
type input "cancel"
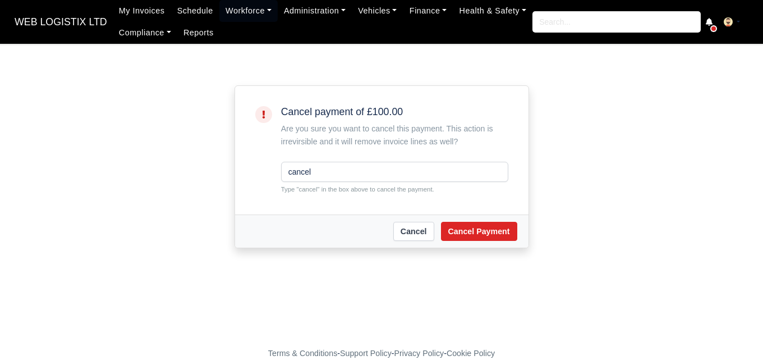
click at [472, 220] on div "Cancel Cancel Payment" at bounding box center [381, 230] width 293 height 33
click at [474, 229] on button "Cancel Payment" at bounding box center [479, 231] width 76 height 19
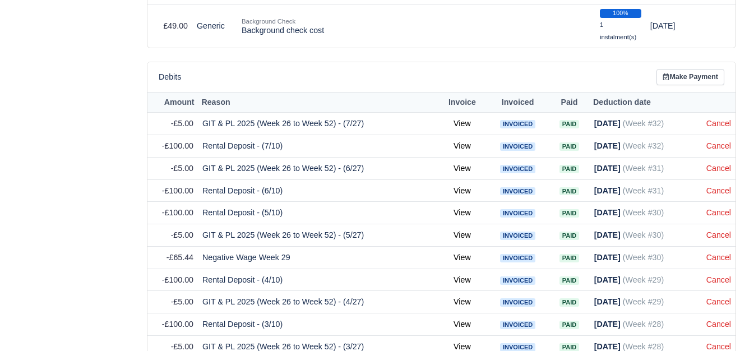
scroll to position [697, 0]
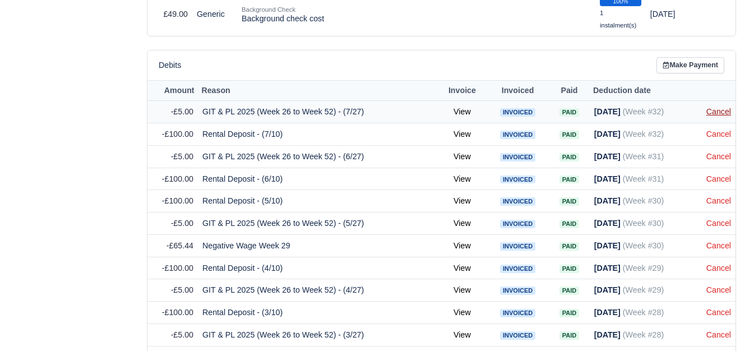
click at [717, 113] on link "Cancel" at bounding box center [719, 111] width 25 height 9
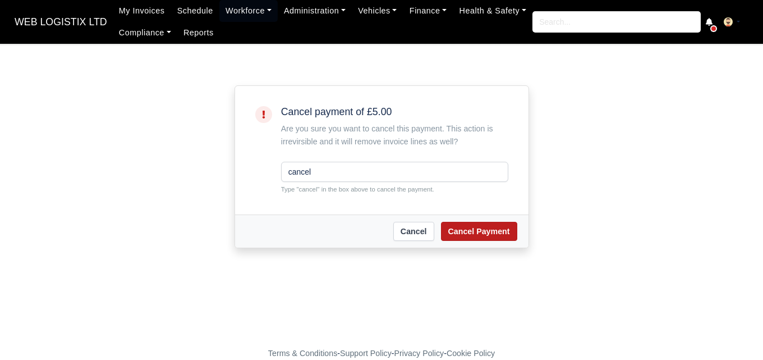
type input "cancel"
click at [449, 241] on button "Cancel Payment" at bounding box center [479, 231] width 76 height 19
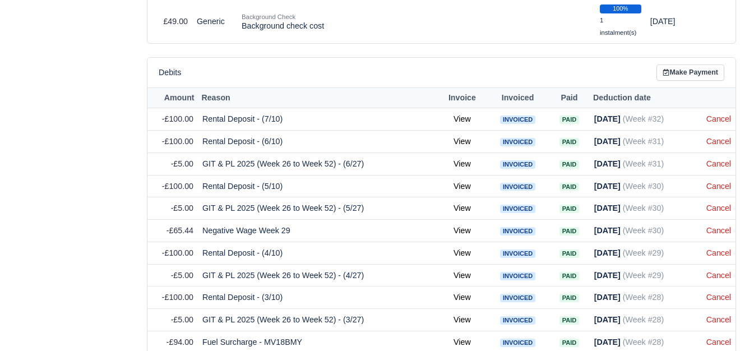
scroll to position [695, 0]
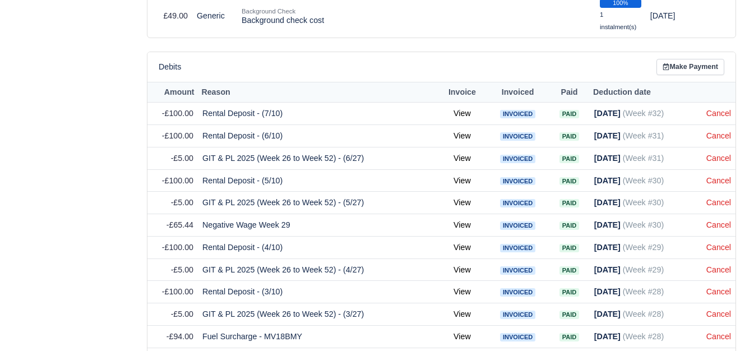
drag, startPoint x: 762, startPoint y: 186, endPoint x: 749, endPoint y: 277, distance: 91.8
click at [720, 116] on link "Cancel" at bounding box center [719, 113] width 25 height 9
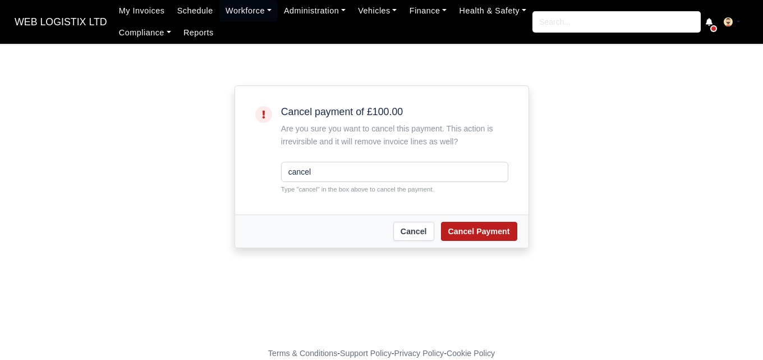
type input "cancel"
click at [493, 232] on button "Cancel Payment" at bounding box center [479, 231] width 76 height 19
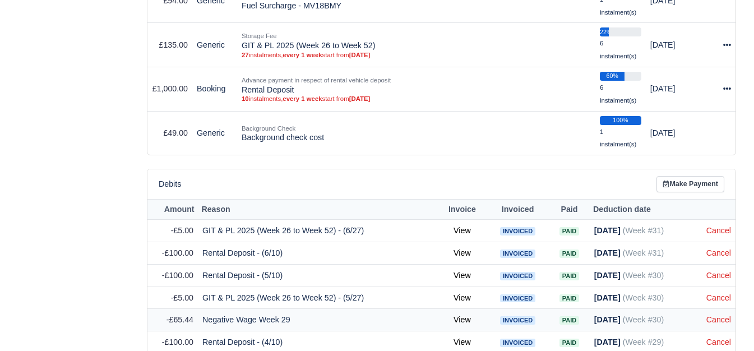
scroll to position [613, 0]
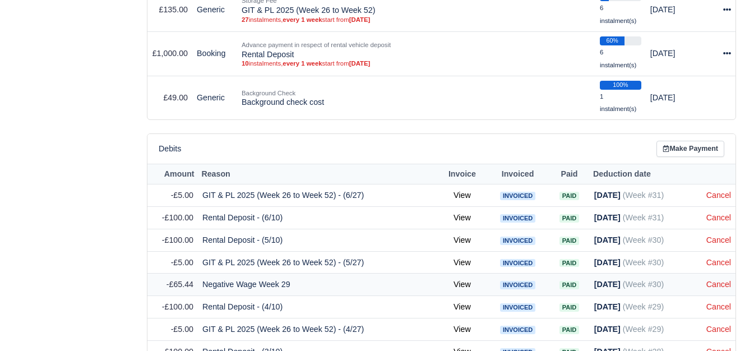
click at [714, 196] on link "Cancel" at bounding box center [719, 195] width 25 height 9
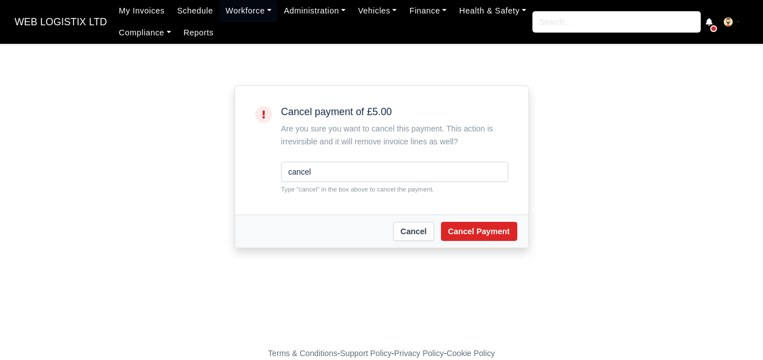
type input "cancel"
click at [521, 242] on div "[PERSON_NAME] Payment" at bounding box center [381, 230] width 293 height 33
click at [510, 237] on button "Cancel Payment" at bounding box center [479, 231] width 76 height 19
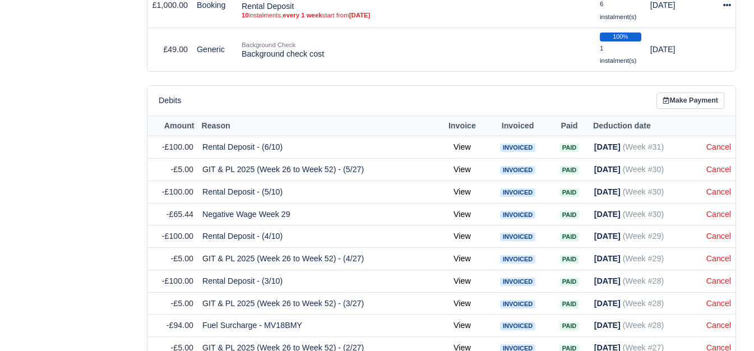
drag, startPoint x: 0, startPoint y: 0, endPoint x: 737, endPoint y: 282, distance: 789.0
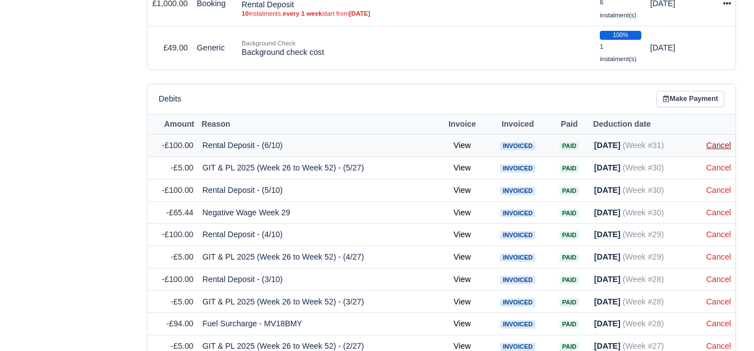
click at [715, 147] on link "Cancel" at bounding box center [719, 145] width 25 height 9
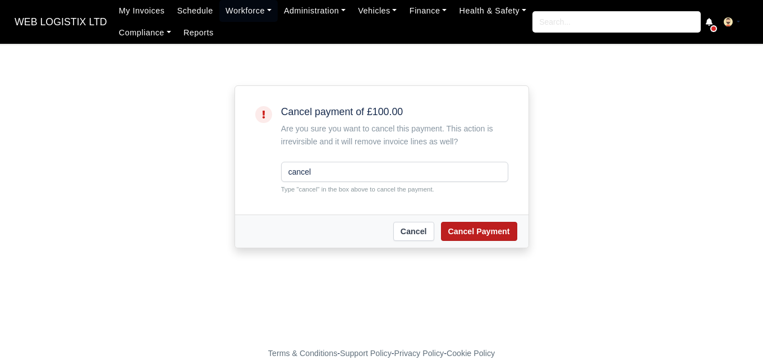
type input "cancel"
click at [513, 226] on button "Cancel Payment" at bounding box center [479, 231] width 76 height 19
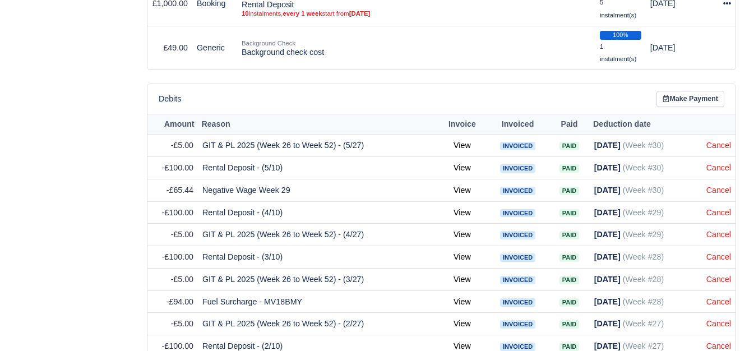
scroll to position [680, 0]
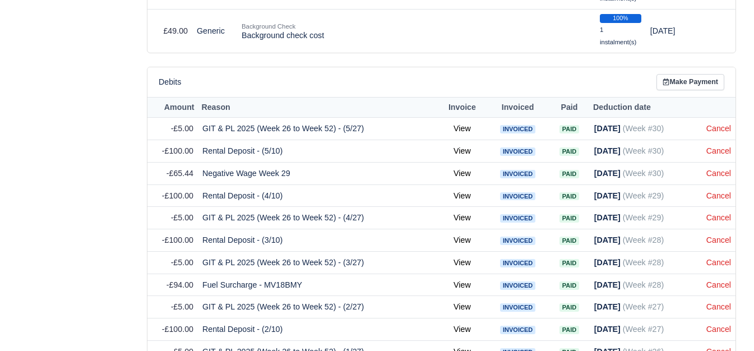
drag, startPoint x: 751, startPoint y: 206, endPoint x: 735, endPoint y: 298, distance: 92.9
click at [714, 127] on link "Cancel" at bounding box center [719, 128] width 25 height 9
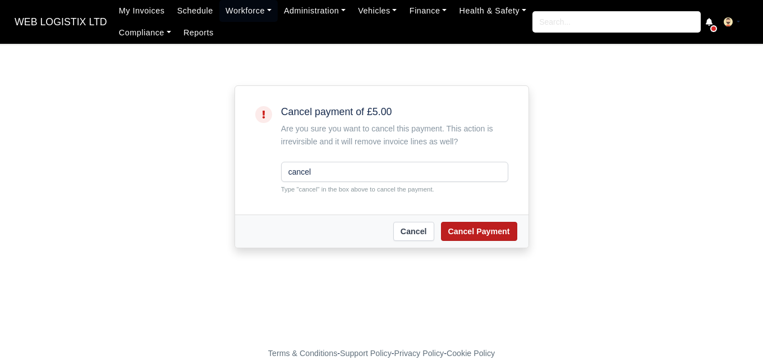
type input "cancel"
click at [469, 226] on button "Cancel Payment" at bounding box center [479, 231] width 76 height 19
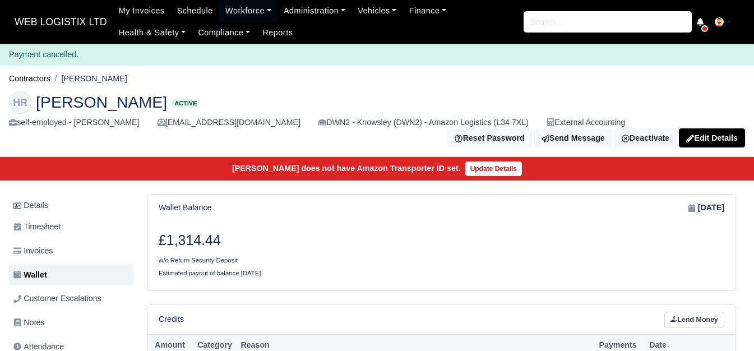
click at [730, 351] on html "WEB LOGISTIX LTD My Invoices Schedule Workforce Manpower Expiring Documents Lea…" at bounding box center [377, 175] width 754 height 351
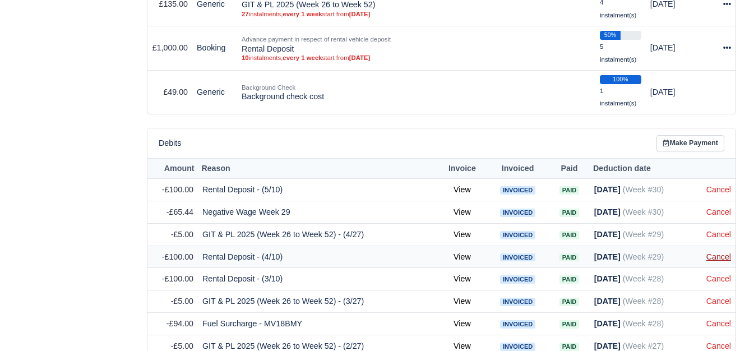
scroll to position [619, 0]
click at [721, 183] on td "Cancel" at bounding box center [719, 190] width 34 height 22
click at [720, 190] on link "Cancel" at bounding box center [719, 189] width 25 height 9
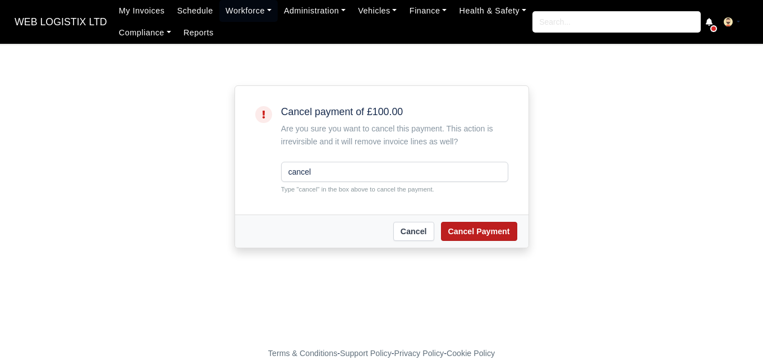
type input "cancel"
click at [480, 222] on button "Cancel Payment" at bounding box center [479, 231] width 76 height 19
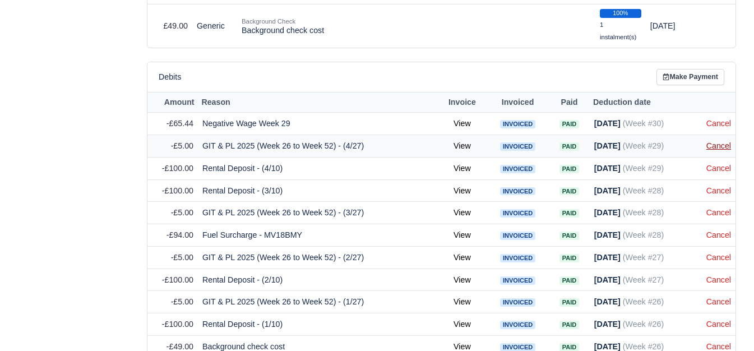
click at [711, 144] on link "Cancel" at bounding box center [719, 145] width 25 height 9
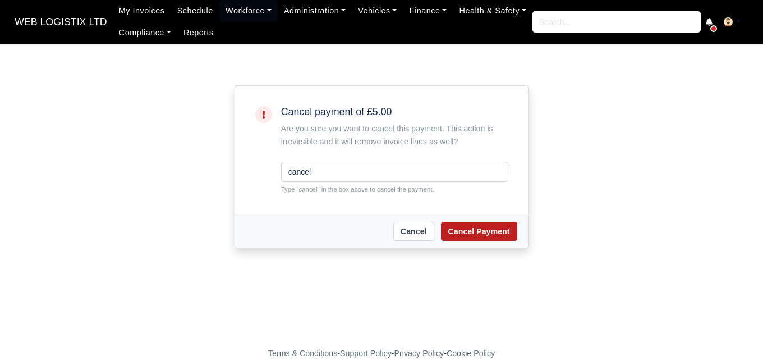
type input "cancel"
click at [471, 237] on button "Cancel Payment" at bounding box center [479, 231] width 76 height 19
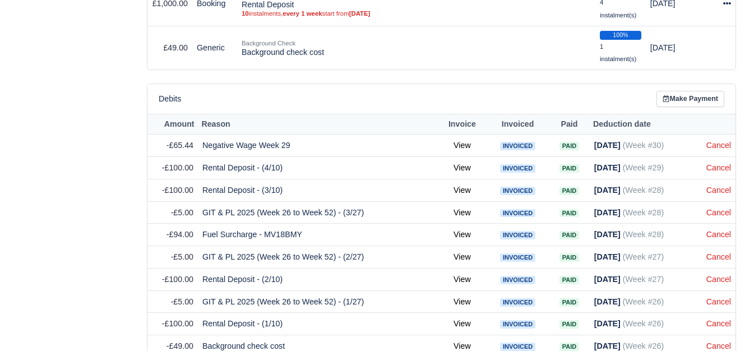
scroll to position [684, 0]
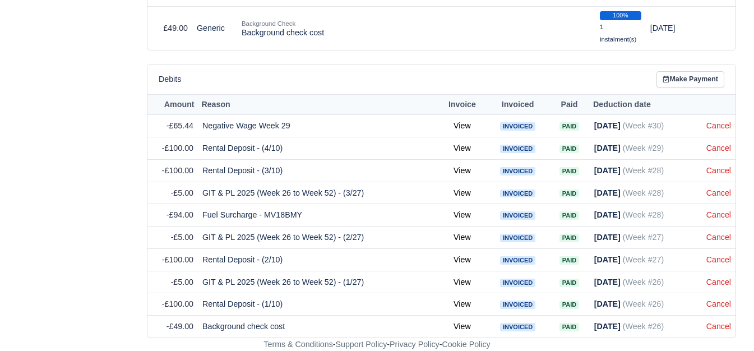
drag, startPoint x: 762, startPoint y: 186, endPoint x: 697, endPoint y: 346, distance: 172.3
click at [719, 149] on link "Cancel" at bounding box center [719, 148] width 25 height 9
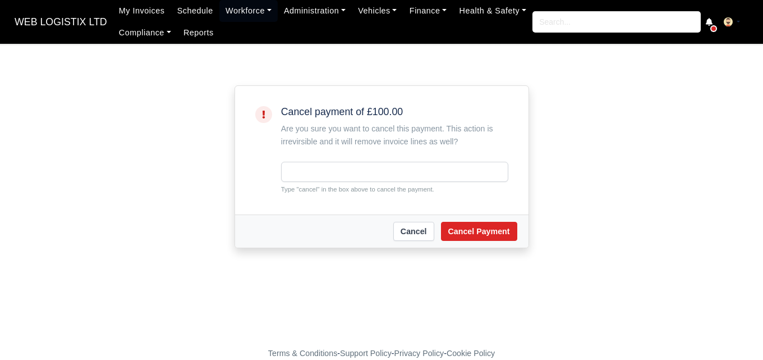
click at [329, 184] on small "Type "cancel" in the box above to cancel the payment." at bounding box center [394, 189] width 227 height 10
click at [330, 182] on div "Type "cancel" in the box above to cancel the payment." at bounding box center [394, 178] width 227 height 33
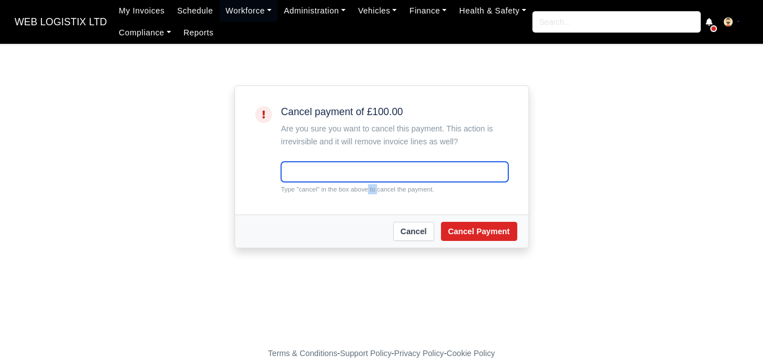
click at [330, 180] on input "text" at bounding box center [394, 172] width 227 height 20
paste input "cancel"
type input "cancel"
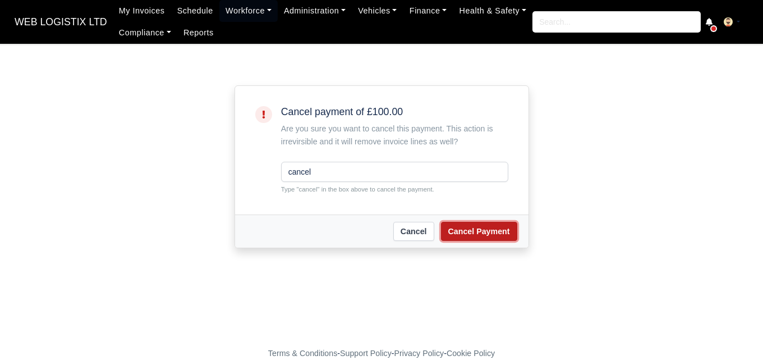
click at [476, 229] on button "Cancel Payment" at bounding box center [479, 231] width 76 height 19
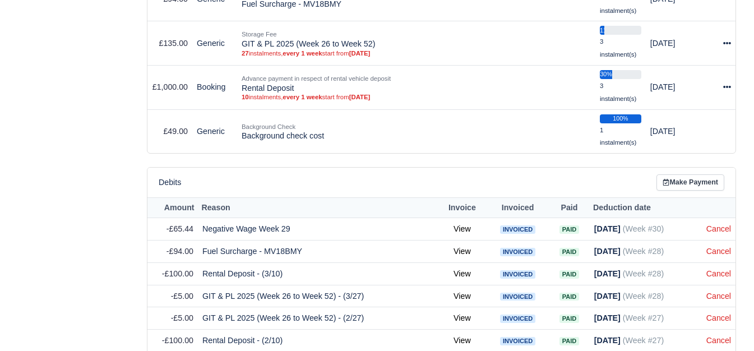
scroll to position [662, 0]
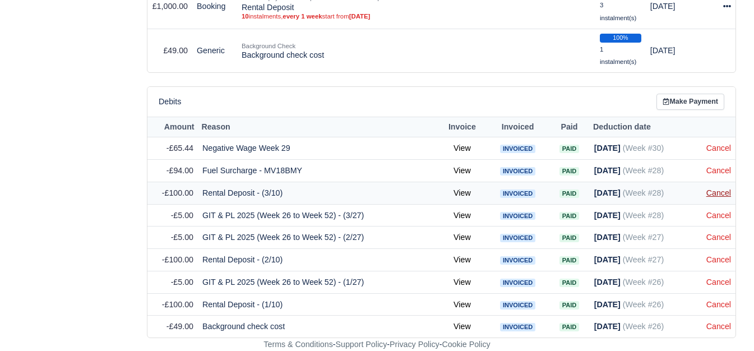
click at [716, 194] on link "Cancel" at bounding box center [719, 192] width 25 height 9
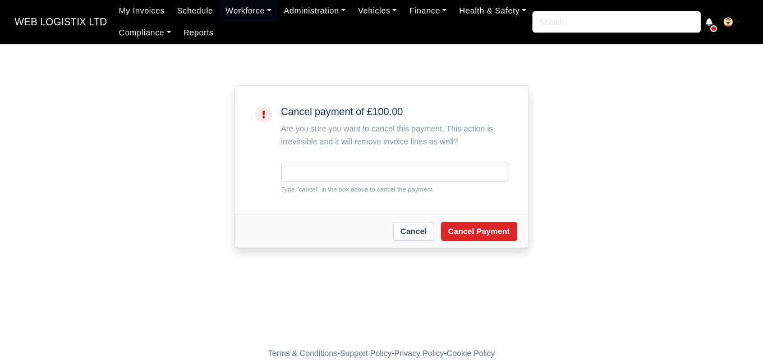
click at [383, 181] on input "text" at bounding box center [394, 172] width 227 height 20
type input "cancel"
click at [486, 223] on button "Cancel Payment" at bounding box center [479, 231] width 76 height 19
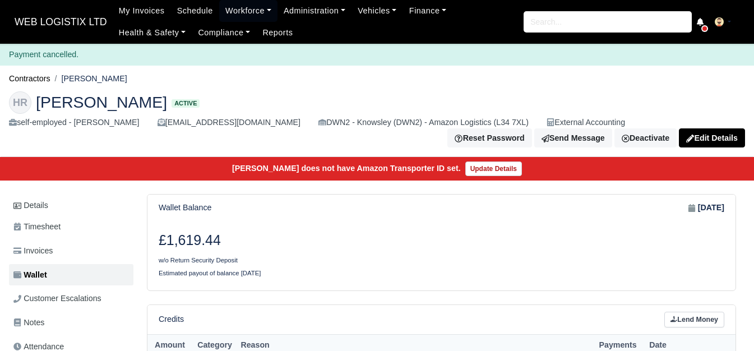
click at [749, 351] on html "WEB LOGISTIX LTD My Invoices Schedule Workforce Manpower Expiring Documents Lea…" at bounding box center [377, 175] width 754 height 351
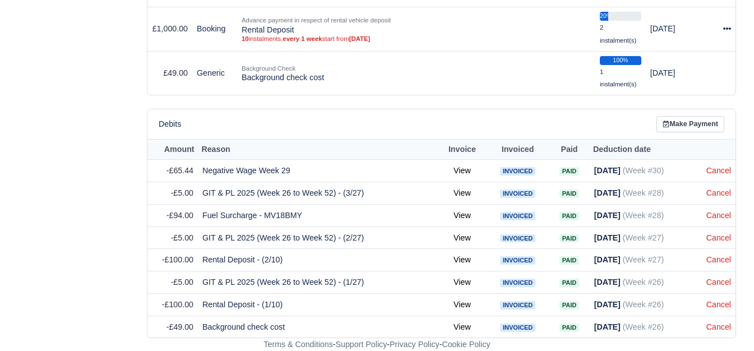
scroll to position [639, 0]
click at [723, 190] on link "Cancel" at bounding box center [719, 192] width 25 height 9
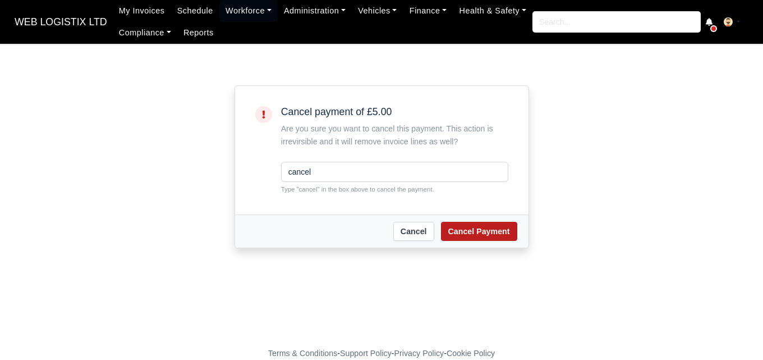
type input "cancel"
click at [471, 228] on button "Cancel Payment" at bounding box center [479, 231] width 76 height 19
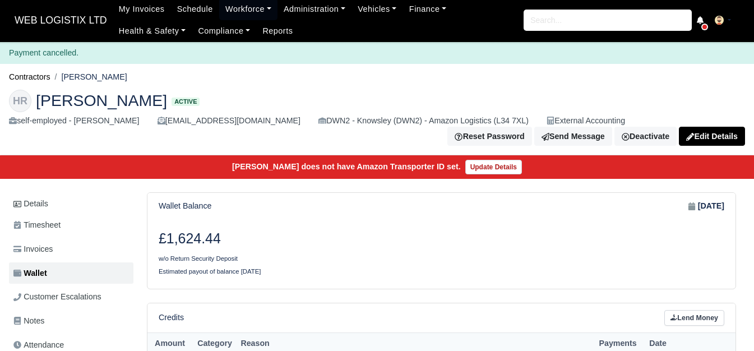
scroll to position [617, 0]
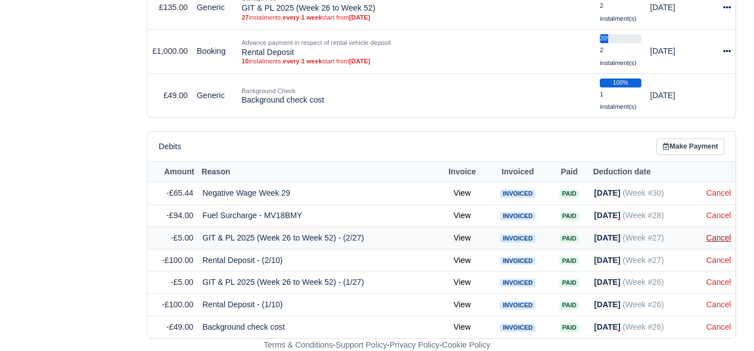
click at [728, 242] on link "Cancel" at bounding box center [719, 237] width 25 height 9
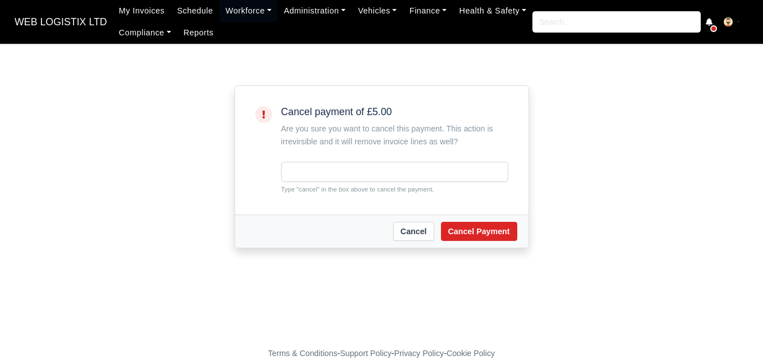
click at [327, 182] on div "Type "cancel" in the box above to cancel the payment." at bounding box center [394, 178] width 227 height 33
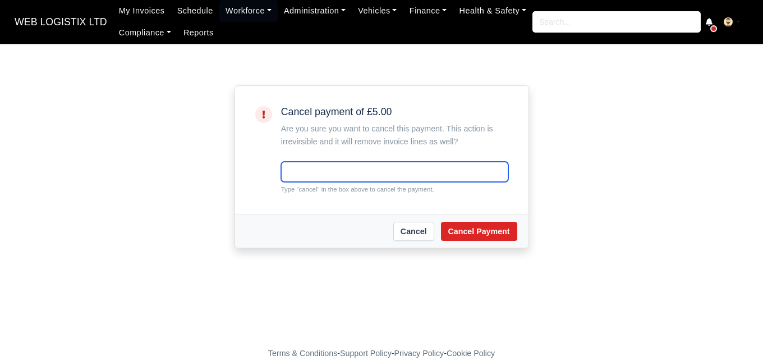
paste input "cancel"
click at [323, 175] on input "text" at bounding box center [394, 172] width 227 height 20
type input "cancel"
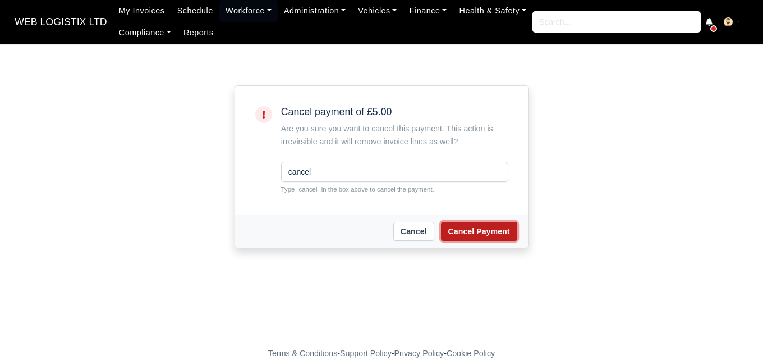
click at [493, 224] on button "Cancel Payment" at bounding box center [479, 231] width 76 height 19
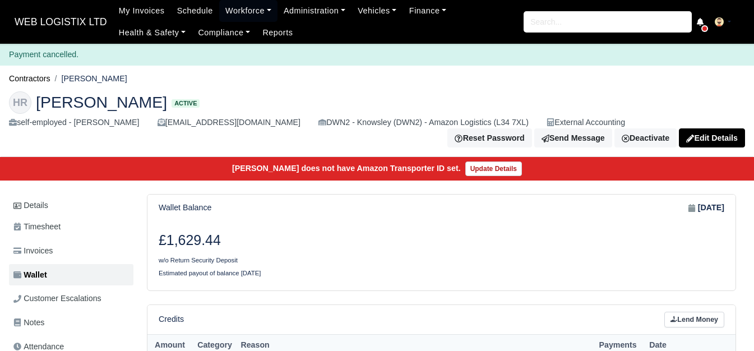
scroll to position [595, 0]
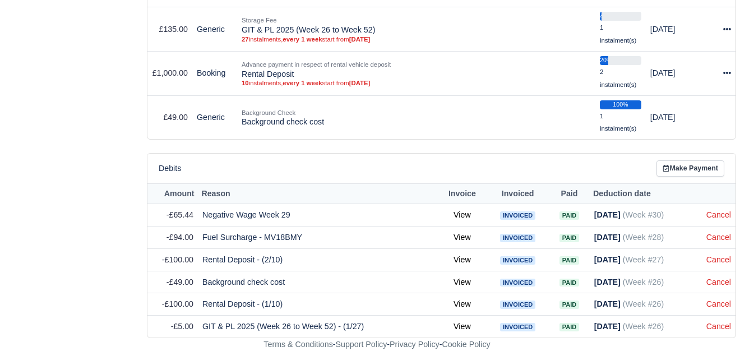
drag, startPoint x: 755, startPoint y: 104, endPoint x: 729, endPoint y: 381, distance: 278.9
click at [717, 258] on link "Cancel" at bounding box center [719, 259] width 25 height 9
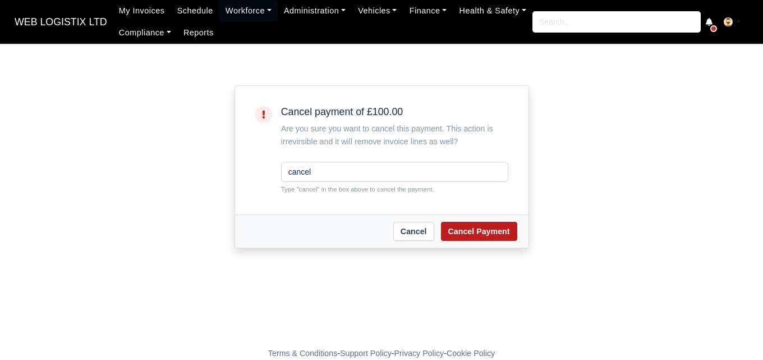
type input "cancel"
click at [491, 233] on button "Cancel Payment" at bounding box center [479, 231] width 76 height 19
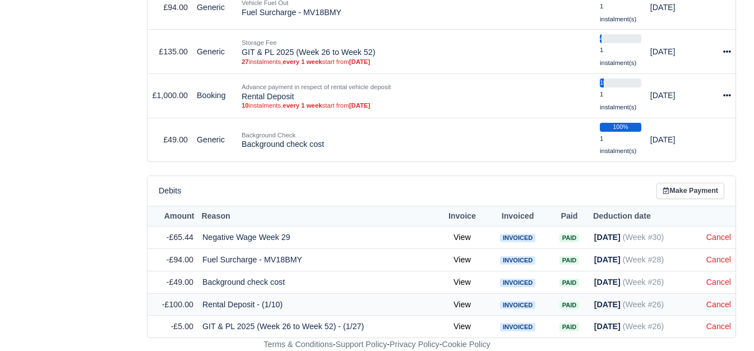
scroll to position [573, 0]
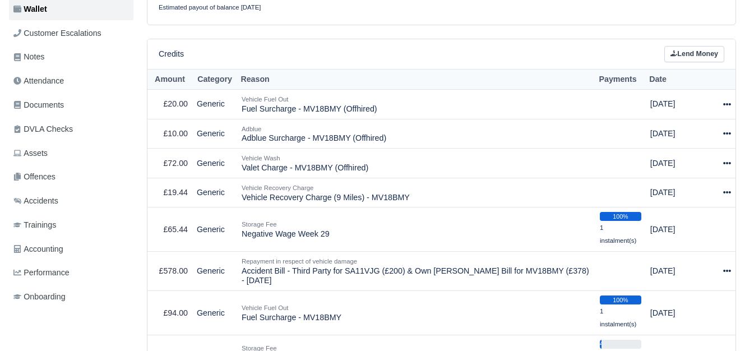
scroll to position [551, 0]
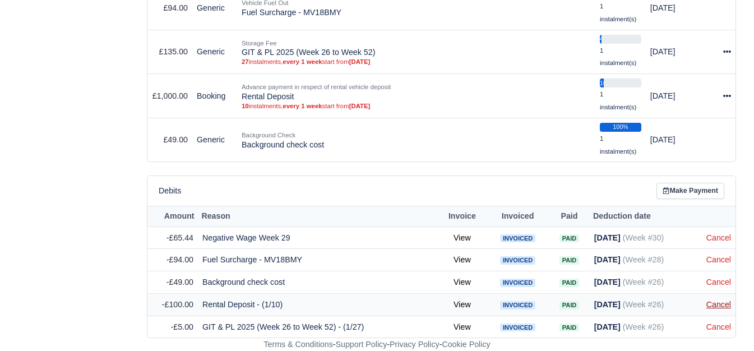
scroll to position [551, 0]
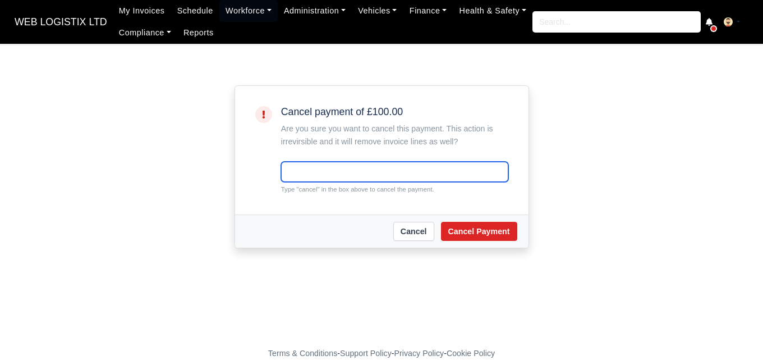
click at [397, 173] on input "text" at bounding box center [394, 172] width 227 height 20
paste input "cancel"
type input "cancel"
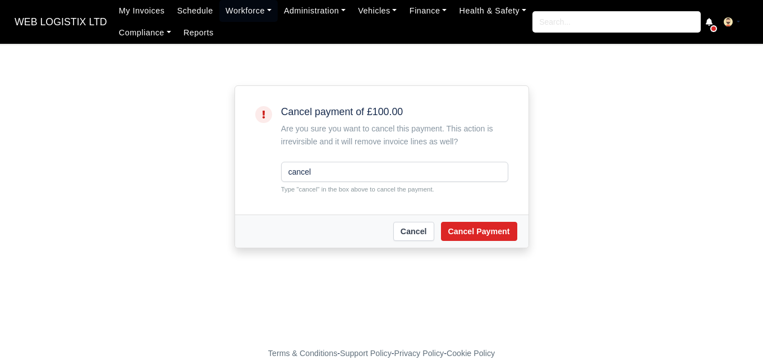
click at [479, 245] on div "[PERSON_NAME] Payment" at bounding box center [381, 230] width 293 height 33
click at [479, 230] on button "Cancel Payment" at bounding box center [479, 231] width 76 height 19
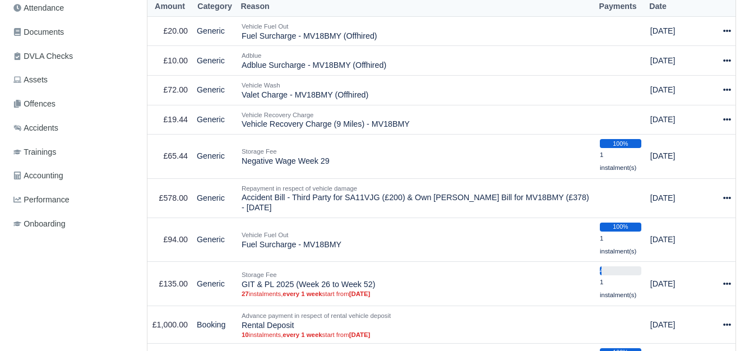
scroll to position [544, 0]
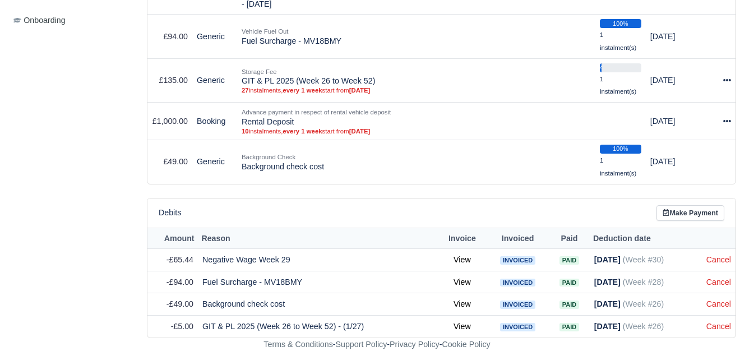
scroll to position [522, 0]
click at [721, 328] on link "Cancel" at bounding box center [719, 326] width 25 height 9
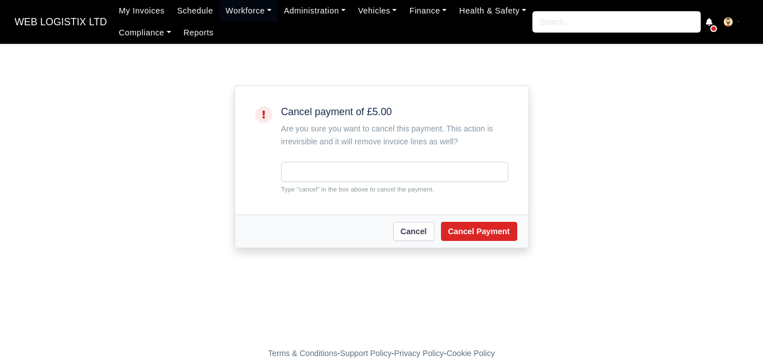
click at [368, 163] on input "text" at bounding box center [394, 172] width 227 height 20
type input "cancel"
click at [486, 230] on button "Cancel Payment" at bounding box center [479, 231] width 76 height 19
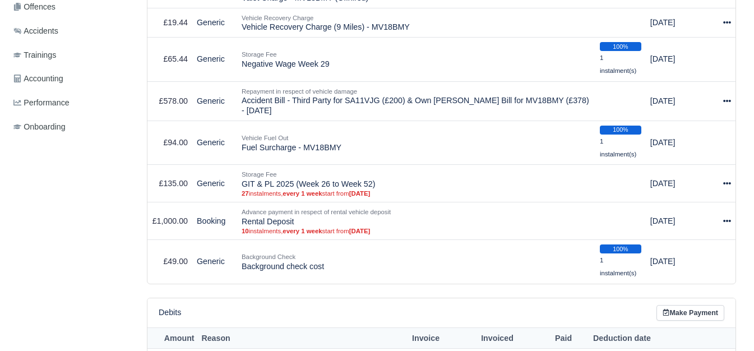
scroll to position [515, 0]
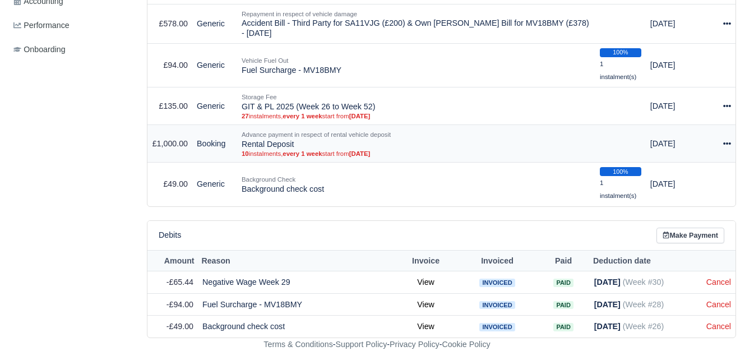
click at [735, 143] on td "Actions Make Payment Delete" at bounding box center [727, 144] width 17 height 38
click at [727, 143] on icon at bounding box center [728, 143] width 8 height 2
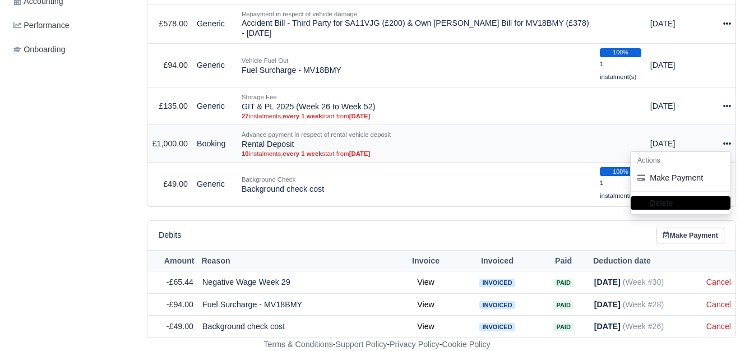
drag, startPoint x: 244, startPoint y: 143, endPoint x: 293, endPoint y: 143, distance: 49.4
click at [293, 143] on td "Advance payment in respect of rental vehicle deposit Rental Deposit 10 instalme…" at bounding box center [416, 144] width 358 height 38
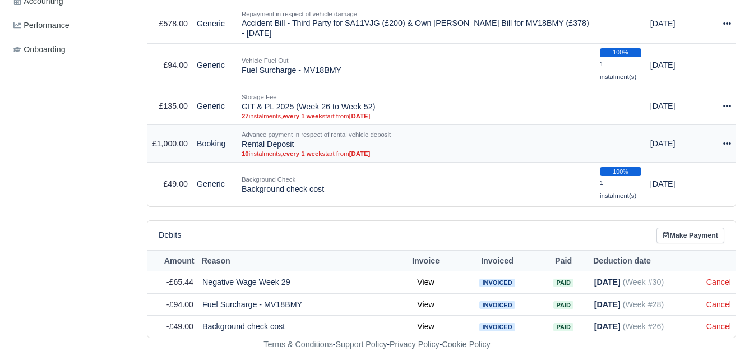
copy td "Rental Deposit"
click at [725, 144] on icon at bounding box center [728, 143] width 8 height 2
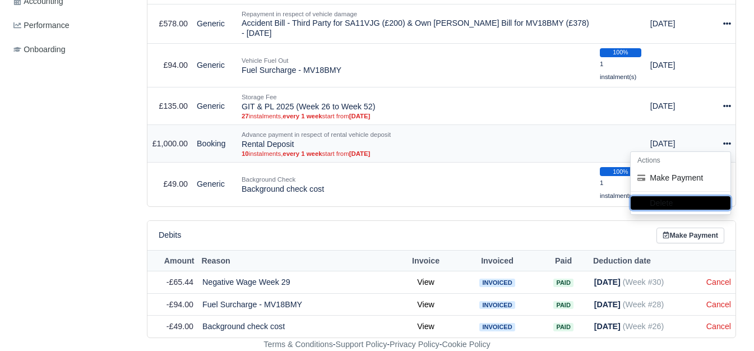
click at [682, 197] on button "Delete" at bounding box center [681, 202] width 100 height 13
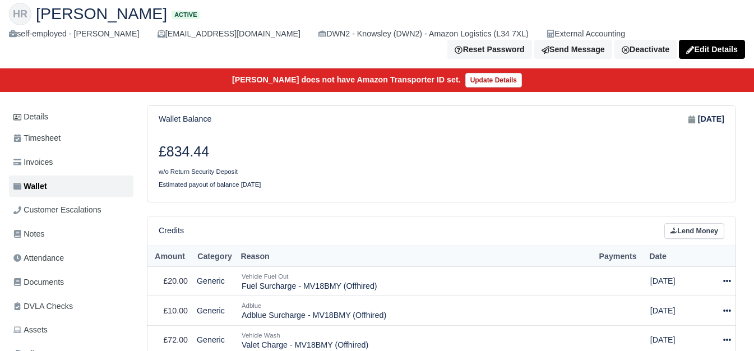
scroll to position [101, 0]
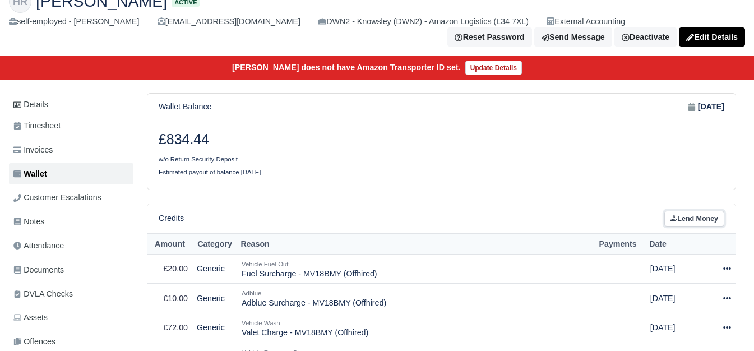
click at [678, 225] on link "Lend Money" at bounding box center [695, 219] width 60 height 16
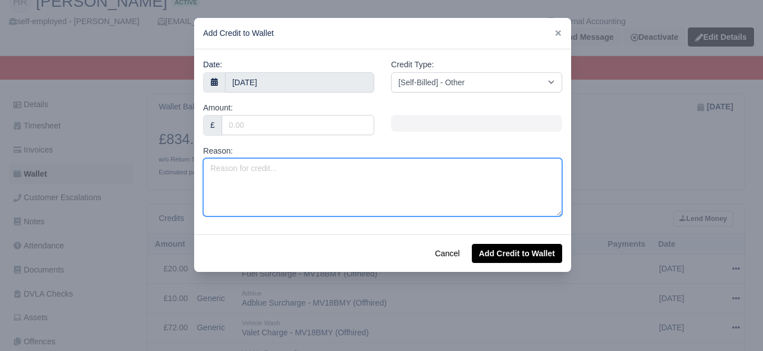
click at [265, 189] on textarea "Reason:" at bounding box center [382, 187] width 359 height 58
paste textarea "Rental Deposit"
type textarea "Rental Deposit"
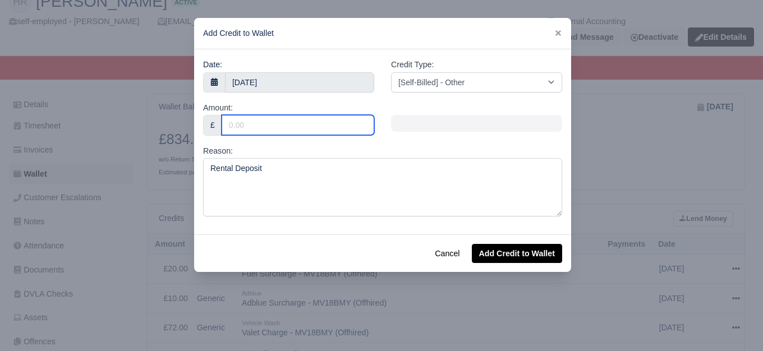
click at [285, 127] on input "Amount:" at bounding box center [298, 125] width 153 height 20
type input "400"
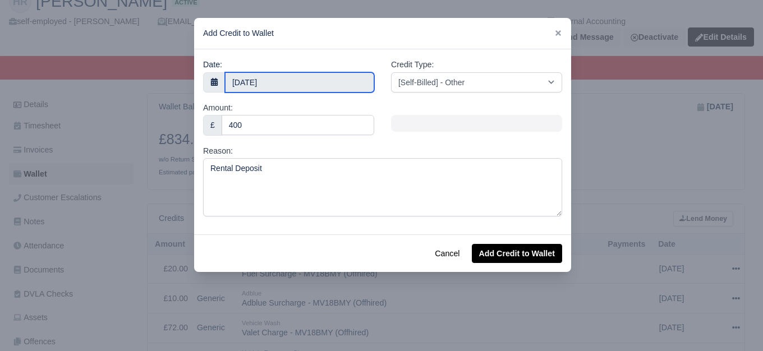
click at [278, 81] on input "[DATE]" at bounding box center [299, 82] width 149 height 20
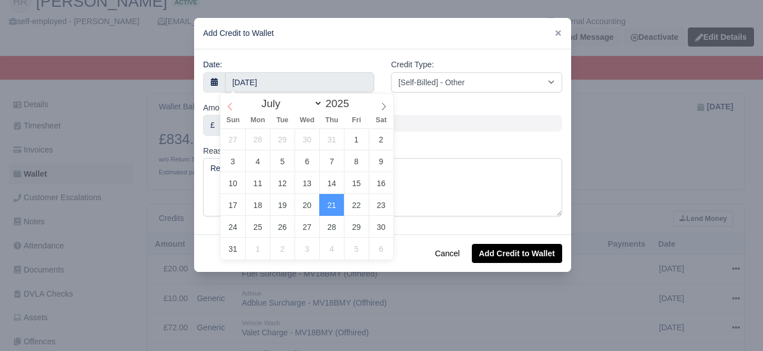
click at [226, 107] on span at bounding box center [229, 103] width 19 height 19
select select "5"
click at [229, 109] on icon at bounding box center [230, 107] width 8 height 8
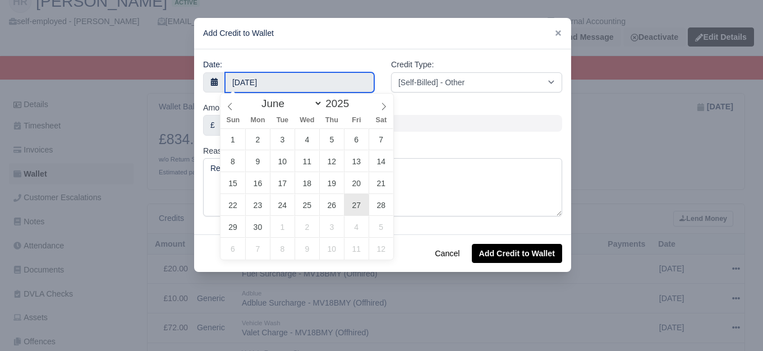
type input "27 June 2025"
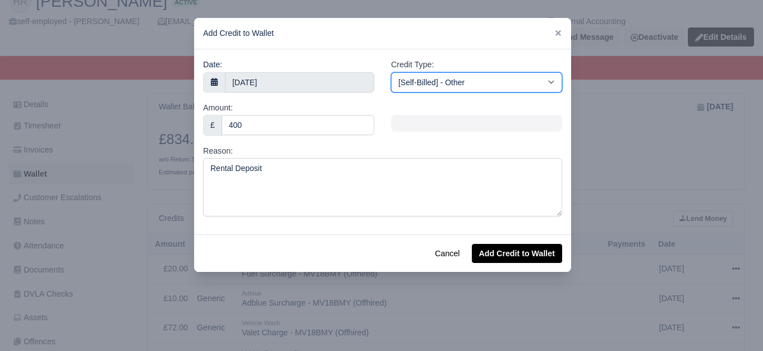
click at [475, 79] on select "[Self-Billed] - Other [Self-Billed] - Negative Invoice [Self-Billed] - Keychain…" at bounding box center [476, 82] width 171 height 20
click at [391, 72] on select "[Self-Billed] - Other [Self-Billed] - Negative Invoice [Self-Billed] - Keychain…" at bounding box center [476, 82] width 171 height 20
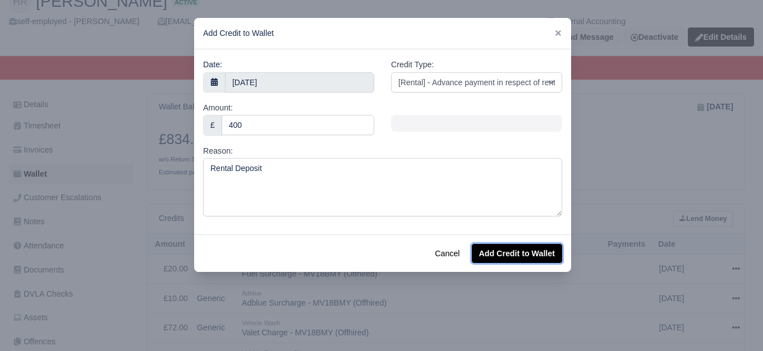
click at [533, 252] on button "Add Credit to Wallet" at bounding box center [517, 253] width 90 height 19
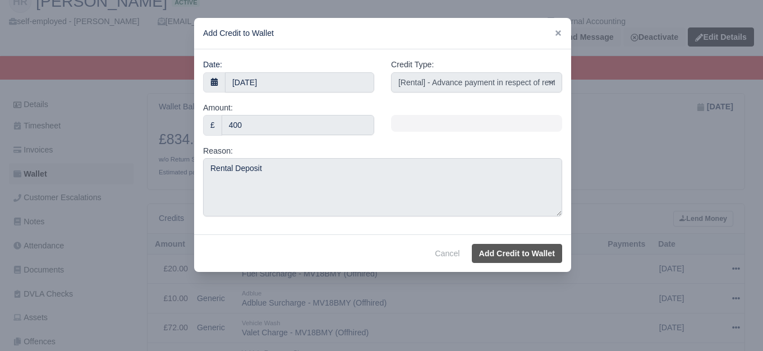
select select "other"
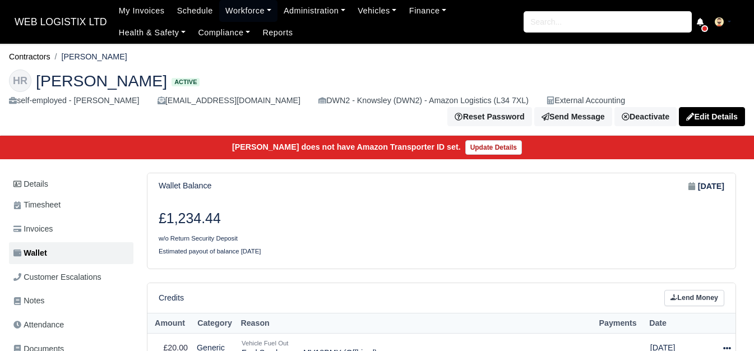
scroll to position [485, 0]
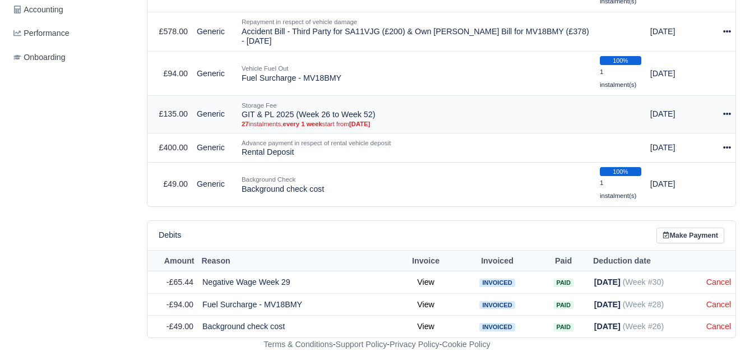
drag, startPoint x: 242, startPoint y: 113, endPoint x: 387, endPoint y: 115, distance: 145.3
click at [387, 115] on td "Storage Fee GIT & PL 2025 (Week 26 to Week 52) 27 instalments, every 1 week sta…" at bounding box center [416, 114] width 358 height 38
copy td "GIT & PL 2025 (Week 26 to Week 52)"
click at [728, 114] on icon at bounding box center [728, 114] width 8 height 2
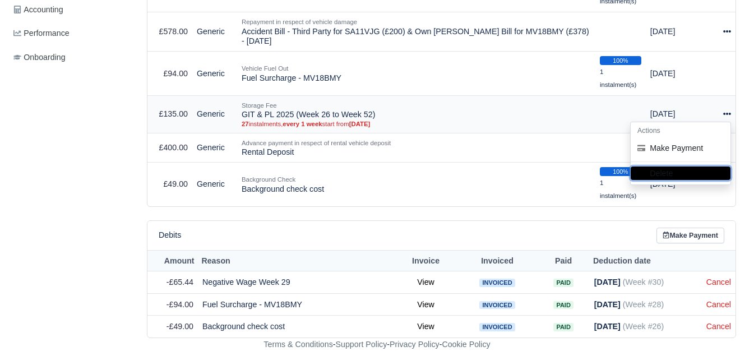
click at [692, 172] on button "Delete" at bounding box center [681, 173] width 100 height 13
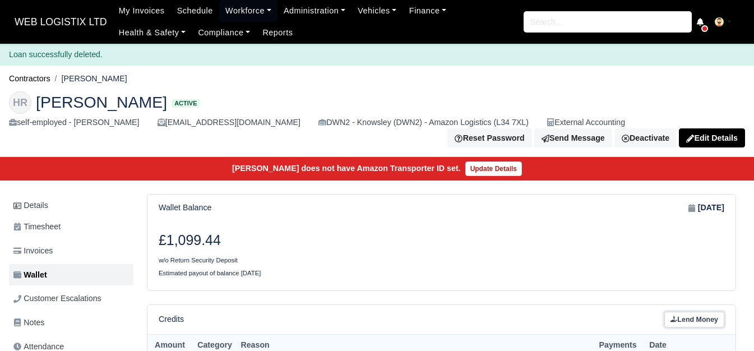
click at [681, 324] on link "Lend Money" at bounding box center [695, 320] width 60 height 16
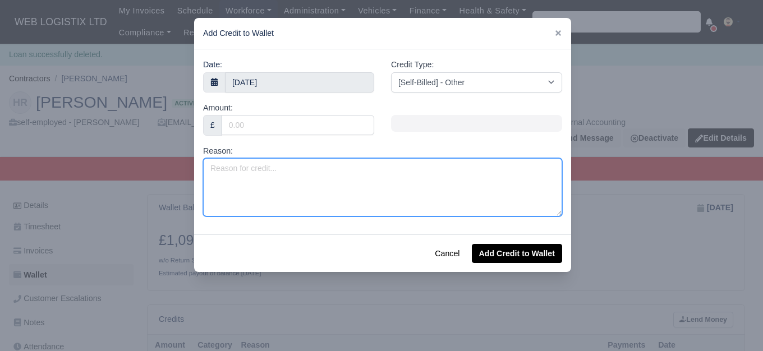
click at [310, 182] on textarea "Reason:" at bounding box center [382, 187] width 359 height 58
paste textarea "GIT & PL 2025 (Week 26 to Week 52)"
drag, startPoint x: 324, startPoint y: 172, endPoint x: 331, endPoint y: 172, distance: 6.7
click at [331, 172] on textarea "GIT & PL 2025 (Week 26 to Week 52)" at bounding box center [382, 187] width 359 height 58
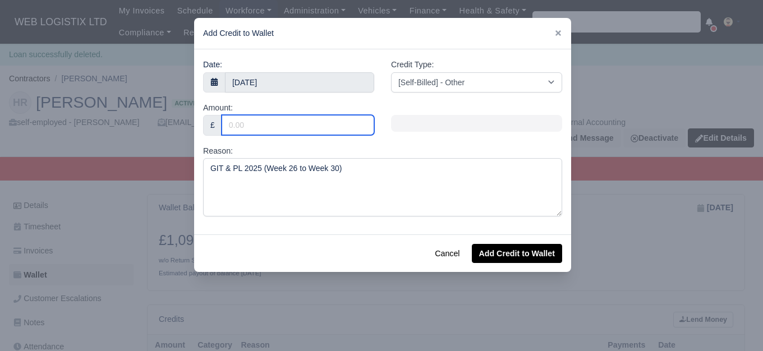
click at [329, 135] on input "Amount:" at bounding box center [298, 125] width 153 height 20
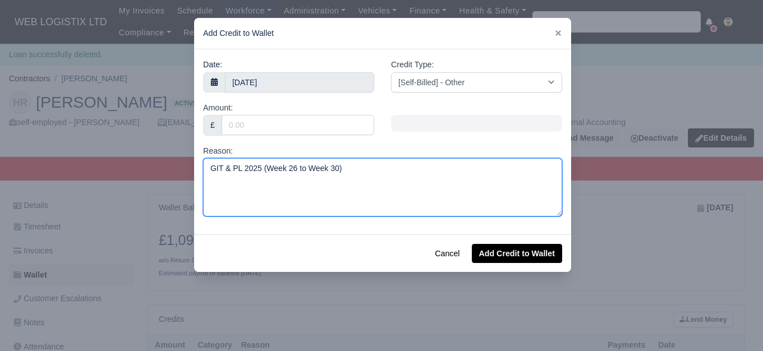
drag, startPoint x: 326, startPoint y: 167, endPoint x: 332, endPoint y: 170, distance: 6.3
click at [332, 170] on textarea "GIT & PL 2025 (Week 26 to Week 30)" at bounding box center [382, 187] width 359 height 58
type textarea "GIT & PL 2025 (Week 26 to Week 31)"
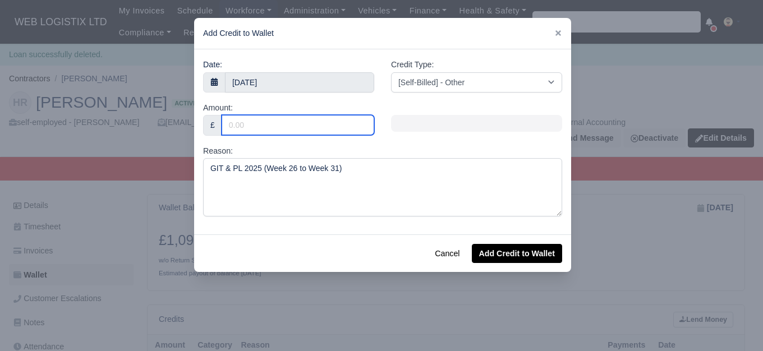
click at [292, 127] on input "Amount:" at bounding box center [298, 125] width 153 height 20
type input "30"
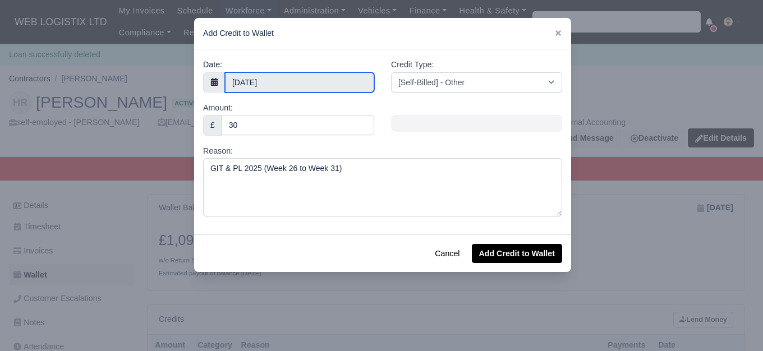
click at [309, 86] on body "WEB LOGISTIX LTD My Invoices Schedule Workforce Manpower Expiring Documents Lea…" at bounding box center [381, 175] width 763 height 351
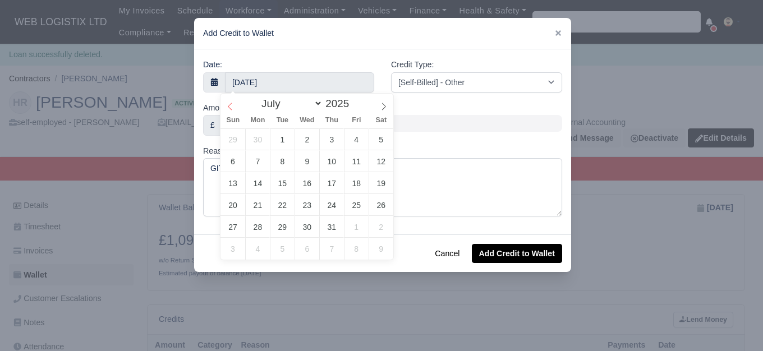
click at [223, 108] on span at bounding box center [229, 103] width 19 height 19
select select "5"
click at [223, 108] on span at bounding box center [229, 103] width 19 height 19
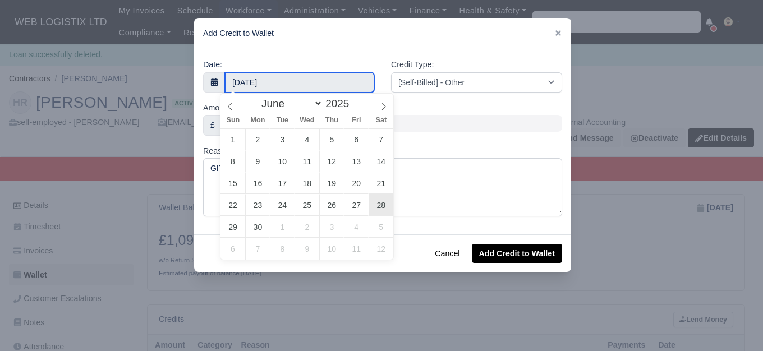
type input "28 June 2025"
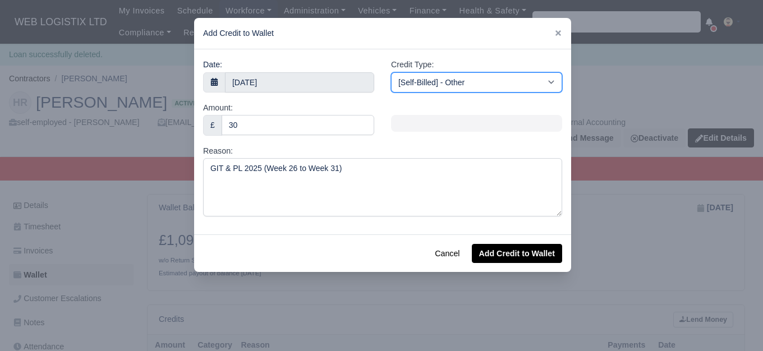
click at [446, 86] on select "[Self-Billed] - Other [Self-Billed] - Negative Invoice [Self-Billed] - Keychain…" at bounding box center [476, 82] width 171 height 20
click at [391, 72] on select "[Self-Billed] - Other [Self-Billed] - Negative Invoice [Self-Billed] - Keychain…" at bounding box center [476, 82] width 171 height 20
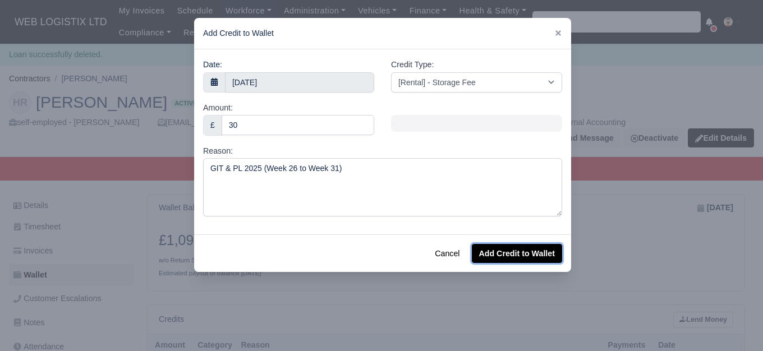
click at [515, 251] on button "Add Credit to Wallet" at bounding box center [517, 253] width 90 height 19
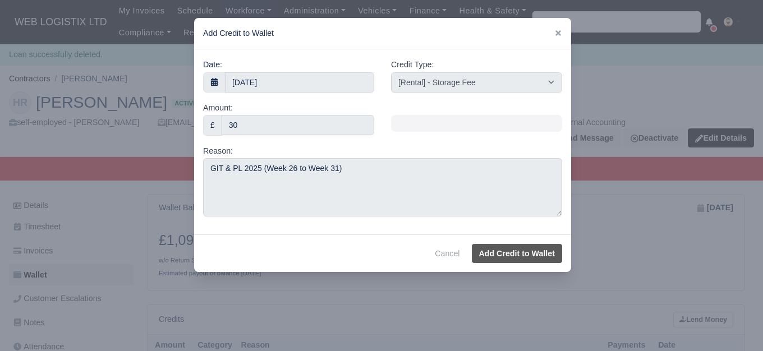
select select "other"
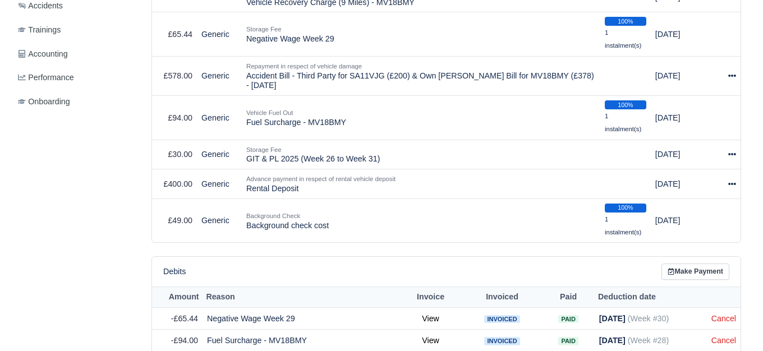
scroll to position [467, 0]
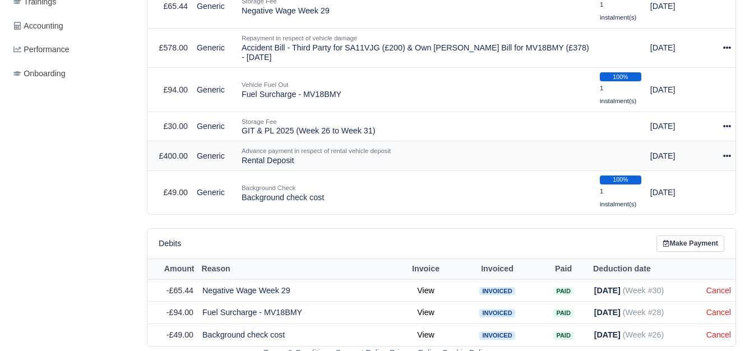
click at [731, 155] on icon at bounding box center [728, 156] width 8 height 8
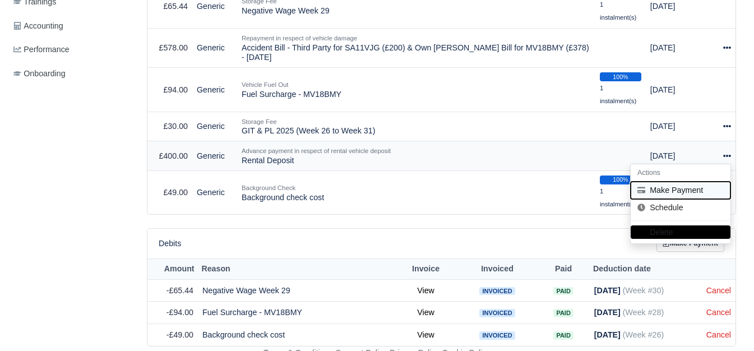
click at [660, 191] on button "Make Payment" at bounding box center [681, 190] width 100 height 17
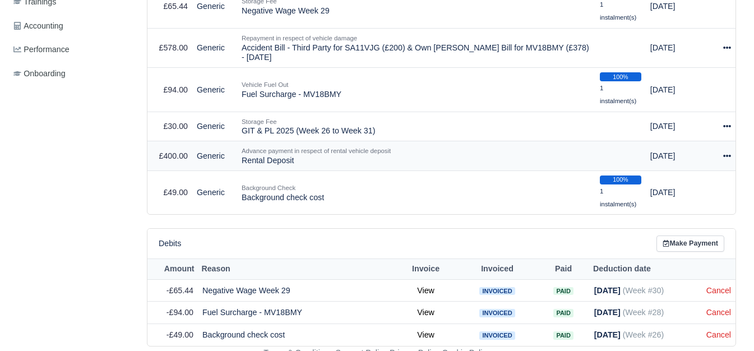
select select "6371"
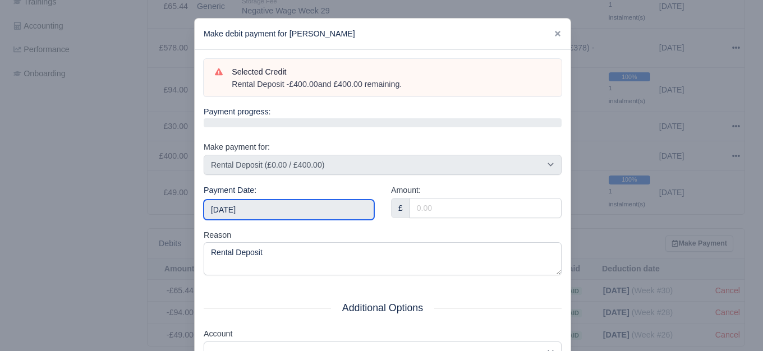
click at [328, 213] on input "2025-08-23" at bounding box center [289, 210] width 171 height 20
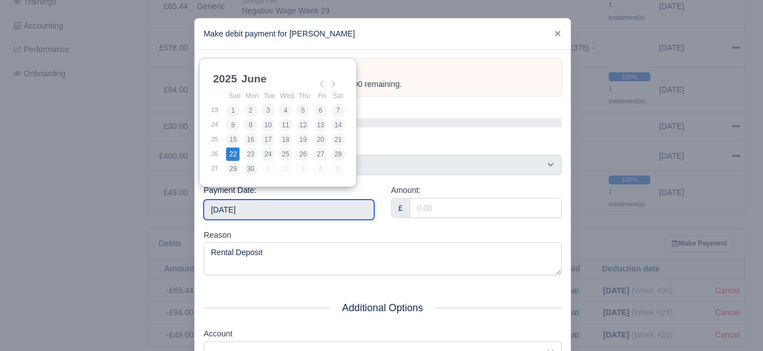
type input "2025-06-22"
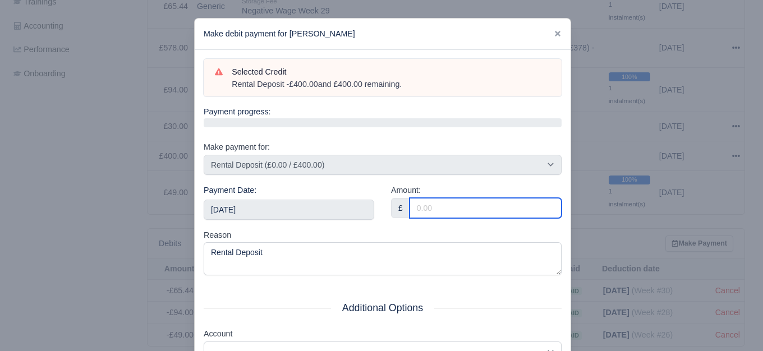
click at [473, 215] on input "Amount:" at bounding box center [485, 208] width 152 height 20
click at [474, 215] on input "100" at bounding box center [485, 208] width 152 height 20
click at [421, 208] on input "100" at bounding box center [485, 208] width 152 height 20
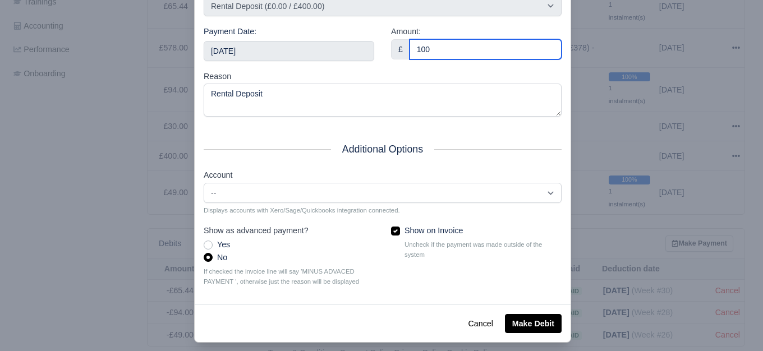
scroll to position [169, 0]
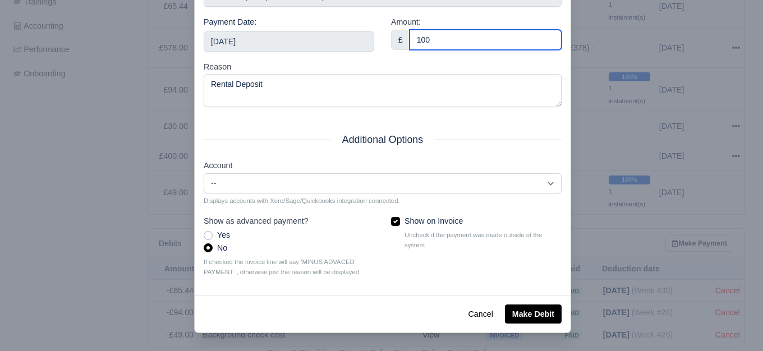
type input "100"
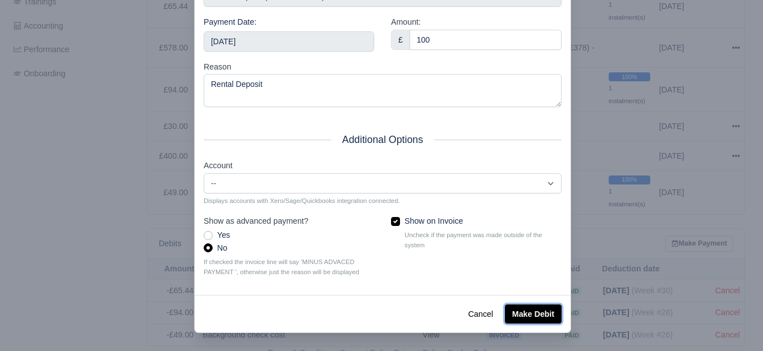
click at [540, 311] on button "Make Debit" at bounding box center [533, 314] width 57 height 19
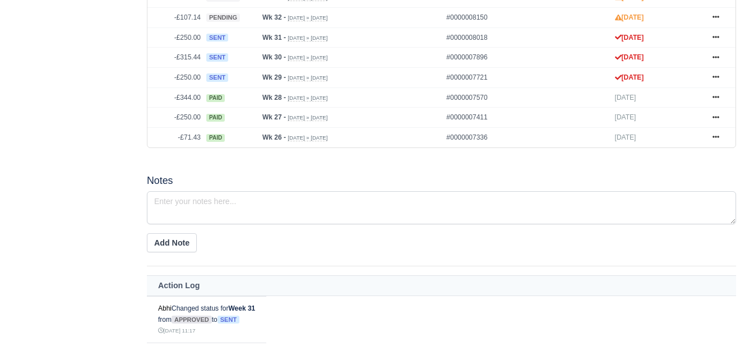
scroll to position [459, 0]
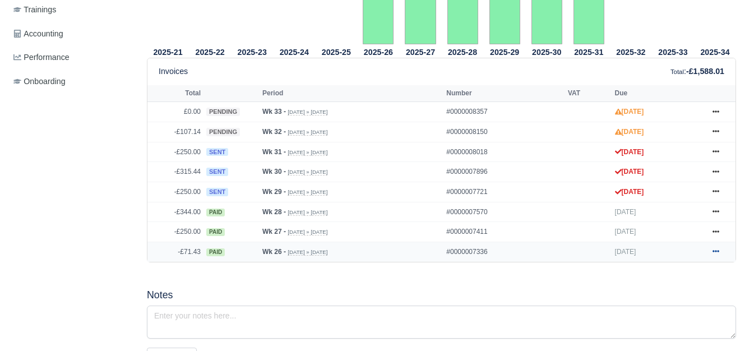
click at [716, 248] on link at bounding box center [716, 252] width 17 height 14
click at [536, 282] on div "2025-21 2025-22 2025-23 2025-24 2025-25 2025-26 £468.70 2025-27 2025-28" at bounding box center [442, 248] width 606 height 886
click at [718, 233] on icon at bounding box center [716, 232] width 7 height 2
click at [713, 213] on icon at bounding box center [716, 211] width 7 height 7
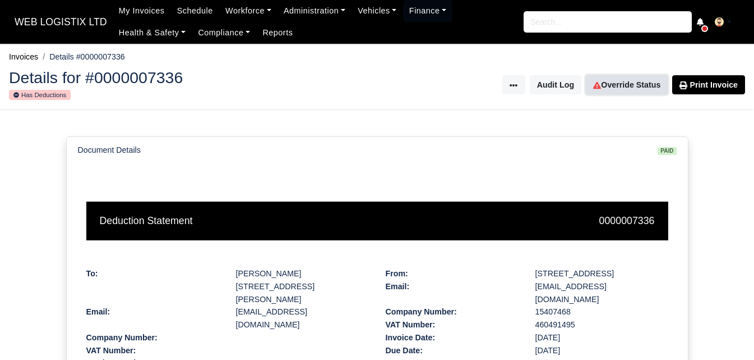
click at [639, 78] on link "Override Status" at bounding box center [627, 84] width 82 height 19
click at [610, 84] on link "Override Status" at bounding box center [627, 84] width 82 height 19
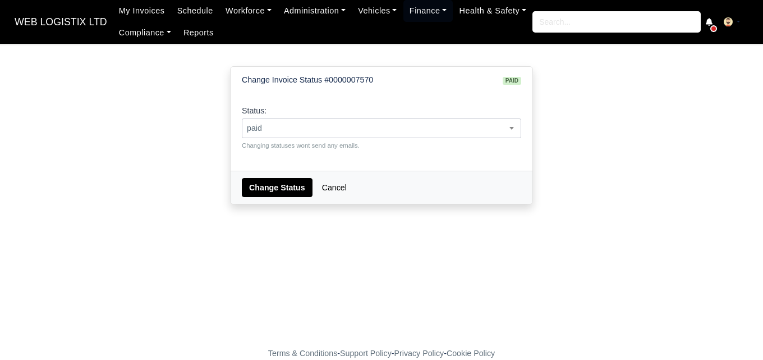
click at [317, 123] on span "paid" at bounding box center [381, 128] width 278 height 14
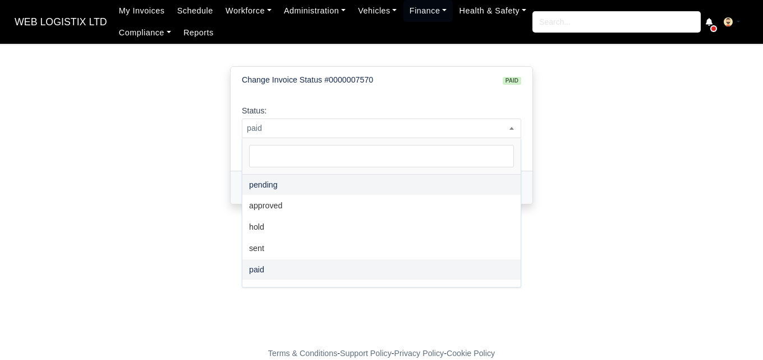
select select "pending"
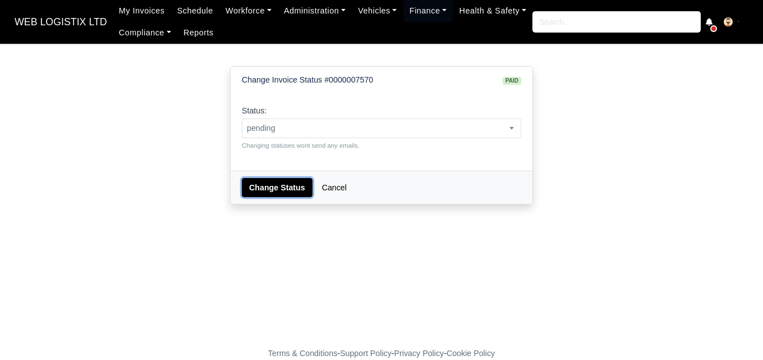
click at [273, 182] on button "Change Status" at bounding box center [277, 187] width 71 height 19
click at [288, 127] on span "paid" at bounding box center [381, 128] width 278 height 14
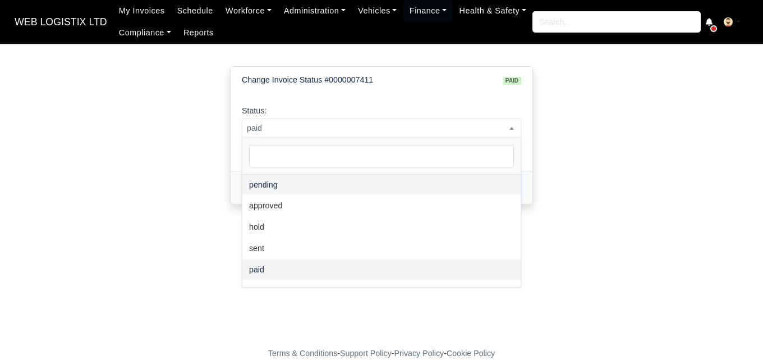
select select "pending"
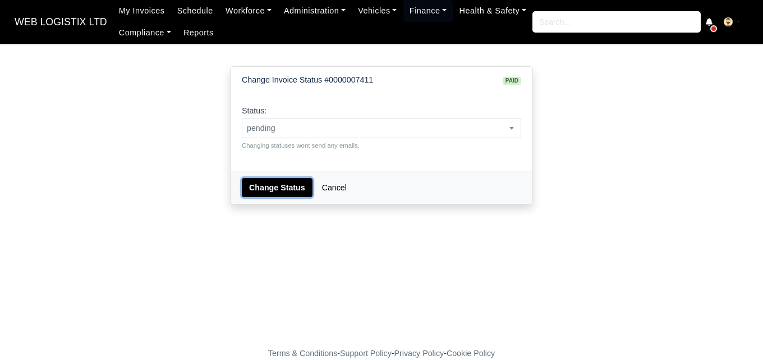
click at [275, 182] on button "Change Status" at bounding box center [277, 187] width 71 height 19
click at [388, 128] on span "paid" at bounding box center [381, 128] width 278 height 14
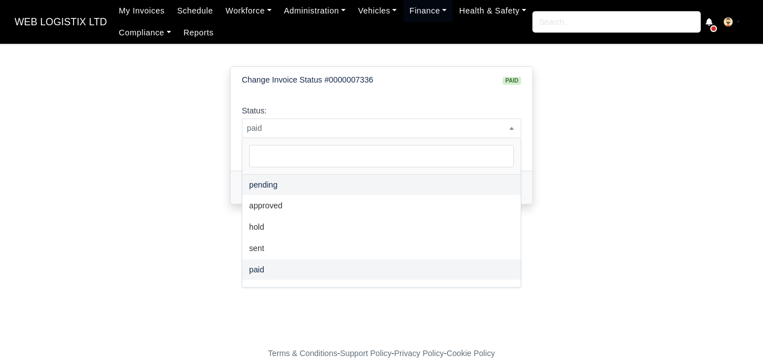
select select "pending"
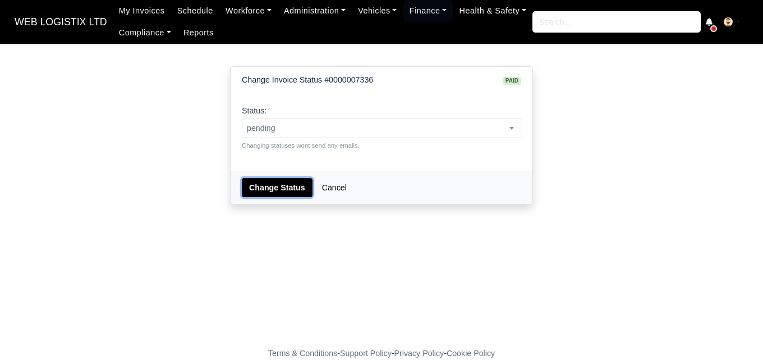
click at [275, 185] on button "Change Status" at bounding box center [277, 187] width 71 height 19
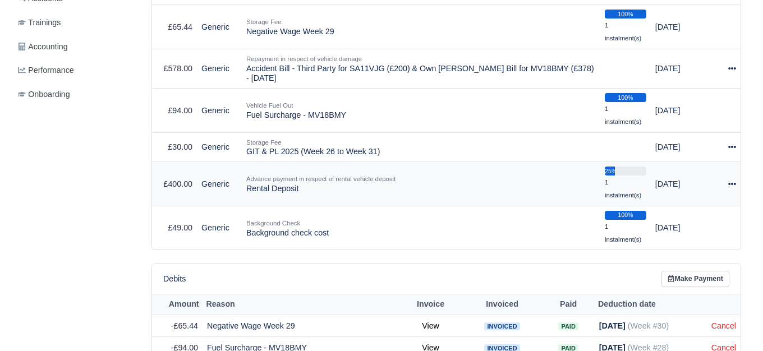
scroll to position [448, 0]
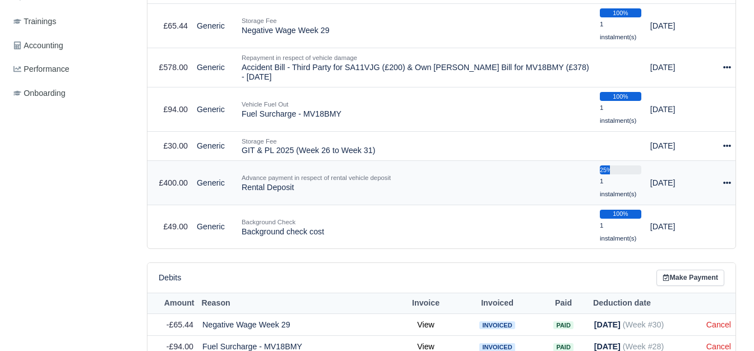
click at [728, 180] on div at bounding box center [728, 183] width 8 height 13
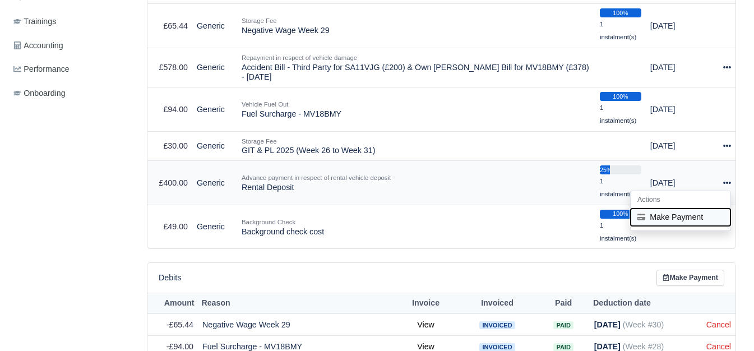
click at [693, 214] on button "Make Payment" at bounding box center [681, 217] width 100 height 17
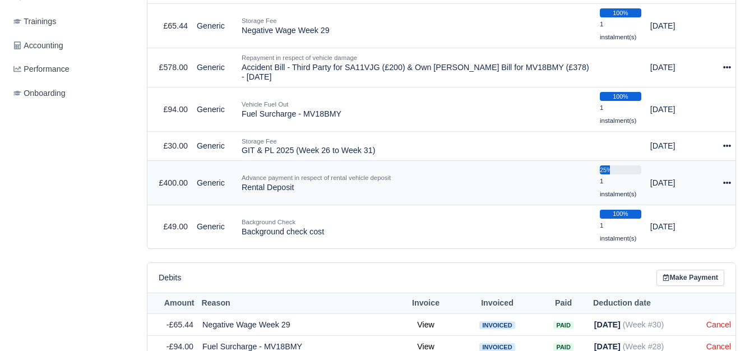
select select "6371"
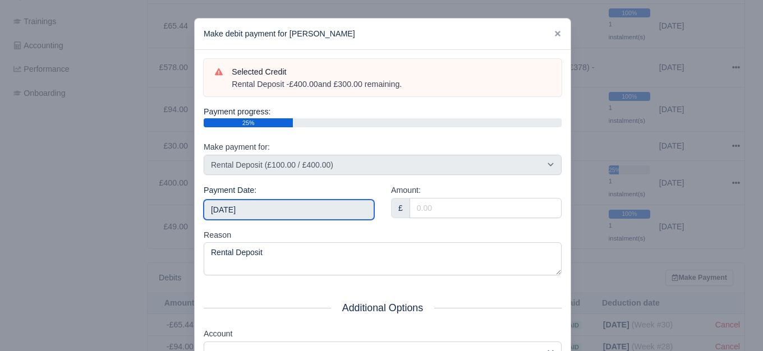
click at [293, 206] on input "2025-08-23" at bounding box center [289, 210] width 171 height 20
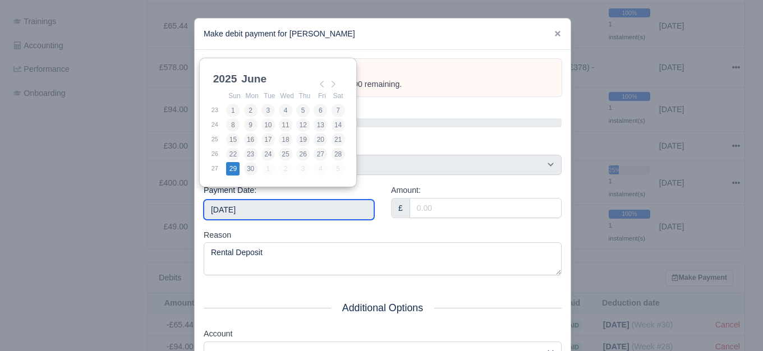
type input "2025-06-29"
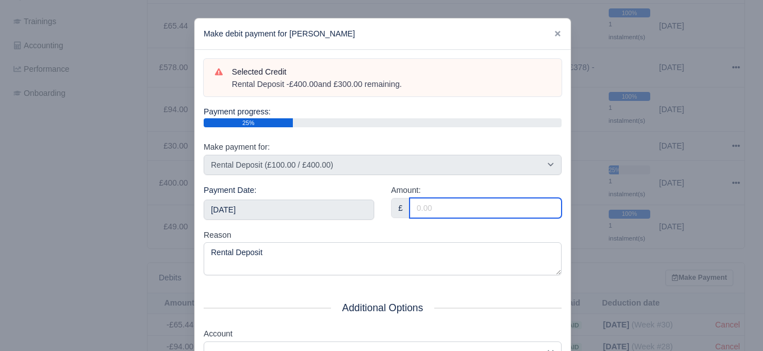
click at [457, 205] on input "Amount:" at bounding box center [485, 208] width 152 height 20
paste input "100"
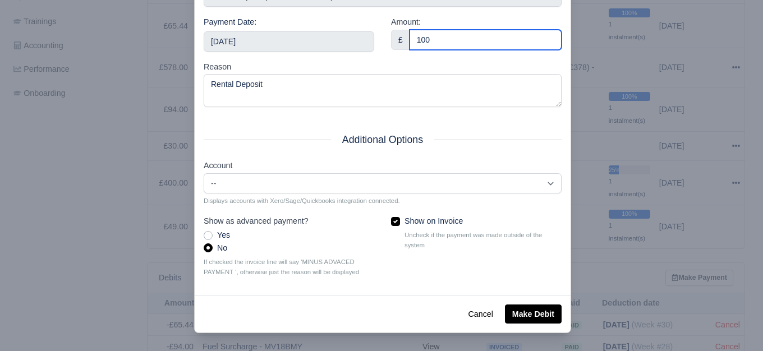
type input "100"
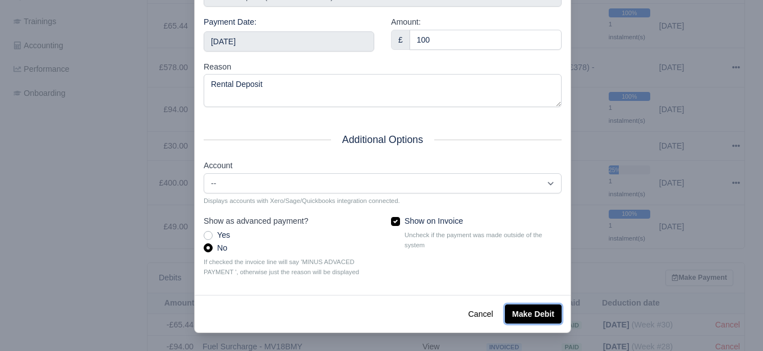
click at [549, 309] on button "Make Debit" at bounding box center [533, 314] width 57 height 19
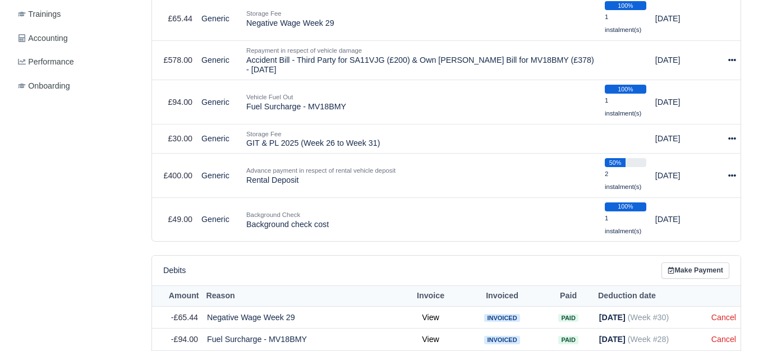
scroll to position [452, 0]
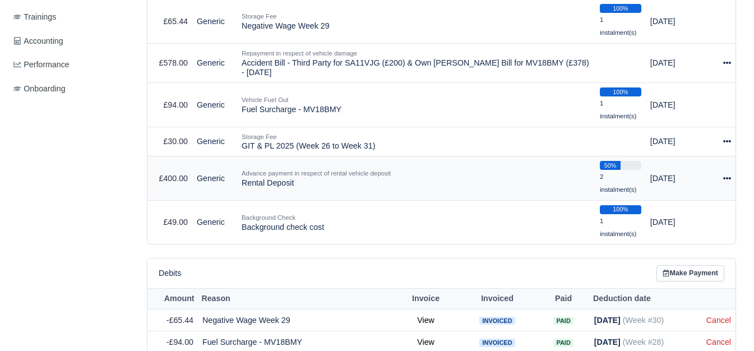
click at [728, 175] on div at bounding box center [728, 178] width 8 height 13
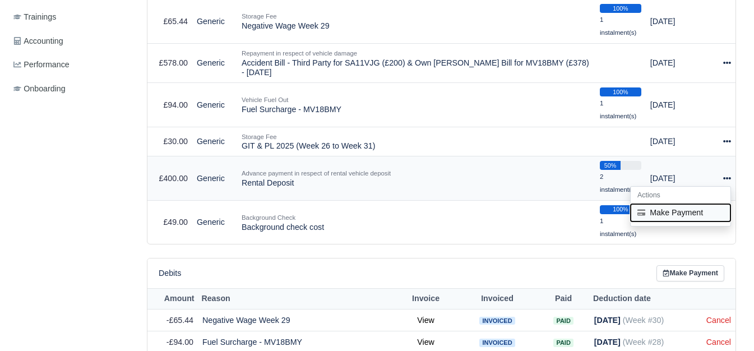
click at [684, 210] on button "Make Payment" at bounding box center [681, 212] width 100 height 17
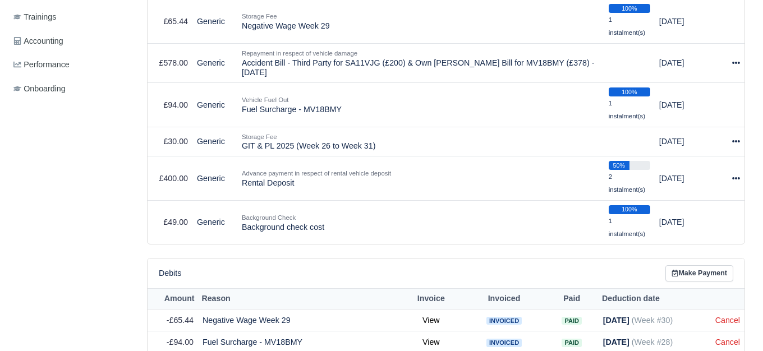
select select "6371"
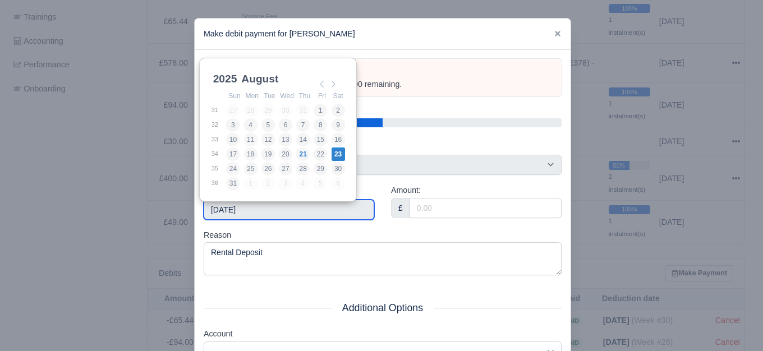
click at [285, 207] on input "[DATE]" at bounding box center [289, 210] width 171 height 20
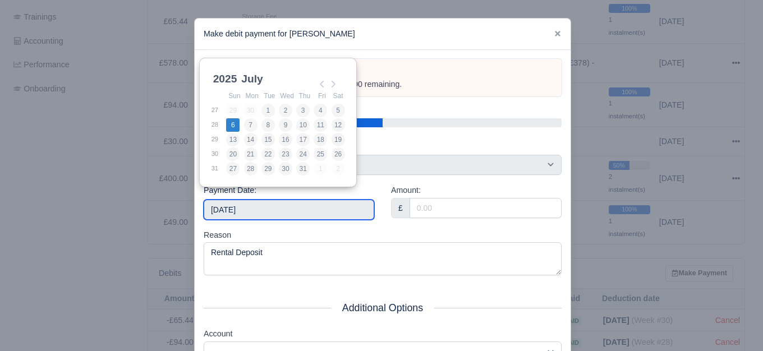
type input "2025-07-06"
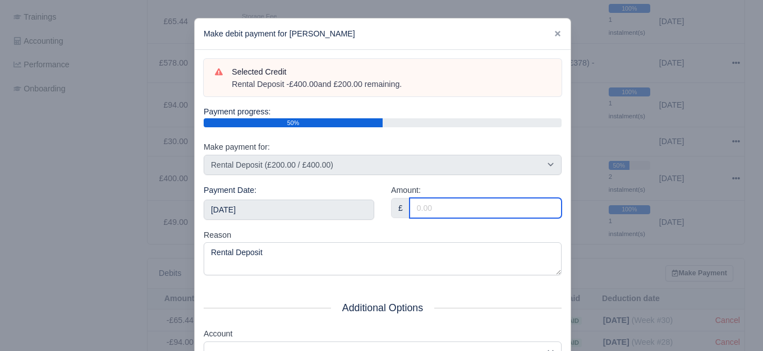
click at [462, 210] on input "Amount:" at bounding box center [485, 208] width 152 height 20
paste input "100"
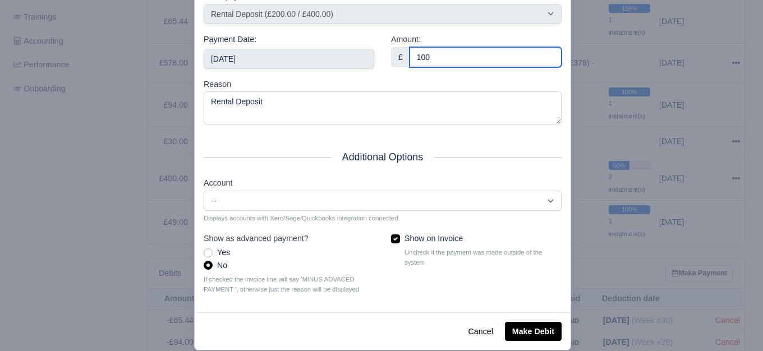
scroll to position [169, 0]
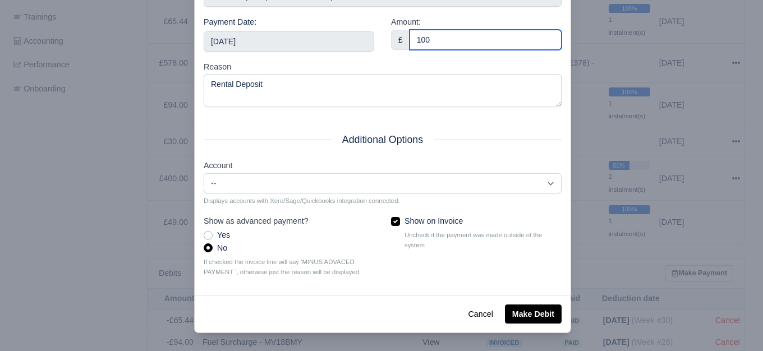
type input "100"
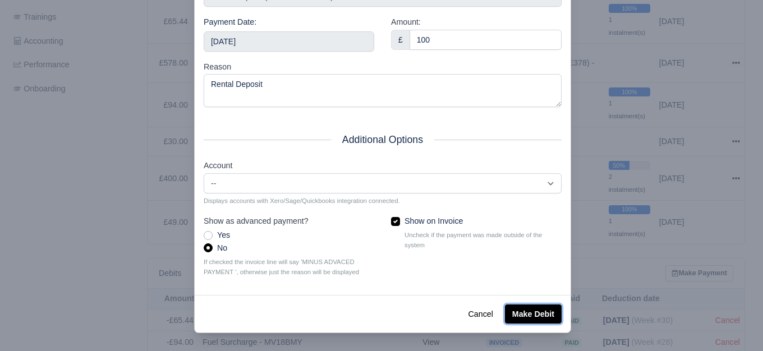
click at [523, 306] on button "Make Debit" at bounding box center [533, 314] width 57 height 19
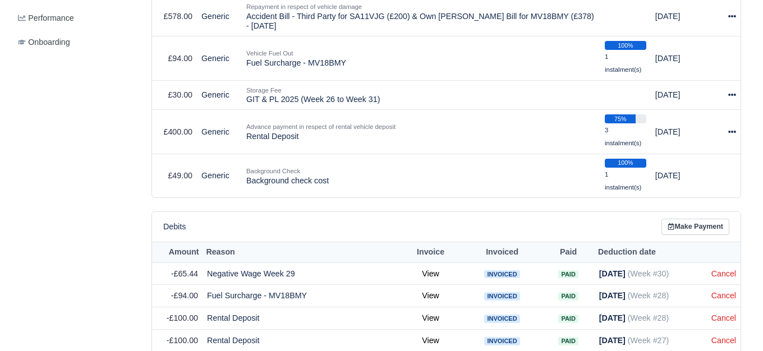
scroll to position [520, 0]
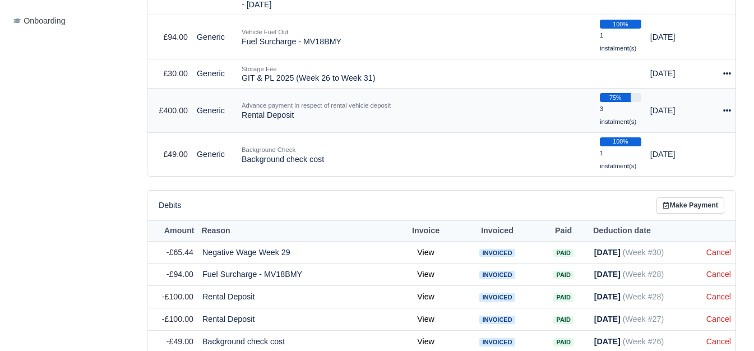
click at [727, 117] on div at bounding box center [728, 110] width 8 height 13
click at [671, 155] on div "Actions Make Payment" at bounding box center [681, 138] width 101 height 40
click at [725, 114] on icon at bounding box center [728, 111] width 8 height 8
click at [697, 146] on button "Make Payment" at bounding box center [681, 144] width 100 height 17
select select "6371"
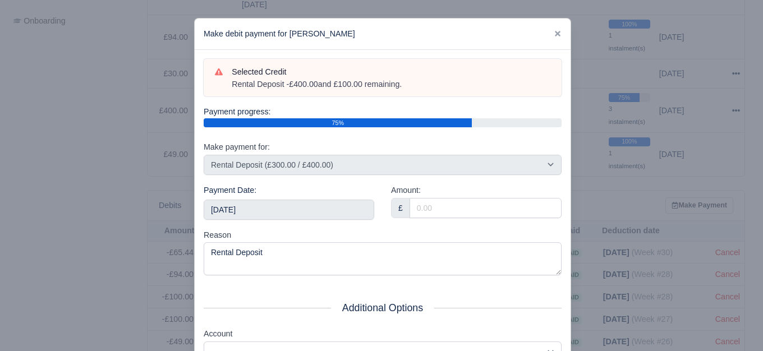
click at [543, 187] on div "Amount: £" at bounding box center [476, 201] width 171 height 34
click at [535, 202] on input "Amount:" at bounding box center [485, 208] width 152 height 20
paste input "100"
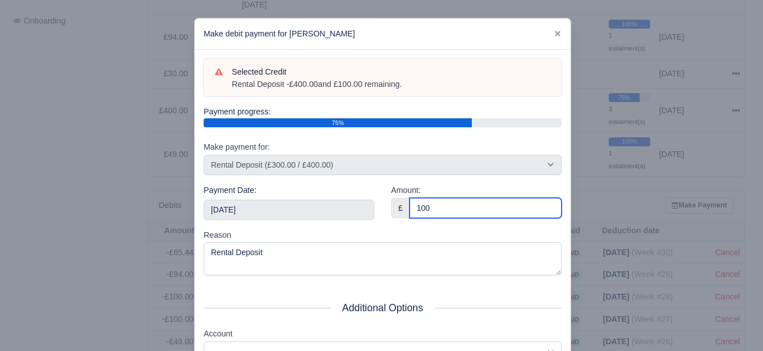
type input "100"
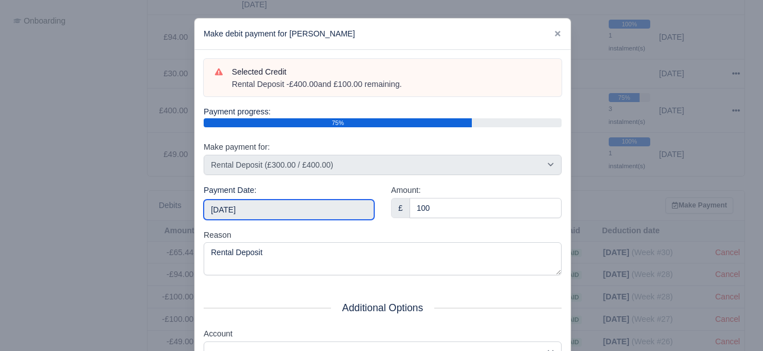
click at [314, 205] on input "[DATE]" at bounding box center [289, 210] width 171 height 20
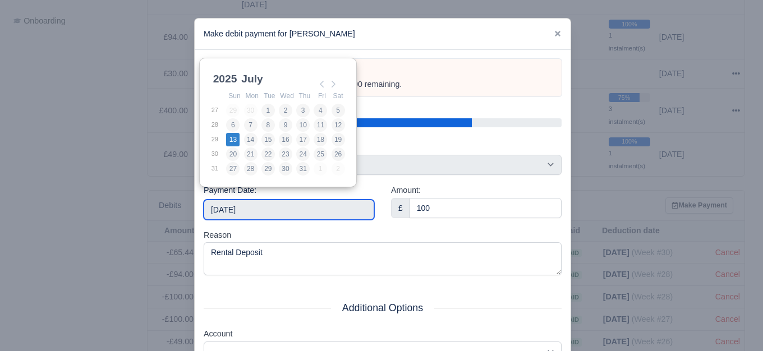
type input "2025-07-13"
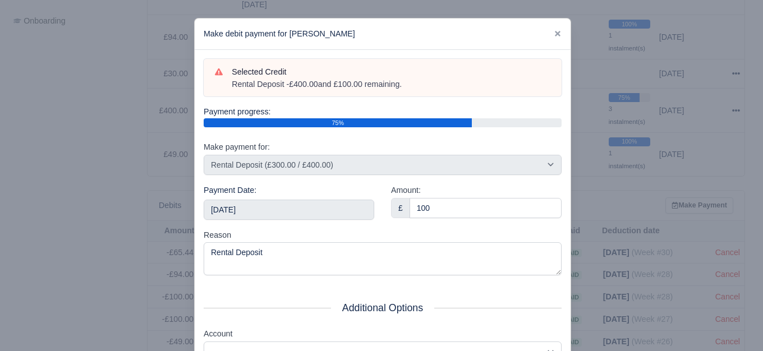
scroll to position [169, 0]
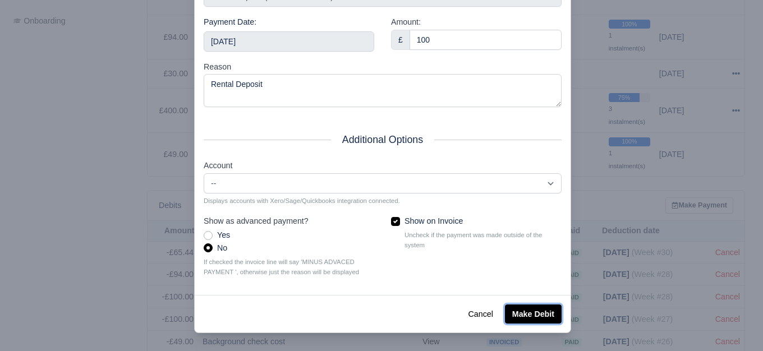
click at [546, 307] on button "Make Debit" at bounding box center [533, 314] width 57 height 19
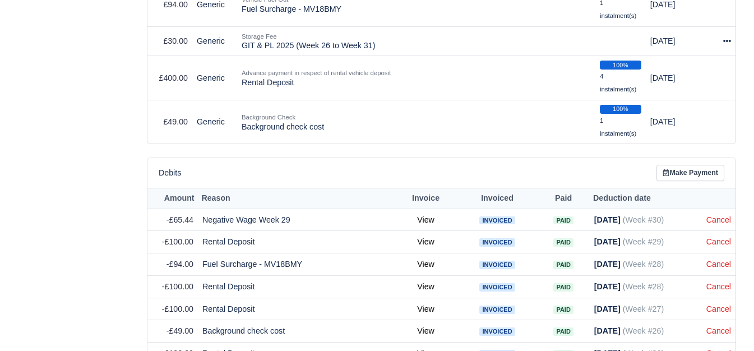
scroll to position [545, 0]
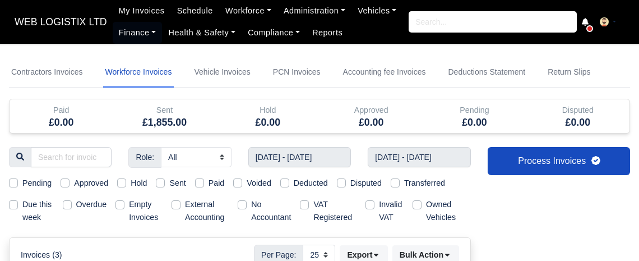
select select "25"
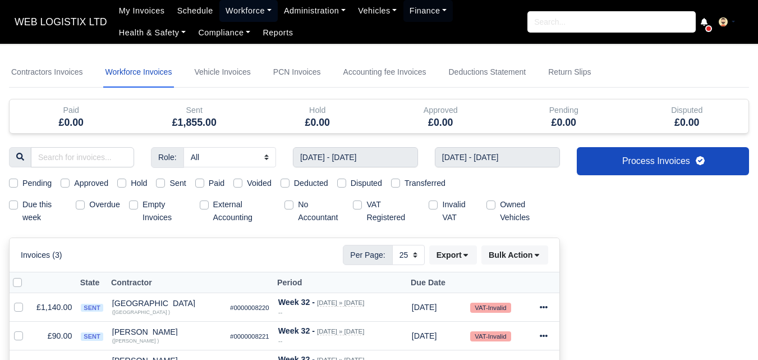
click at [233, 12] on link "Workforce" at bounding box center [248, 11] width 58 height 22
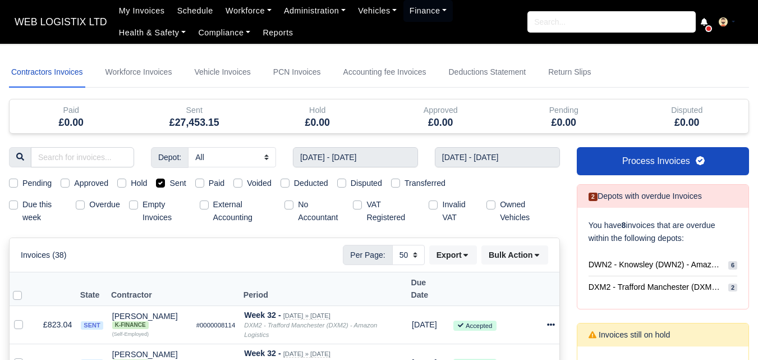
select select "50"
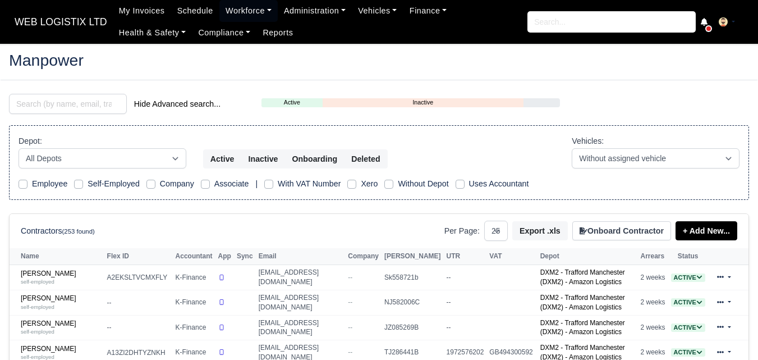
select select "25"
